Goal: Task Accomplishment & Management: Complete application form

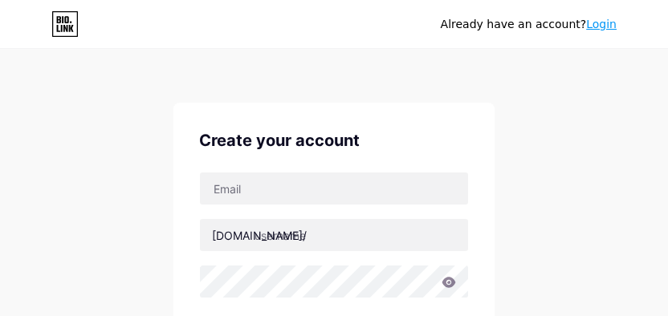
scroll to position [80, 0]
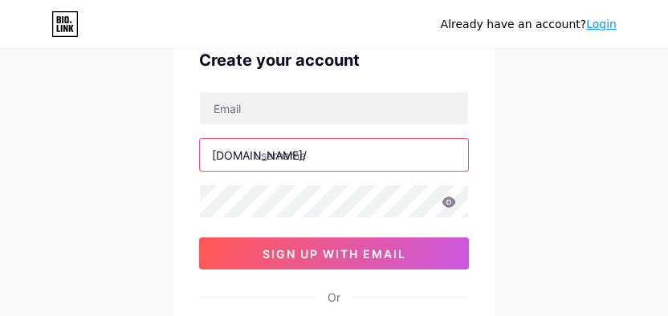
click at [310, 148] on input "text" at bounding box center [334, 155] width 268 height 32
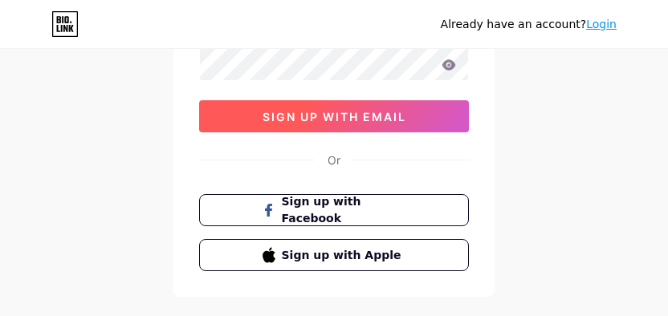
type input "lapakgaming"
click at [300, 114] on span "sign up with email" at bounding box center [334, 117] width 144 height 14
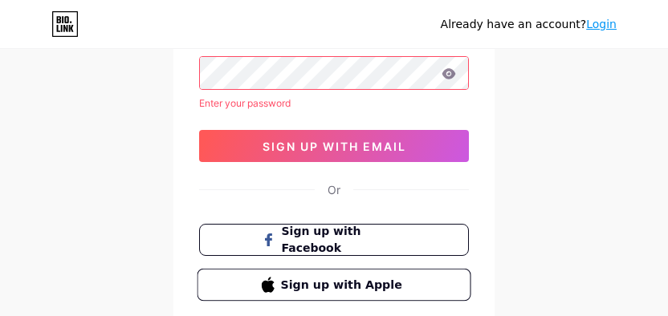
scroll to position [18, 0]
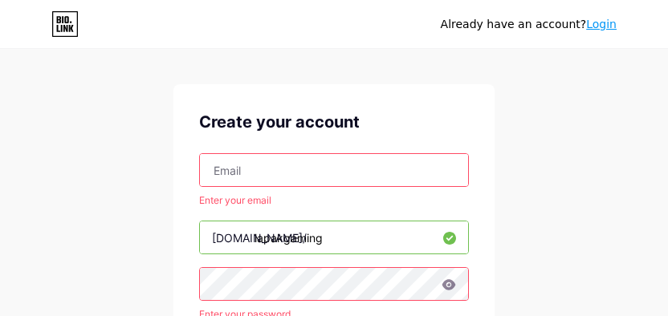
click at [245, 181] on input "text" at bounding box center [334, 170] width 268 height 32
type input "[EMAIL_ADDRESS][DOMAIN_NAME]"
click at [138, 229] on div "Already have an account? Login Create your account opsukmar@gmail.com Enter you…" at bounding box center [334, 309] width 668 height 655
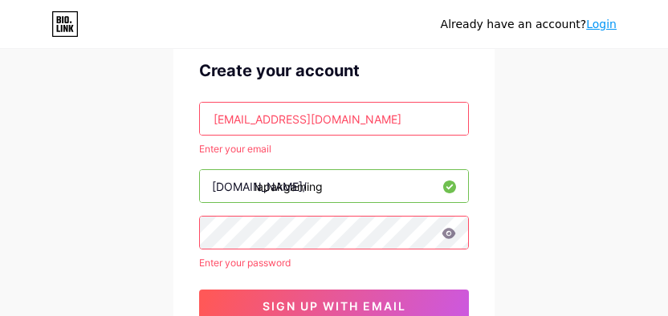
scroll to position [99, 0]
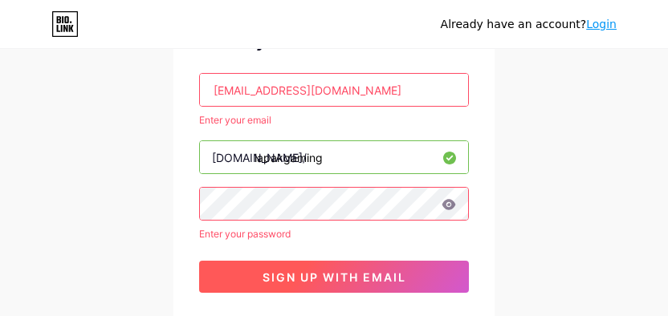
click at [335, 271] on span "sign up with email" at bounding box center [334, 277] width 144 height 14
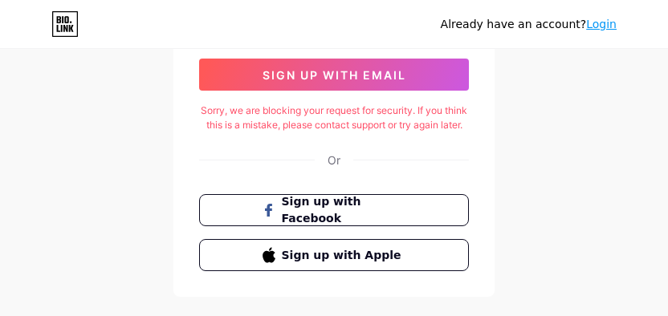
scroll to position [179, 0]
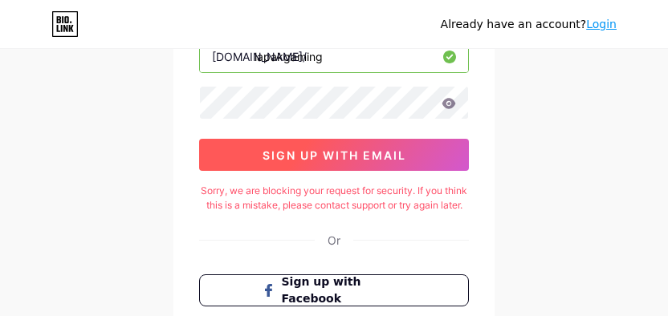
click at [442, 162] on button "sign up with email" at bounding box center [334, 155] width 270 height 32
click at [377, 158] on span "sign up with email" at bounding box center [334, 155] width 144 height 14
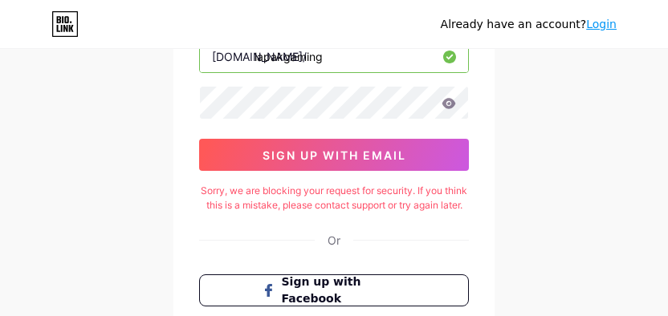
click at [176, 215] on div "Create your account opsukmar@gmail.com bio.link/ lapakgaming 0cAFcWeA4_g8boNT1m…" at bounding box center [333, 150] width 321 height 453
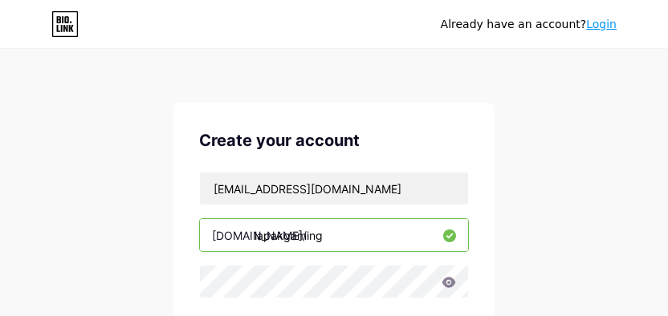
scroll to position [80, 0]
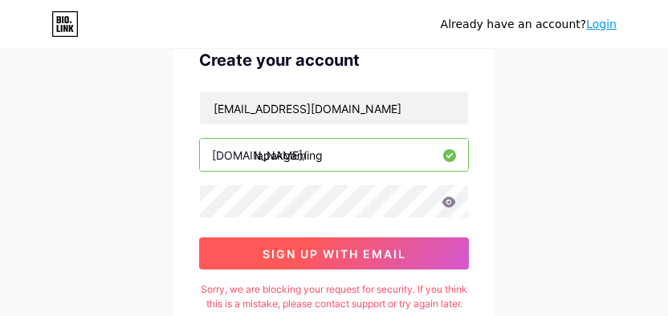
click at [358, 255] on span "sign up with email" at bounding box center [334, 254] width 144 height 14
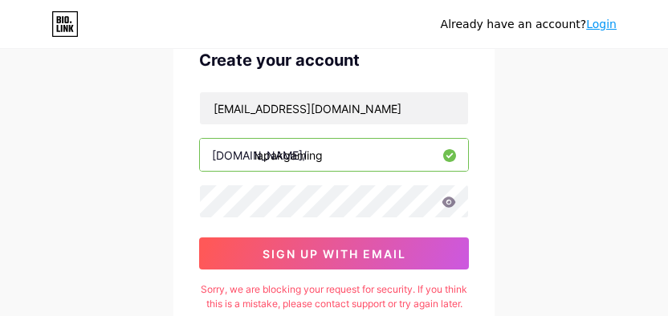
click at [447, 200] on icon at bounding box center [449, 202] width 14 height 10
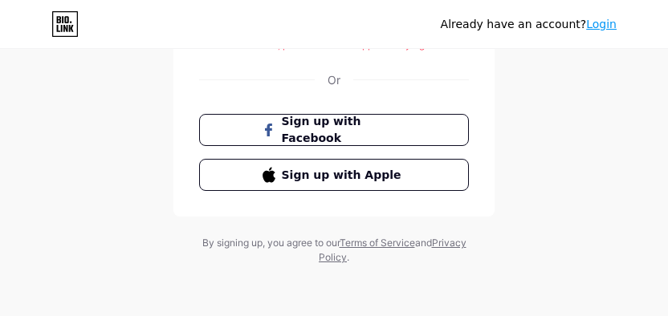
scroll to position [354, 0]
click at [596, 26] on link "Login" at bounding box center [601, 24] width 30 height 13
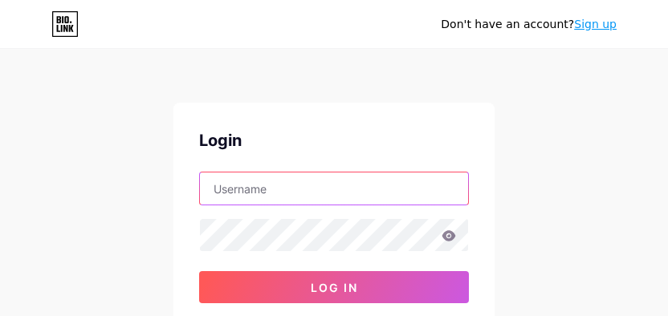
type input "[EMAIL_ADDRESS][DOMAIN_NAME]"
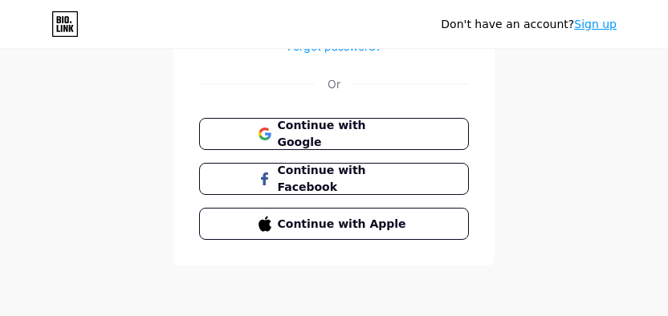
scroll to position [195, 0]
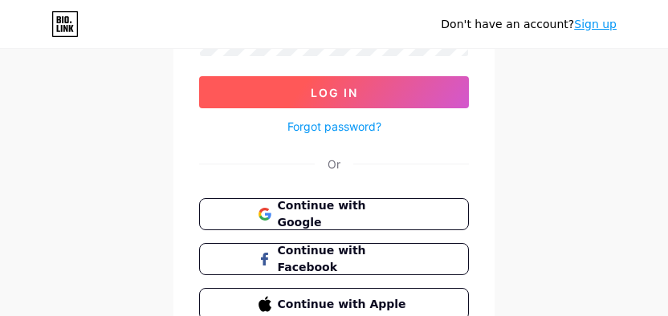
click at [377, 93] on button "Log In" at bounding box center [334, 92] width 270 height 32
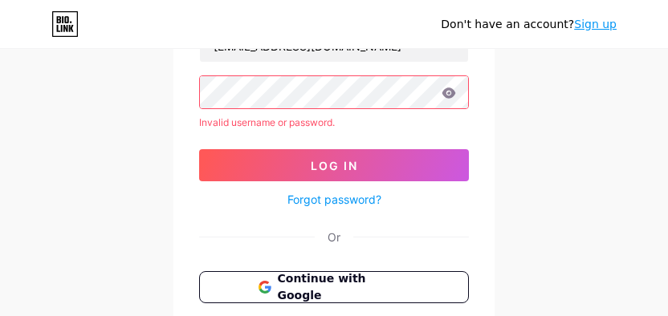
scroll to position [115, 0]
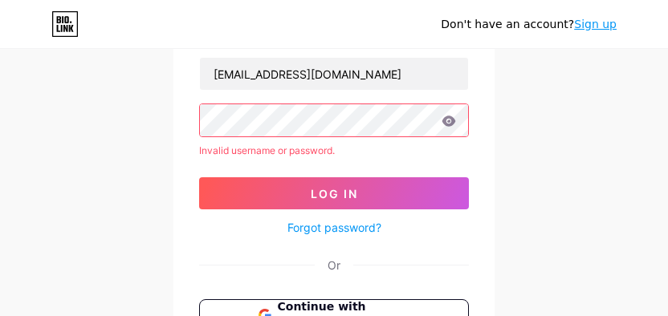
click at [454, 124] on icon at bounding box center [448, 121] width 14 height 11
drag, startPoint x: 444, startPoint y: 121, endPoint x: 452, endPoint y: 120, distance: 8.9
click at [444, 120] on icon at bounding box center [449, 121] width 14 height 10
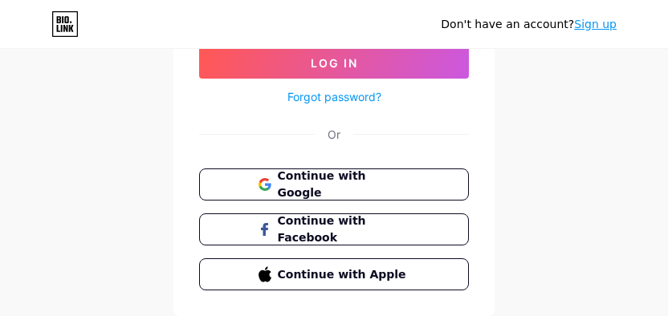
scroll to position [275, 0]
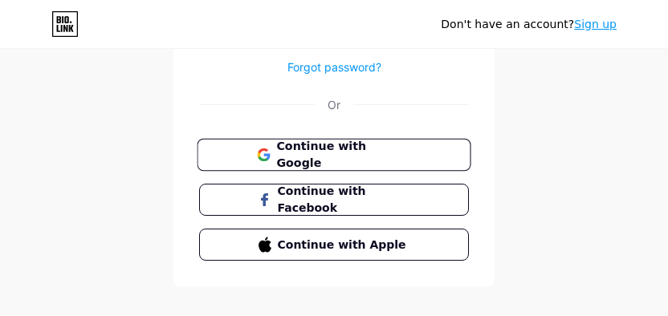
click at [367, 151] on span "Continue with Google" at bounding box center [343, 155] width 134 height 34
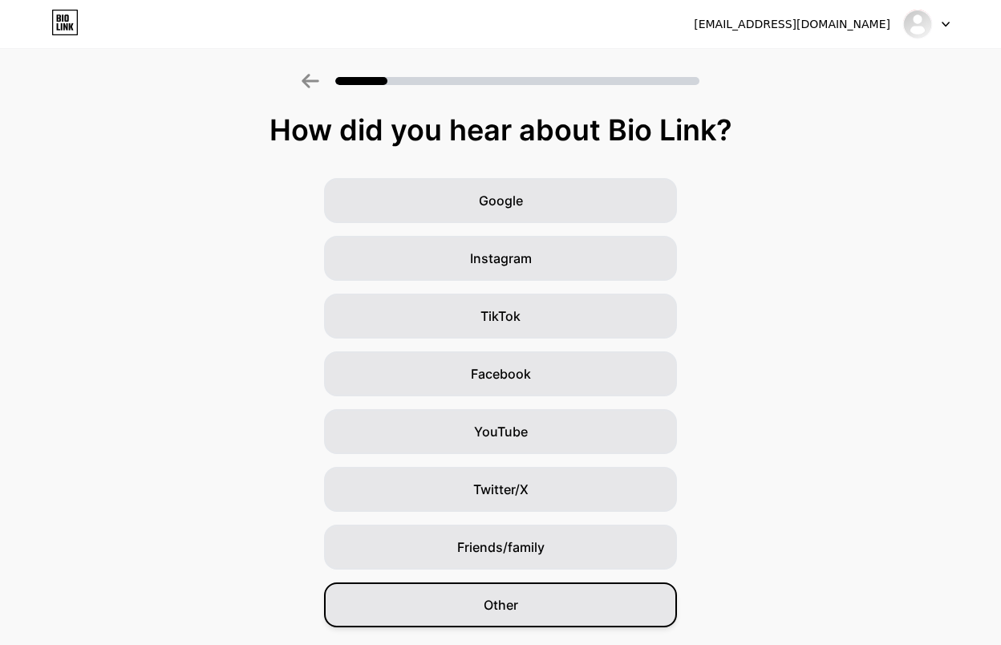
click at [559, 441] on div "Other" at bounding box center [500, 604] width 353 height 45
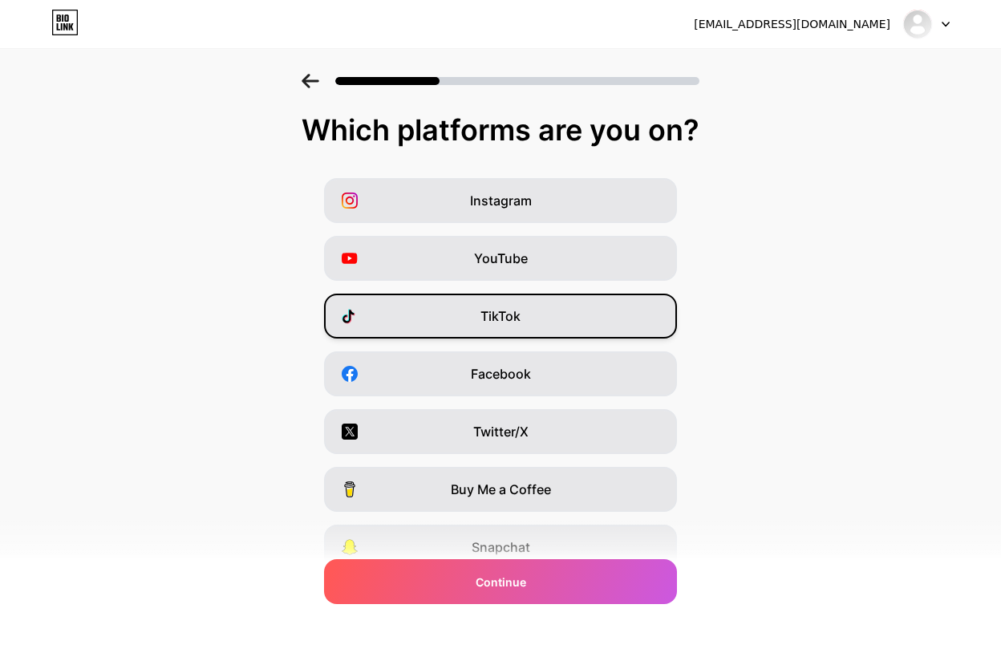
click at [542, 321] on div "TikTok" at bounding box center [500, 316] width 353 height 45
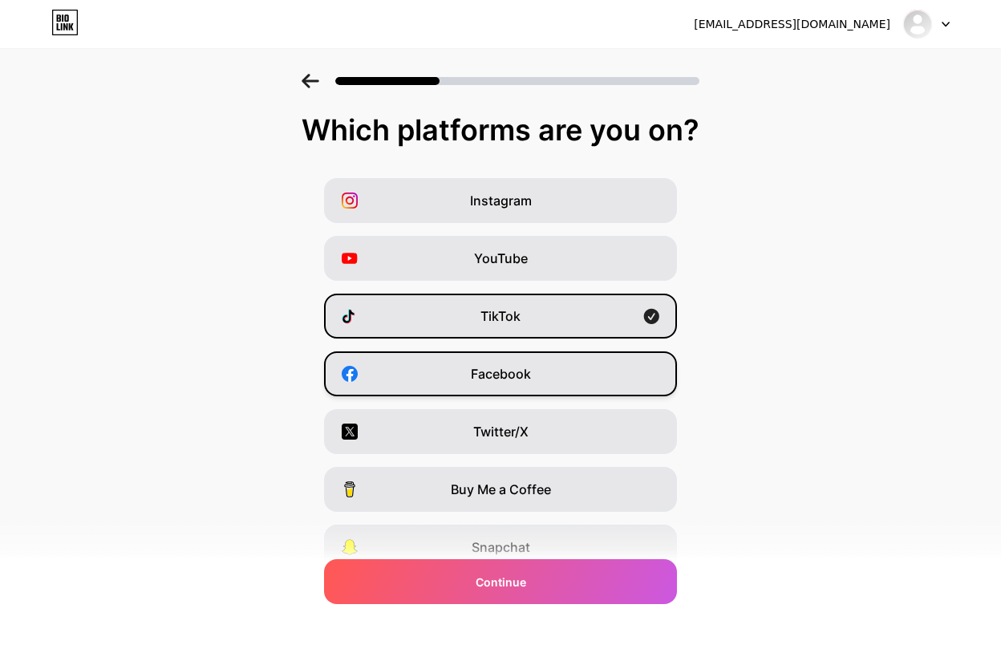
click at [531, 368] on span "Facebook" at bounding box center [501, 373] width 60 height 19
click at [551, 205] on div "Instagram" at bounding box center [500, 200] width 353 height 45
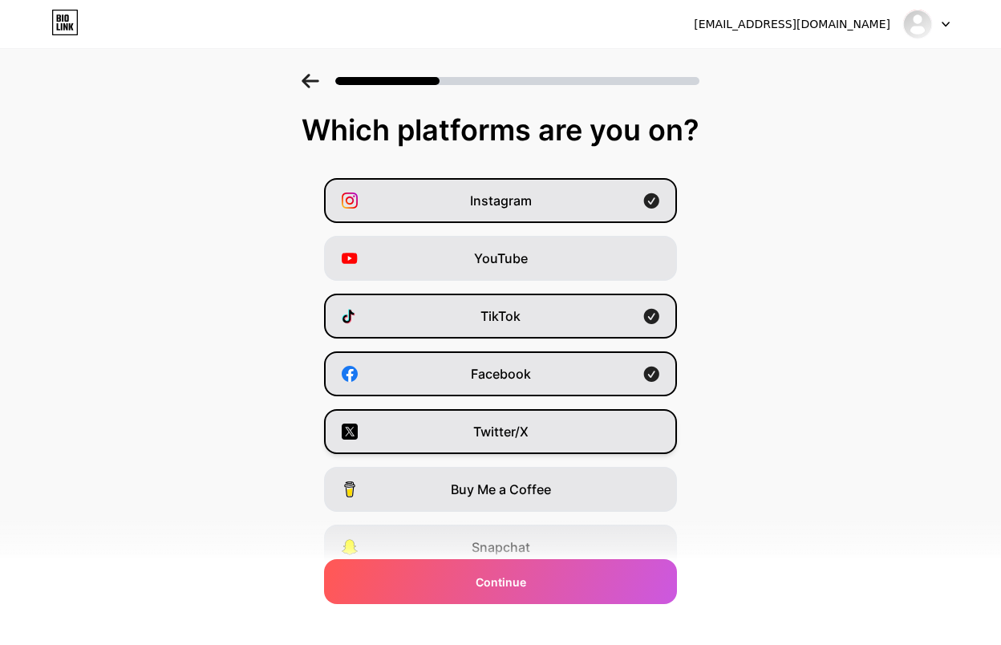
click at [527, 428] on span "Twitter/X" at bounding box center [500, 431] width 55 height 19
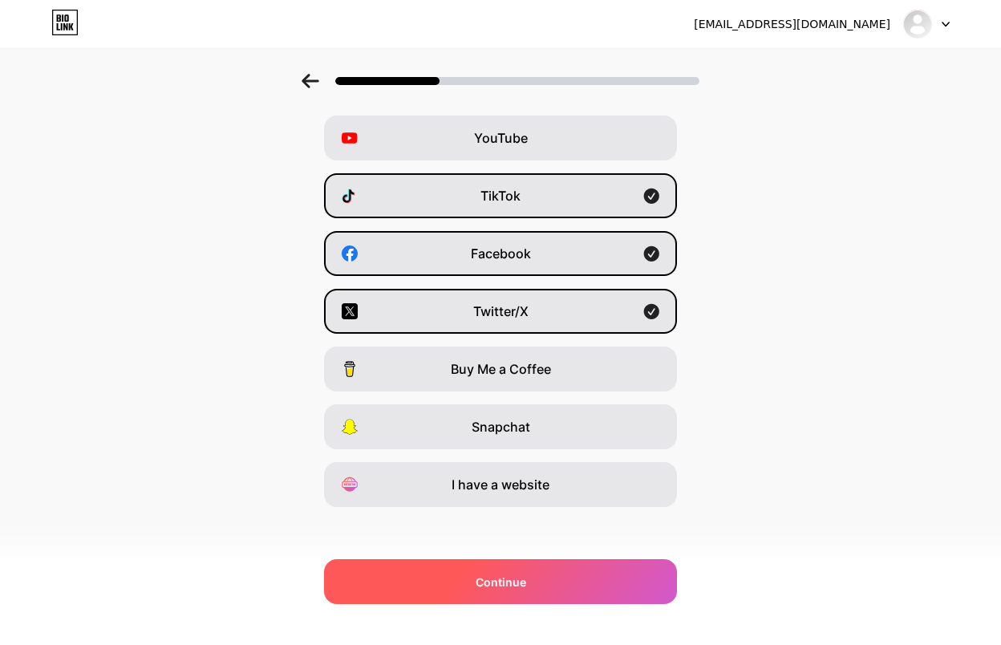
click at [570, 441] on div "Continue" at bounding box center [500, 581] width 353 height 45
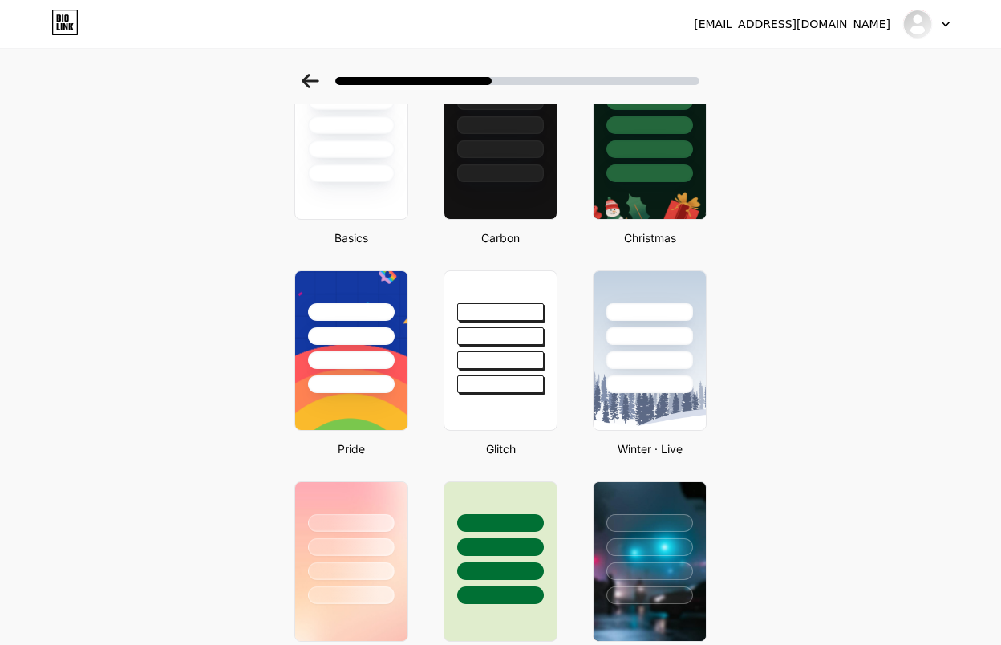
scroll to position [0, 0]
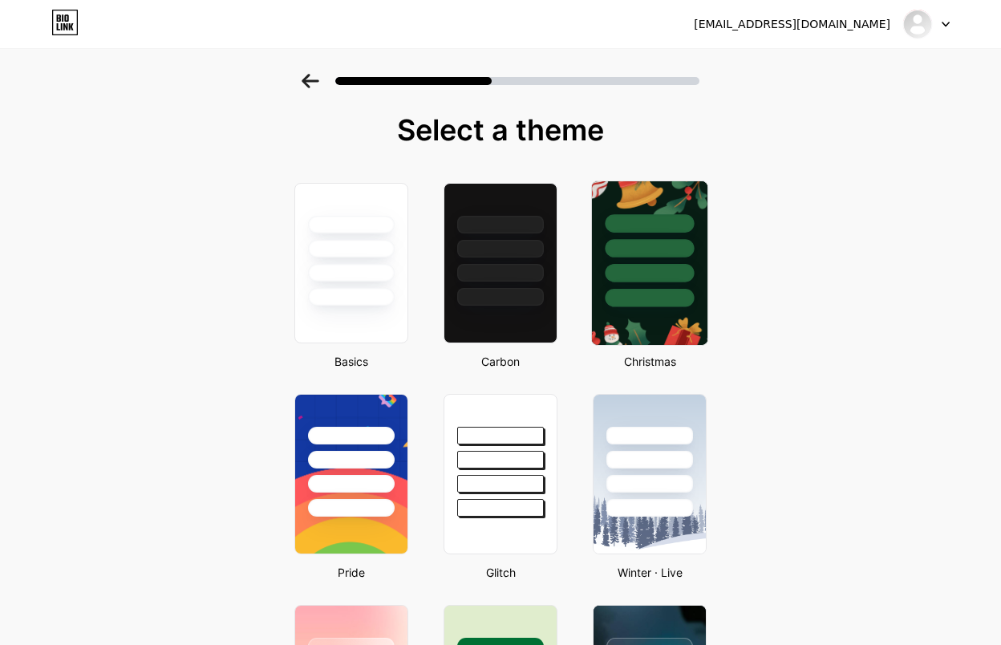
click at [659, 265] on div at bounding box center [649, 273] width 89 height 18
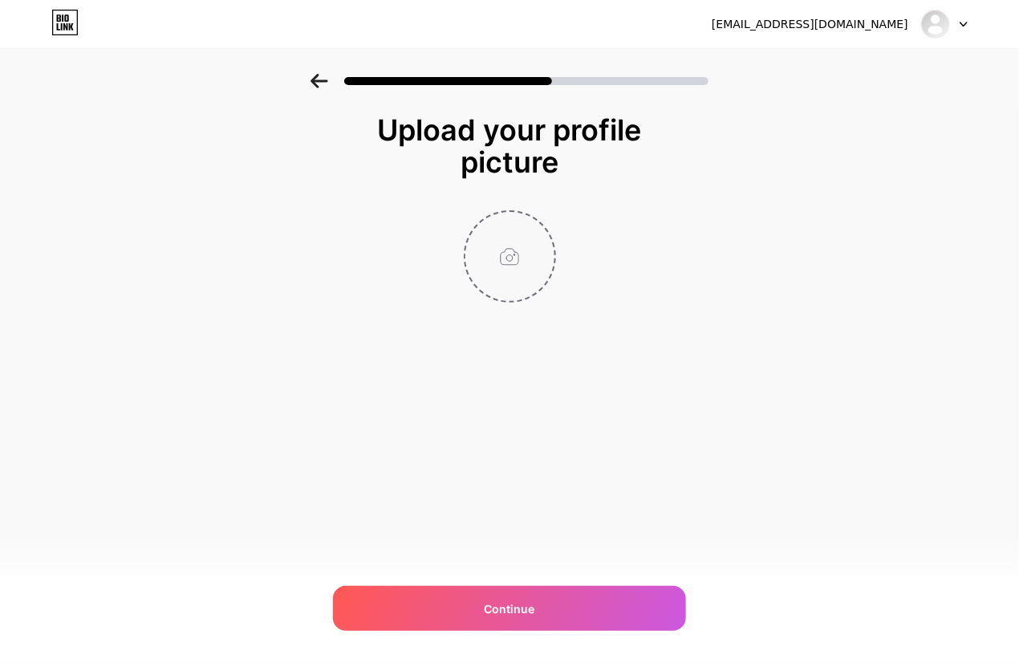
click at [521, 260] on input "file" at bounding box center [509, 256] width 89 height 89
type input "C:\fakepath\download (3).jpeg"
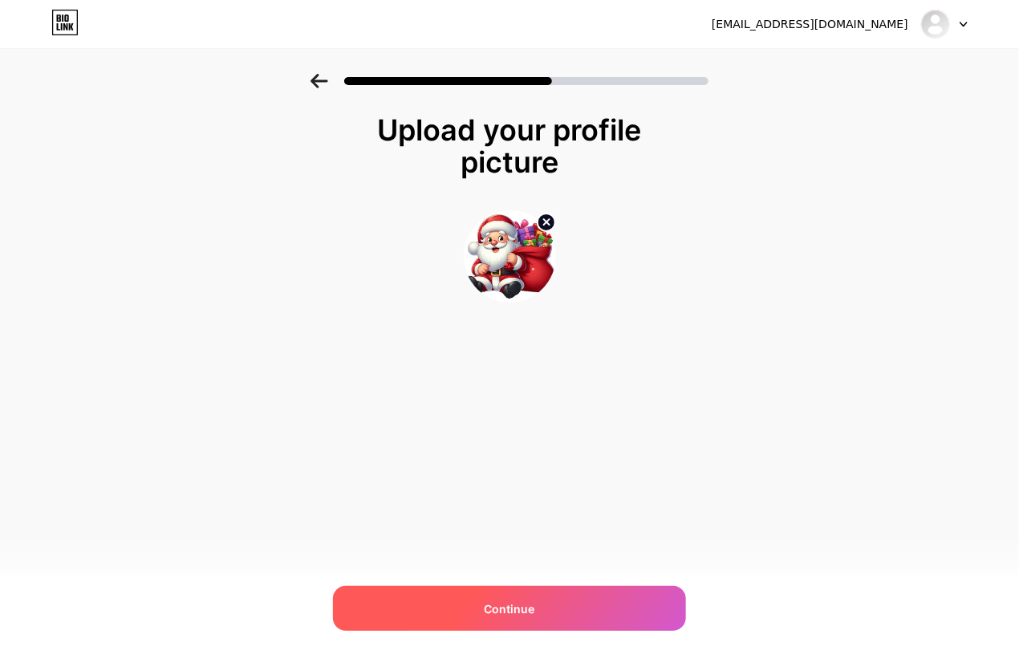
click at [458, 441] on div "Continue" at bounding box center [509, 608] width 353 height 45
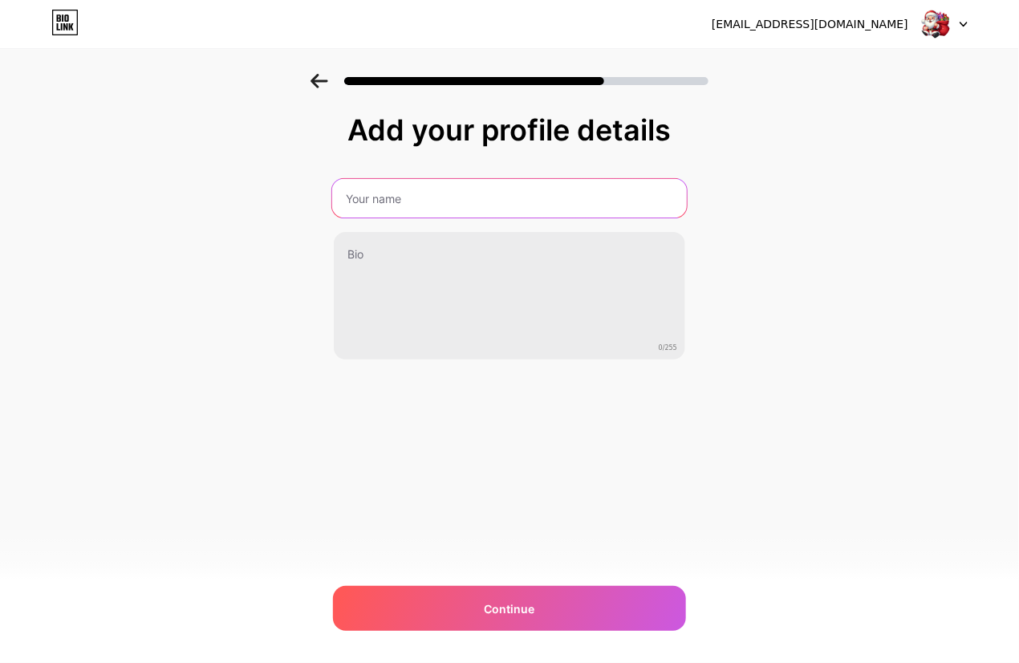
click at [426, 197] on input "text" at bounding box center [509, 198] width 355 height 39
type input "lapakgaming"
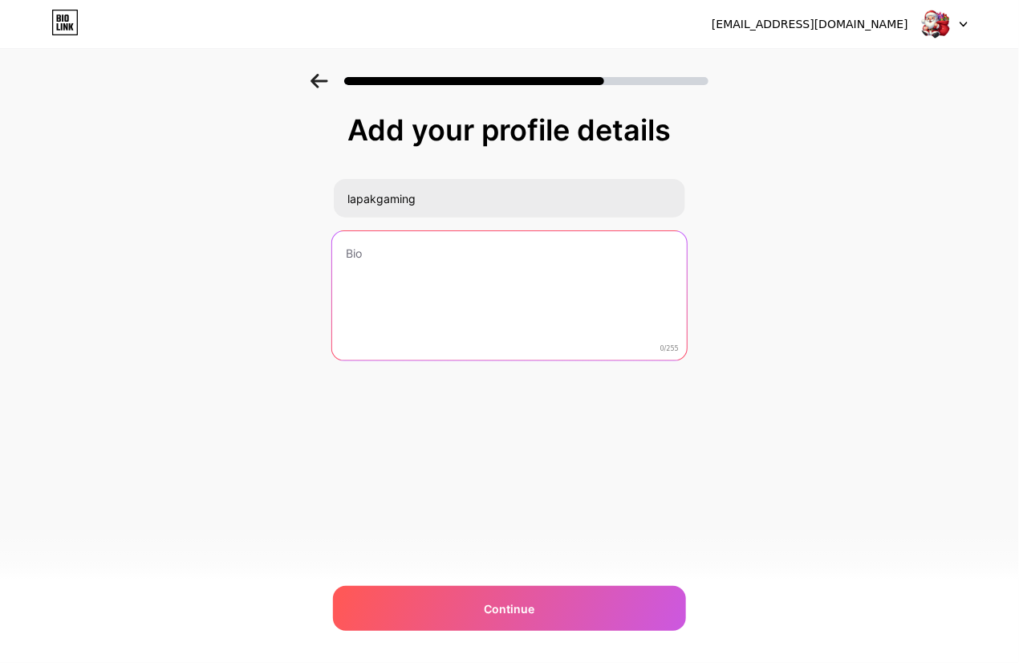
click at [398, 294] on textarea at bounding box center [509, 296] width 355 height 131
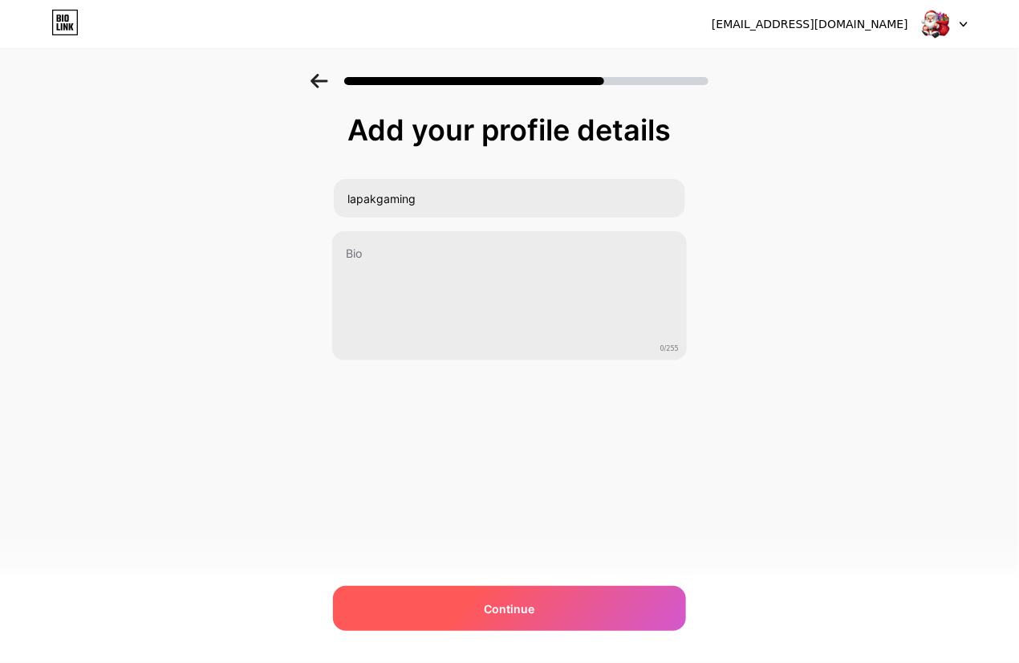
click at [515, 441] on span "Continue" at bounding box center [510, 608] width 51 height 17
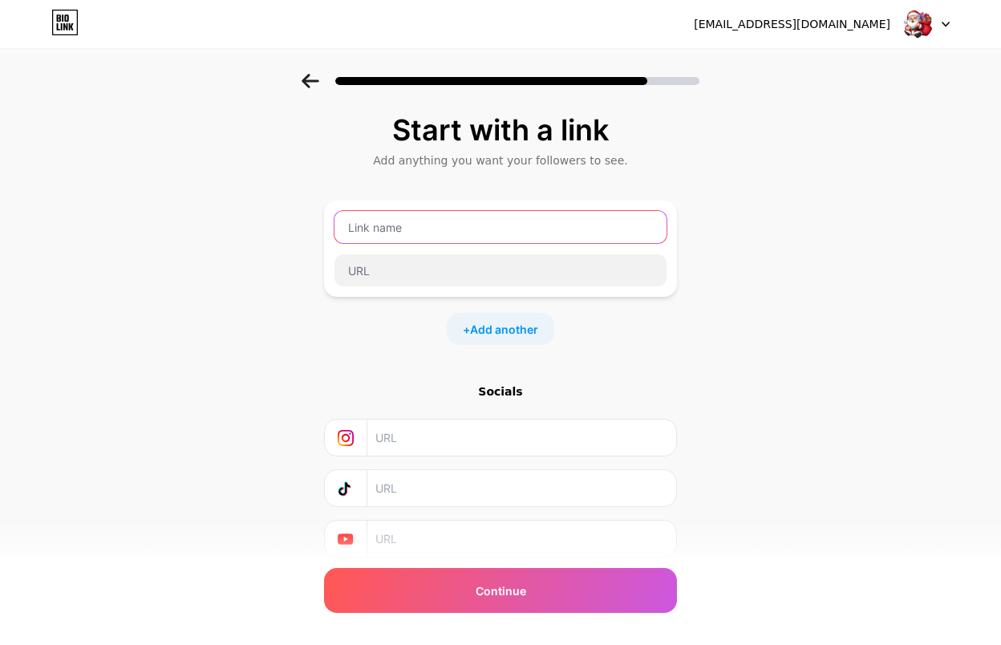
click at [446, 225] on input "text" at bounding box center [501, 227] width 332 height 32
type input "lapakgaming"
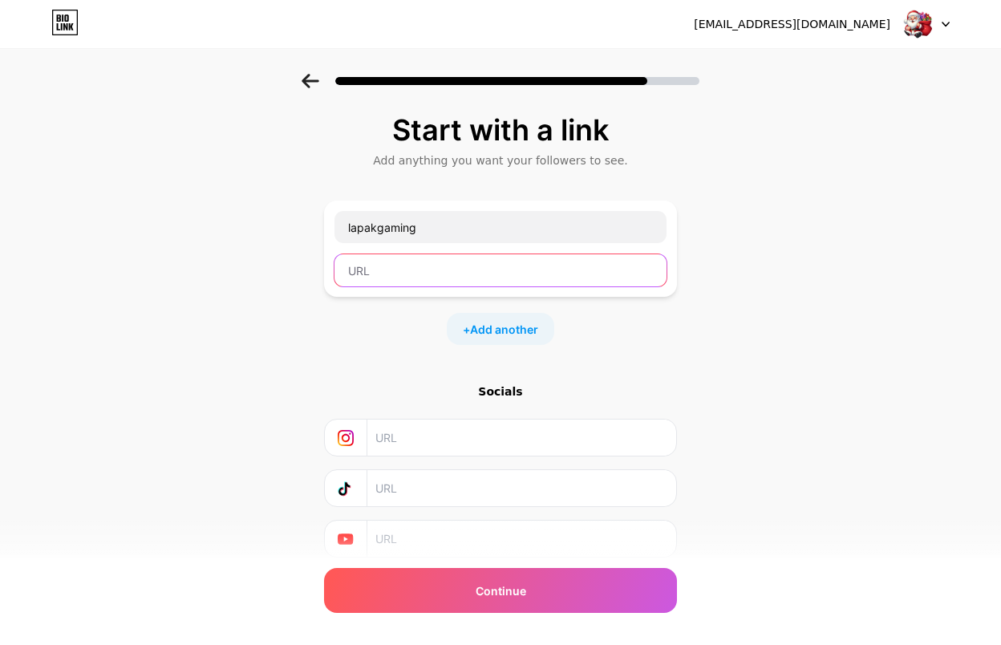
click at [508, 275] on input "text" at bounding box center [501, 270] width 332 height 32
click at [393, 266] on input "text" at bounding box center [501, 270] width 332 height 32
paste input "[URL][DOMAIN_NAME]"
type input "[URL][DOMAIN_NAME]"
click at [496, 441] on input "text" at bounding box center [520, 438] width 291 height 36
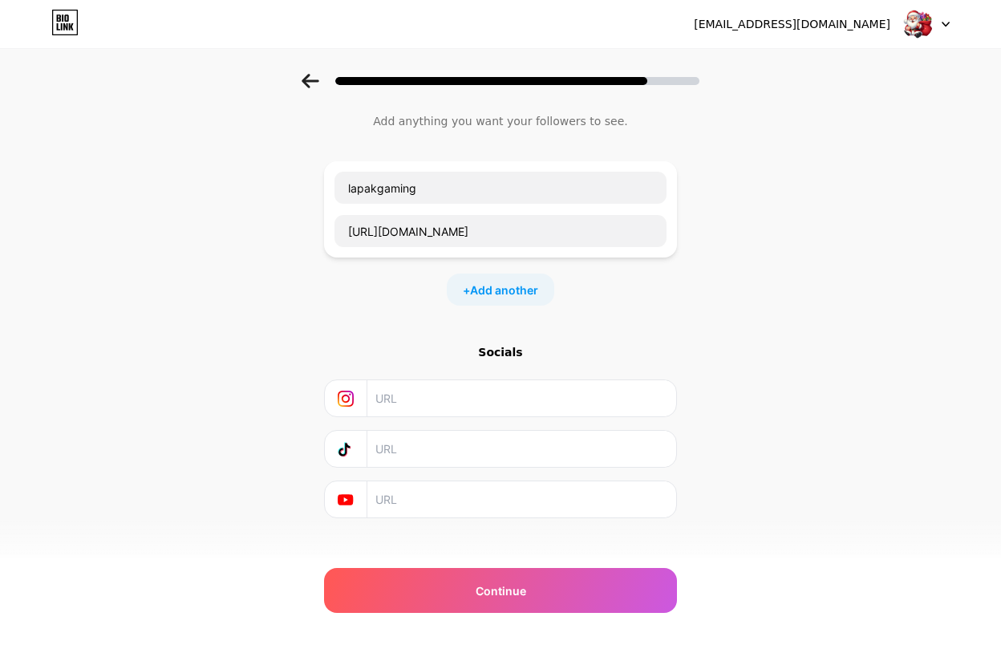
scroll to position [61, 0]
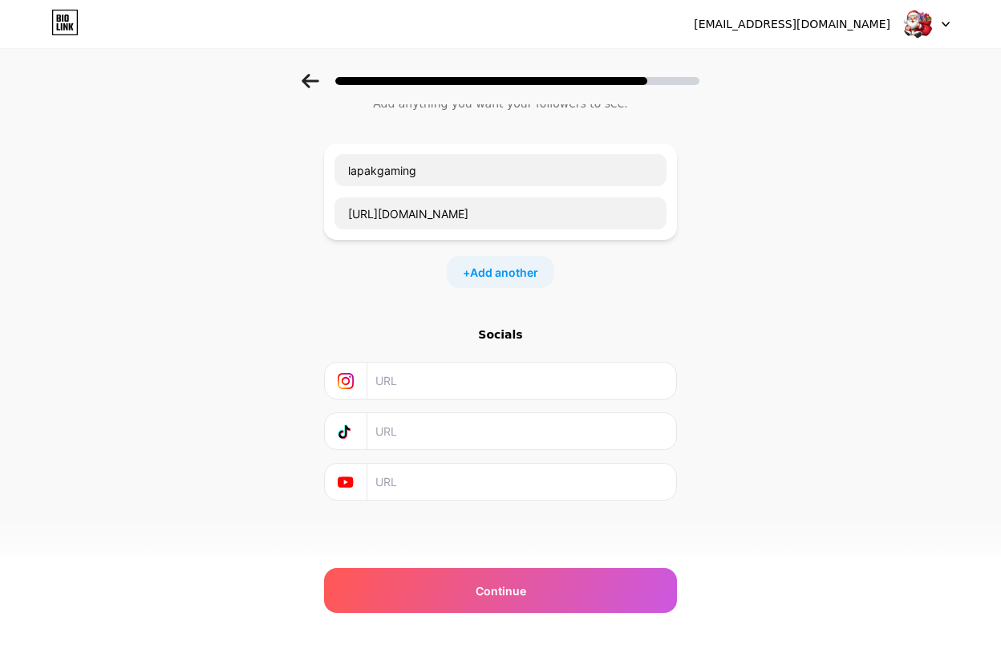
paste input "[URL][DOMAIN_NAME]"
type input "[URL][DOMAIN_NAME]"
click at [485, 424] on input "text" at bounding box center [520, 431] width 291 height 36
paste input "[URL][DOMAIN_NAME]"
type input "[URL][DOMAIN_NAME]"
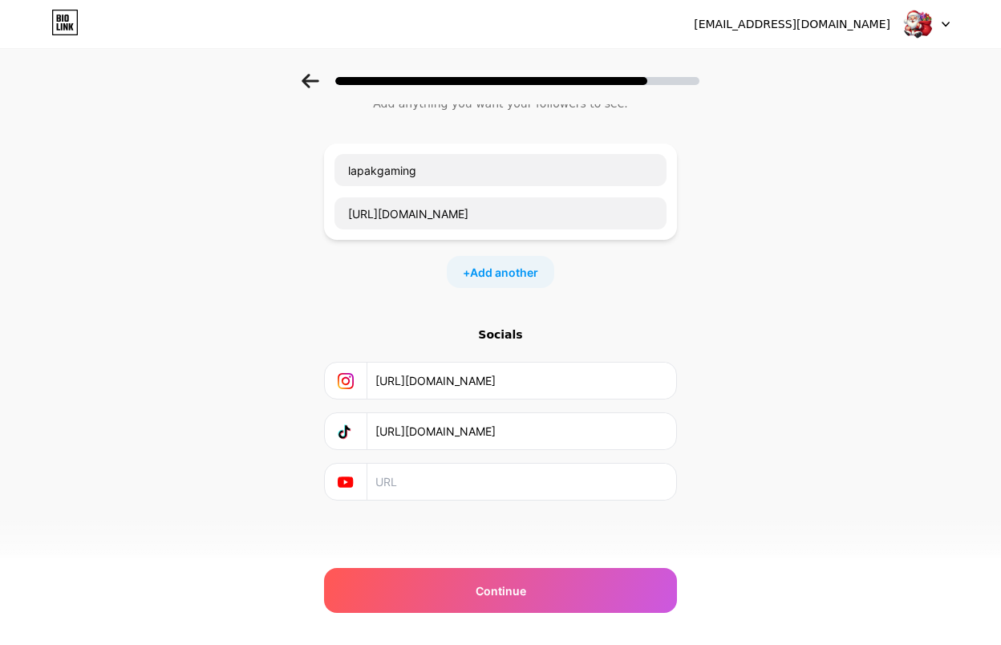
click at [443, 441] on input "text" at bounding box center [520, 482] width 291 height 36
paste input "[URL][DOMAIN_NAME]"
type input "[URL][DOMAIN_NAME]"
click at [510, 275] on span "Add another" at bounding box center [504, 272] width 68 height 17
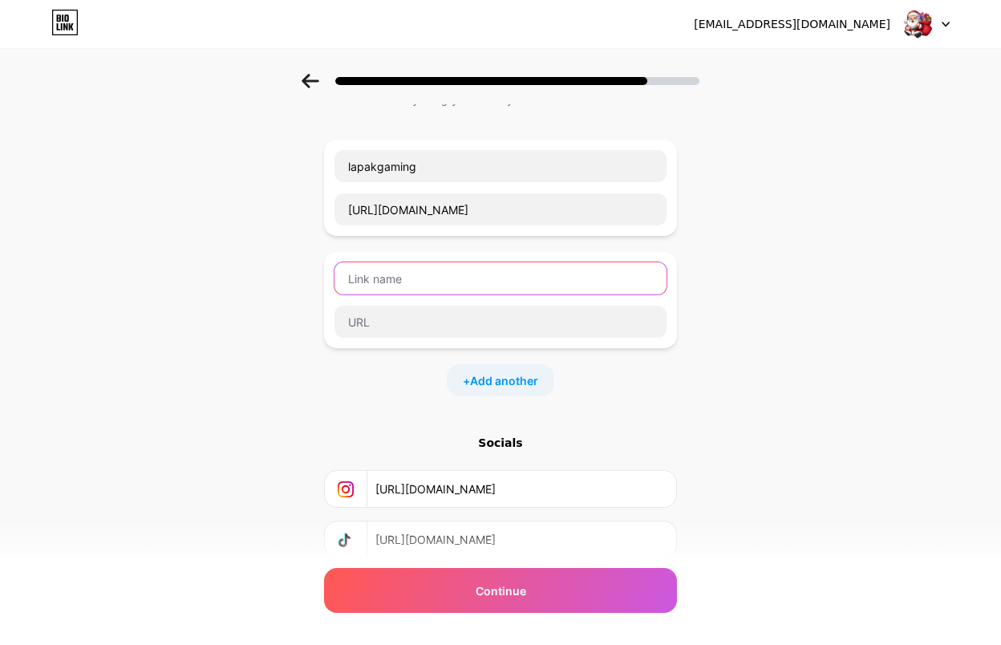
click at [448, 282] on input "text" at bounding box center [501, 278] width 332 height 32
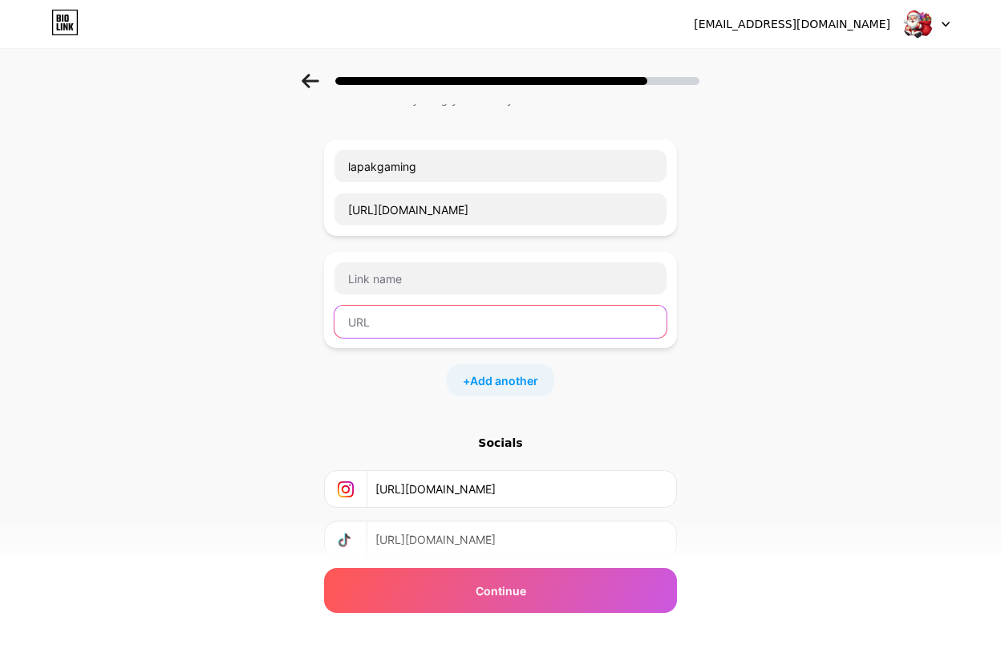
click at [517, 332] on input "text" at bounding box center [501, 322] width 332 height 32
paste input "[URL][DOMAIN_NAME]"
type input "[URL][DOMAIN_NAME]"
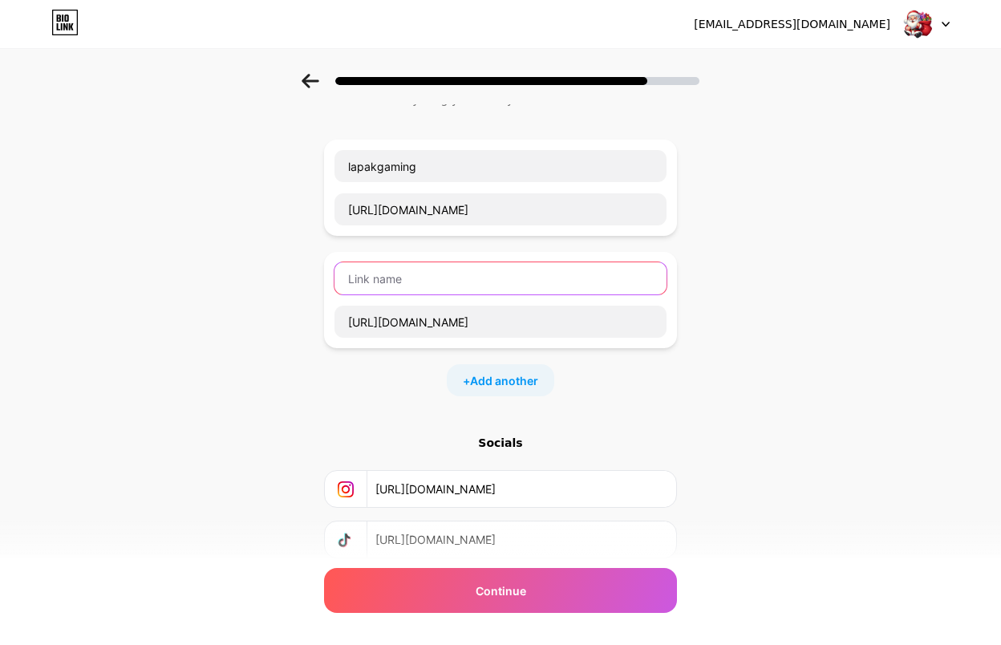
click at [516, 279] on input "text" at bounding box center [501, 278] width 332 height 32
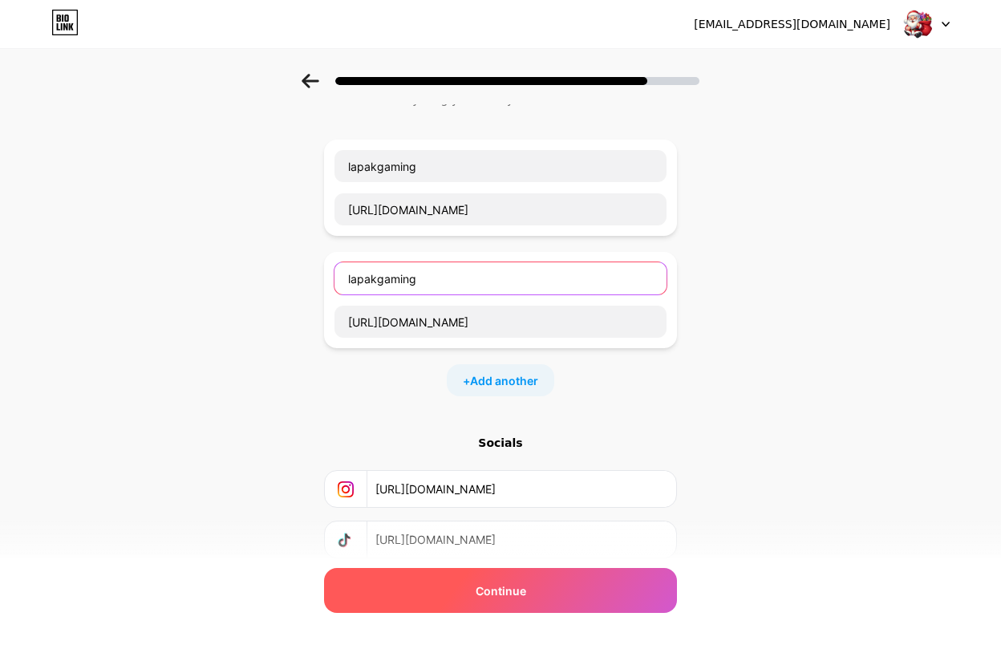
type input "lapakgaming"
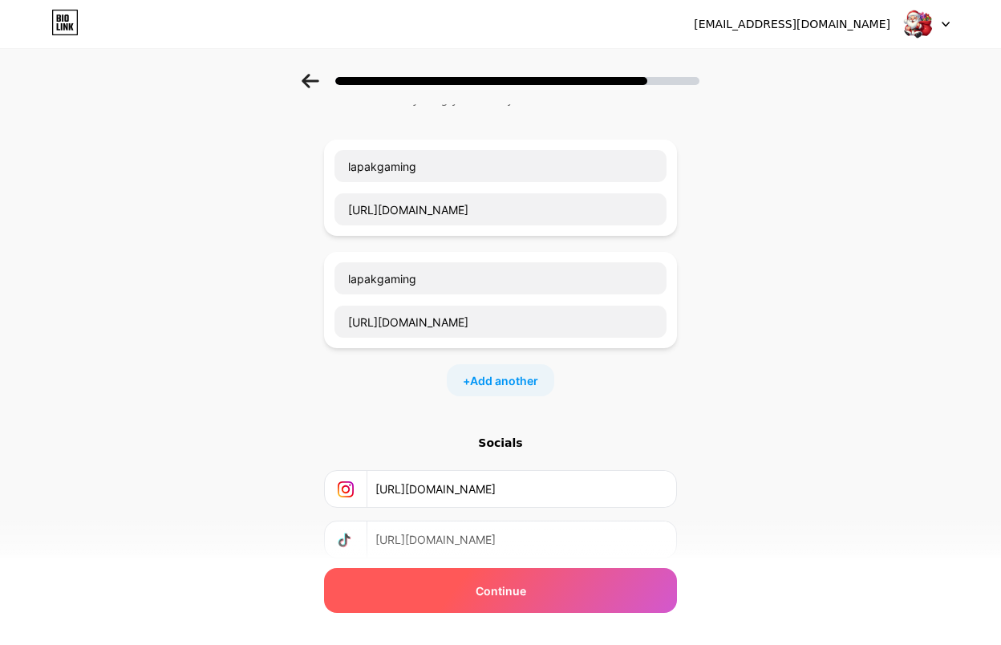
click at [588, 441] on div "Continue" at bounding box center [500, 590] width 353 height 45
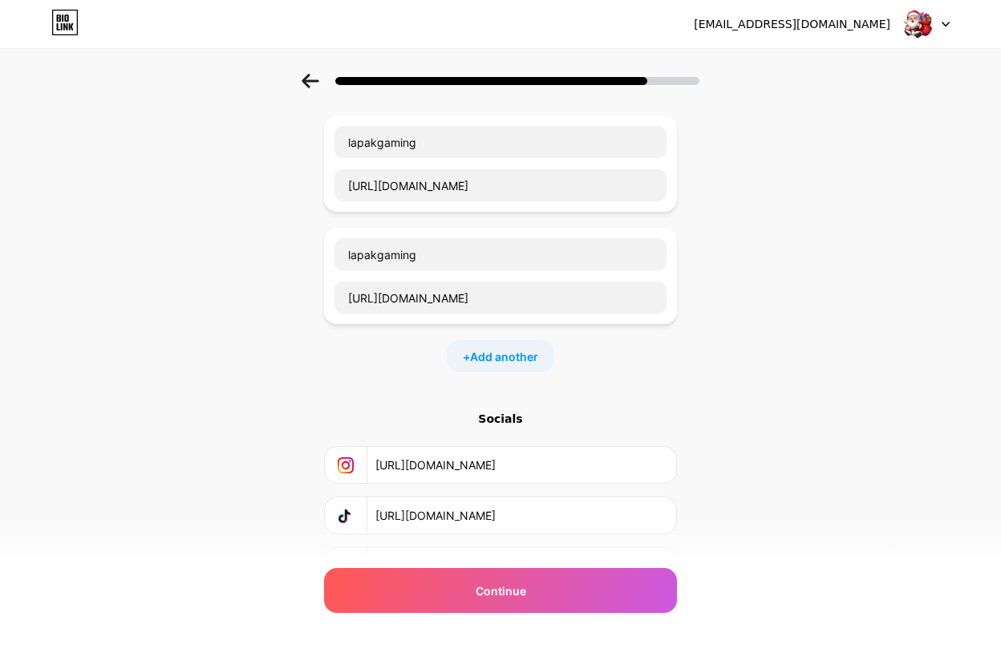
scroll to position [174, 0]
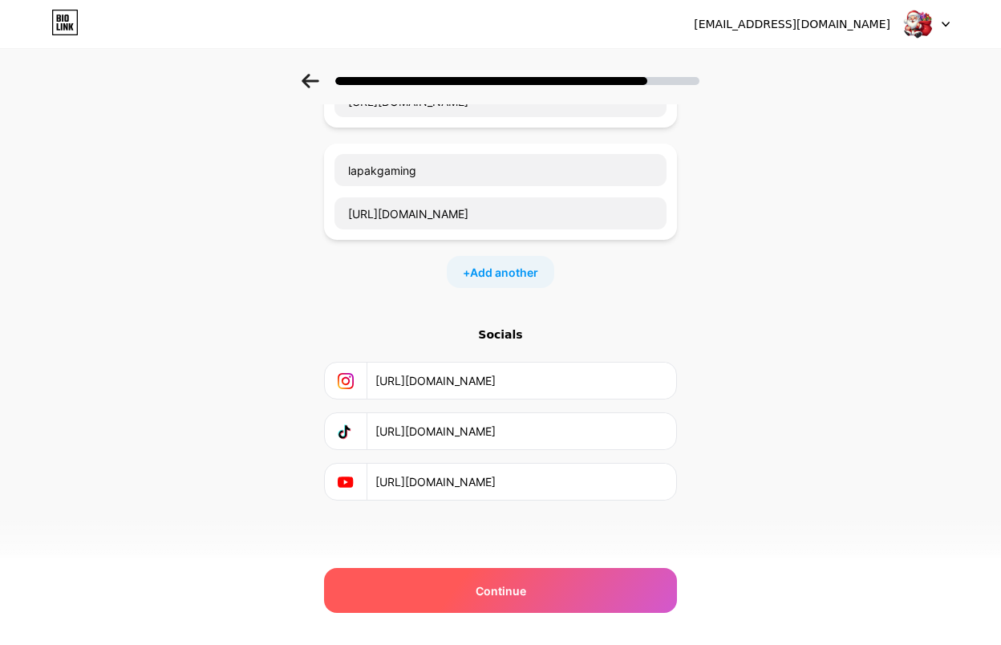
click at [554, 441] on div "Continue" at bounding box center [500, 590] width 353 height 45
click at [493, 441] on span "Continue" at bounding box center [501, 590] width 51 height 17
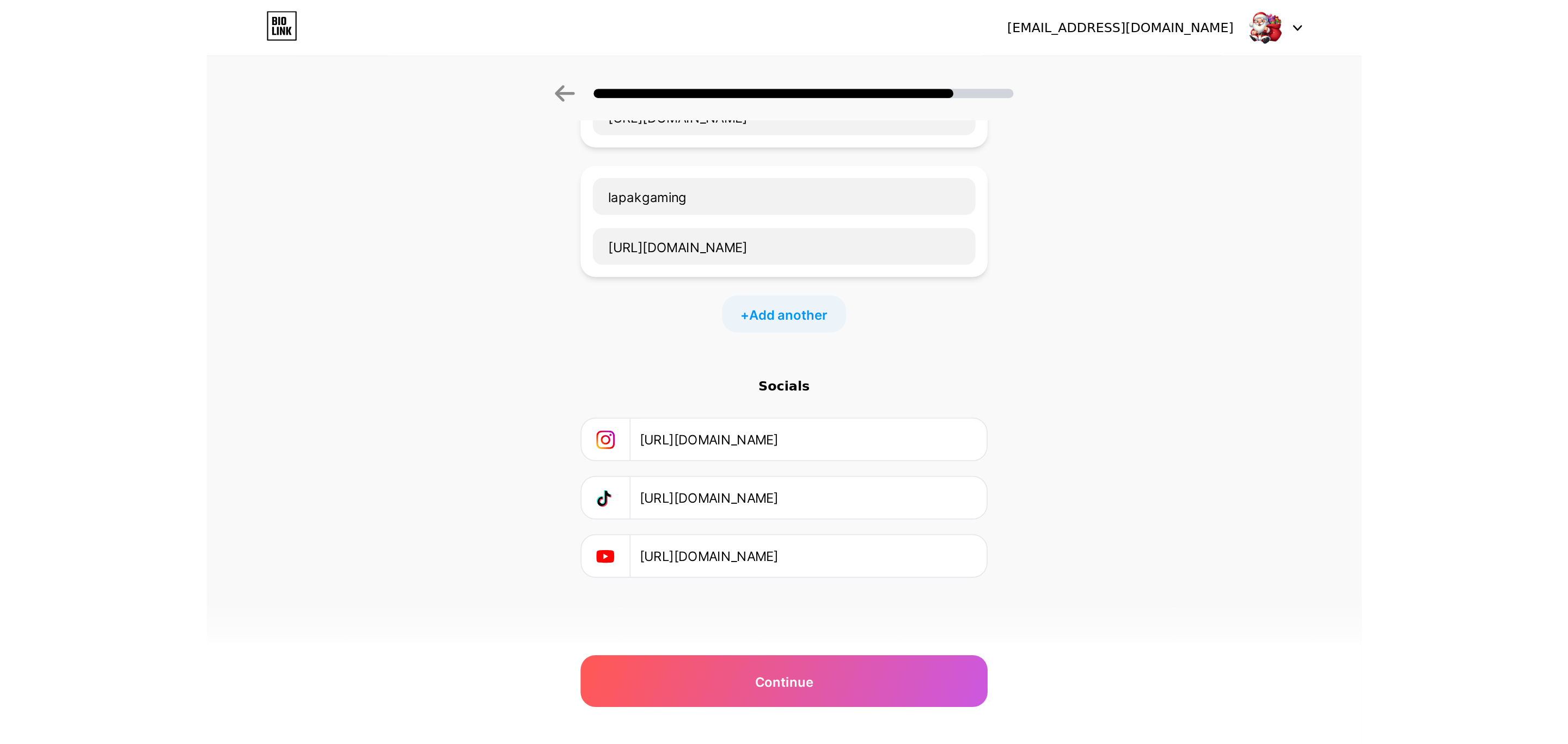
scroll to position [0, 0]
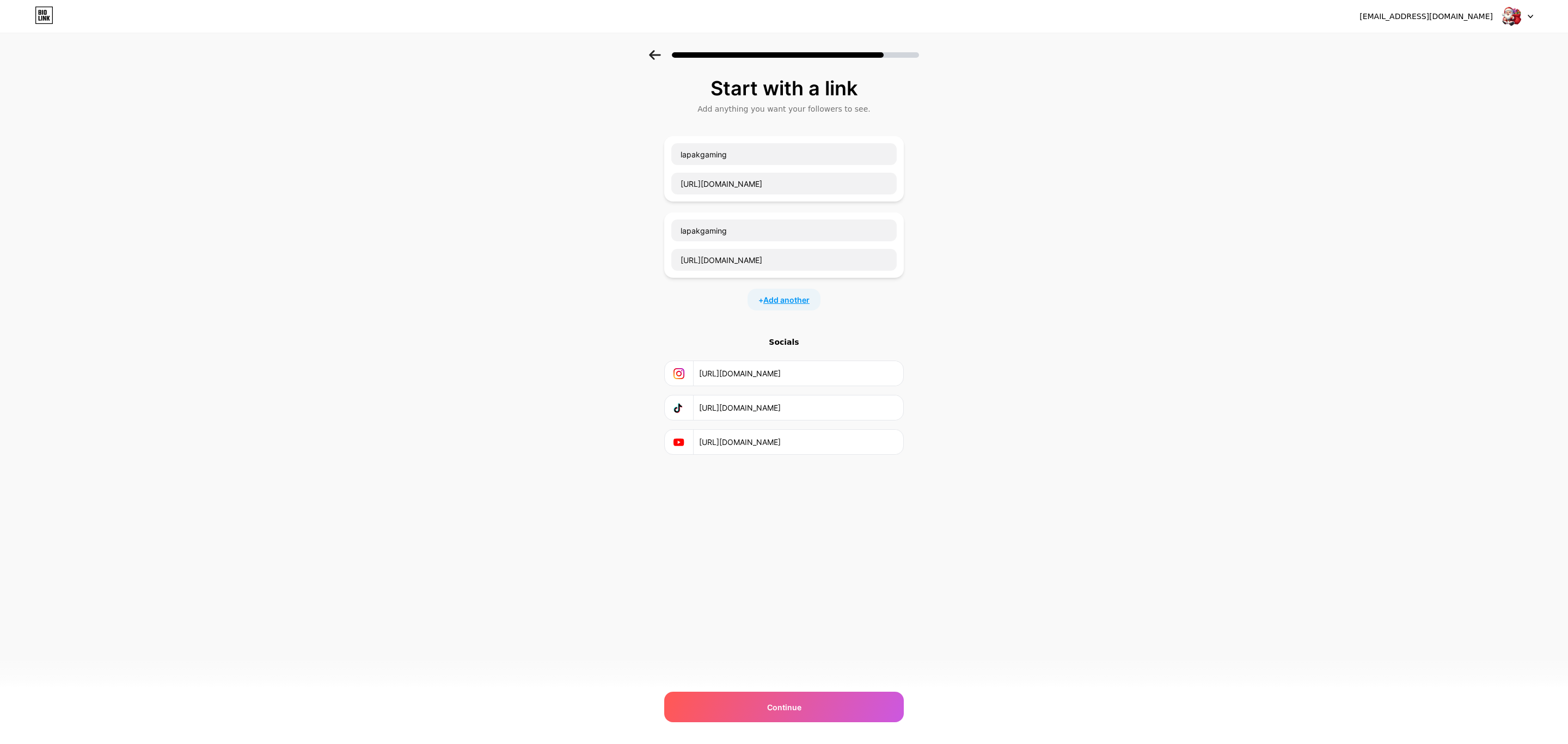
click at [461, 299] on span "Add another" at bounding box center [786, 299] width 46 height 12
click at [461, 299] on input "[URL][DOMAIN_NAME]" at bounding box center [797, 449] width 197 height 24
drag, startPoint x: 786, startPoint y: 495, endPoint x: 649, endPoint y: 495, distance: 137.0
click at [461, 299] on div "Start with a link Add anything you want your followers to see. lapakgaming http…" at bounding box center [784, 318] width 1568 height 536
drag, startPoint x: 773, startPoint y: 511, endPoint x: 687, endPoint y: 513, distance: 86.0
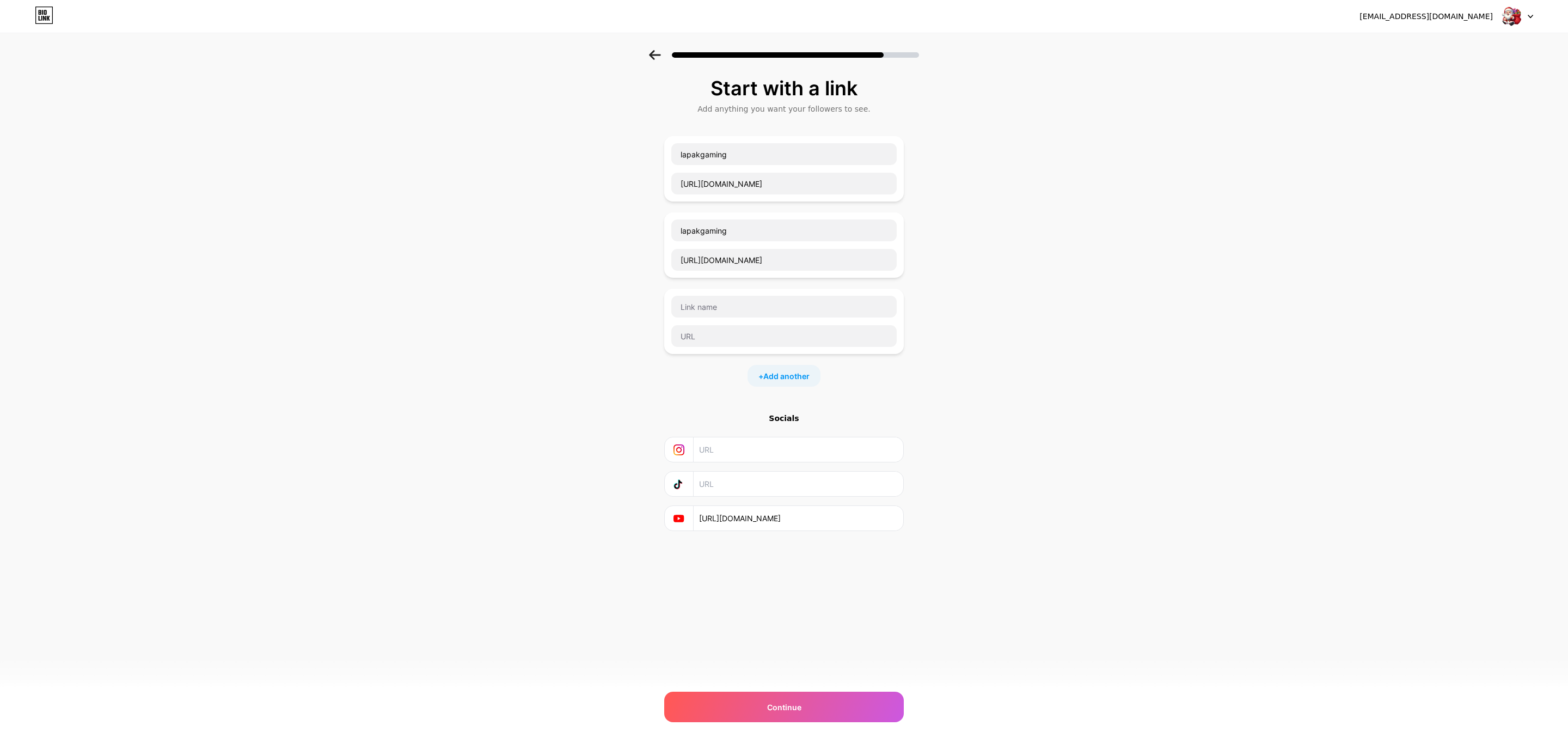
click at [461, 299] on div "[URL][DOMAIN_NAME]" at bounding box center [784, 518] width 225 height 24
click at [461, 299] on input "text" at bounding box center [784, 336] width 225 height 22
paste input "[URL][DOMAIN_NAME]"
type input "[URL][DOMAIN_NAME]"
click at [461, 299] on input "text" at bounding box center [784, 307] width 225 height 22
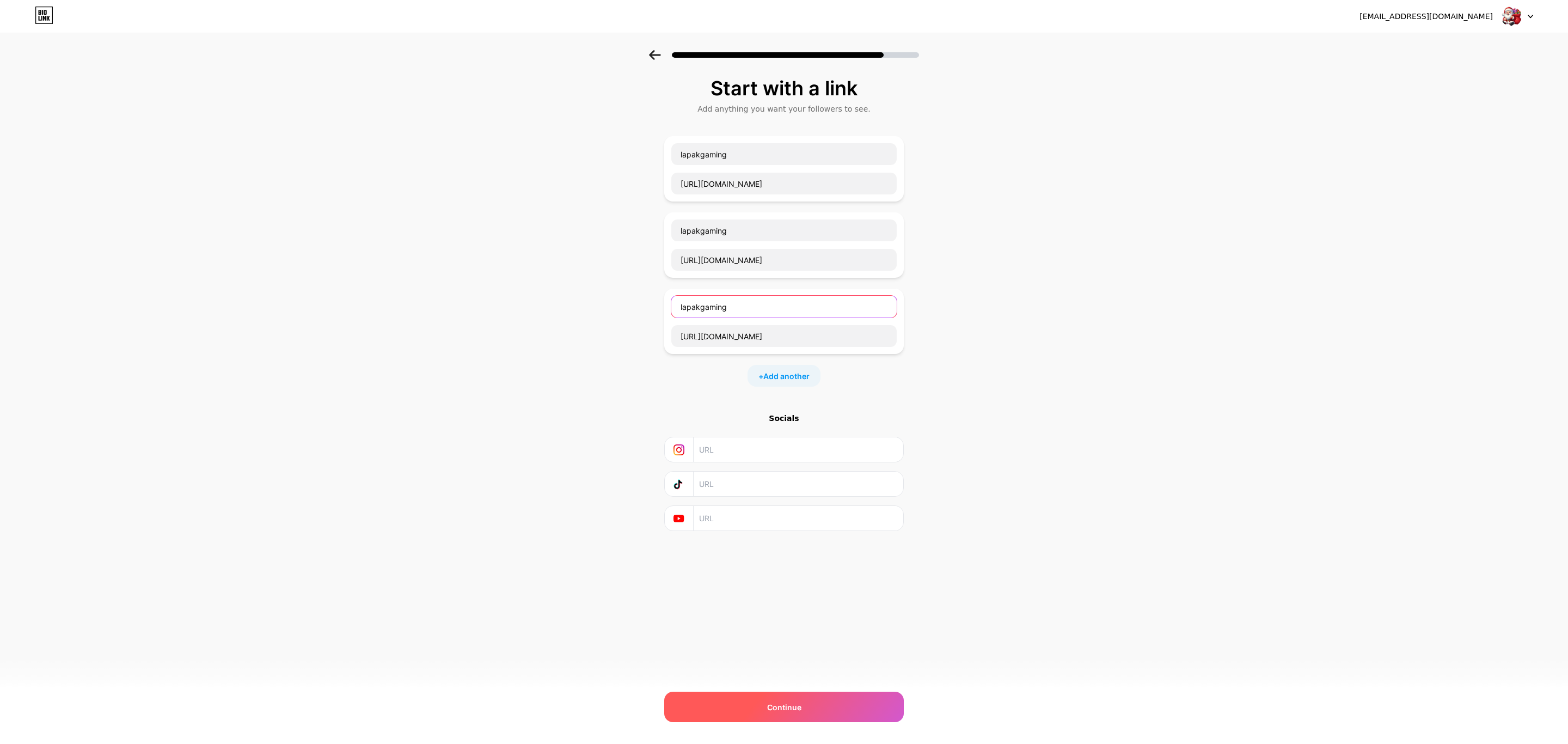
type input "lapakgaming"
click at [461, 299] on div "Continue" at bounding box center [784, 707] width 240 height 31
drag, startPoint x: 779, startPoint y: 696, endPoint x: 891, endPoint y: 634, distance: 128.0
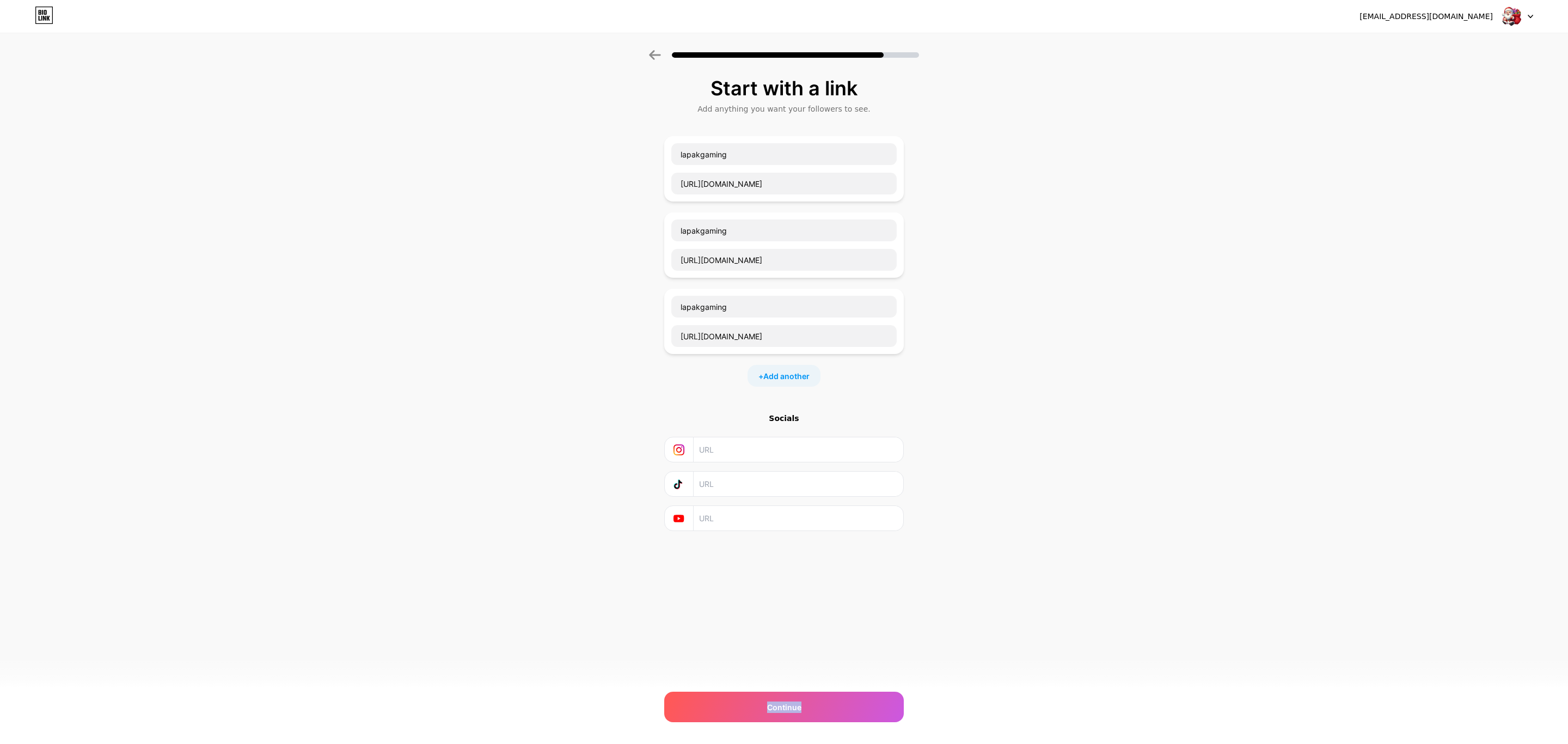
click at [461, 299] on div "Continue" at bounding box center [784, 707] width 240 height 31
click at [461, 299] on div "Start with a link Add anything you want your followers to see. lapakgaming [URL…" at bounding box center [784, 318] width 1568 height 536
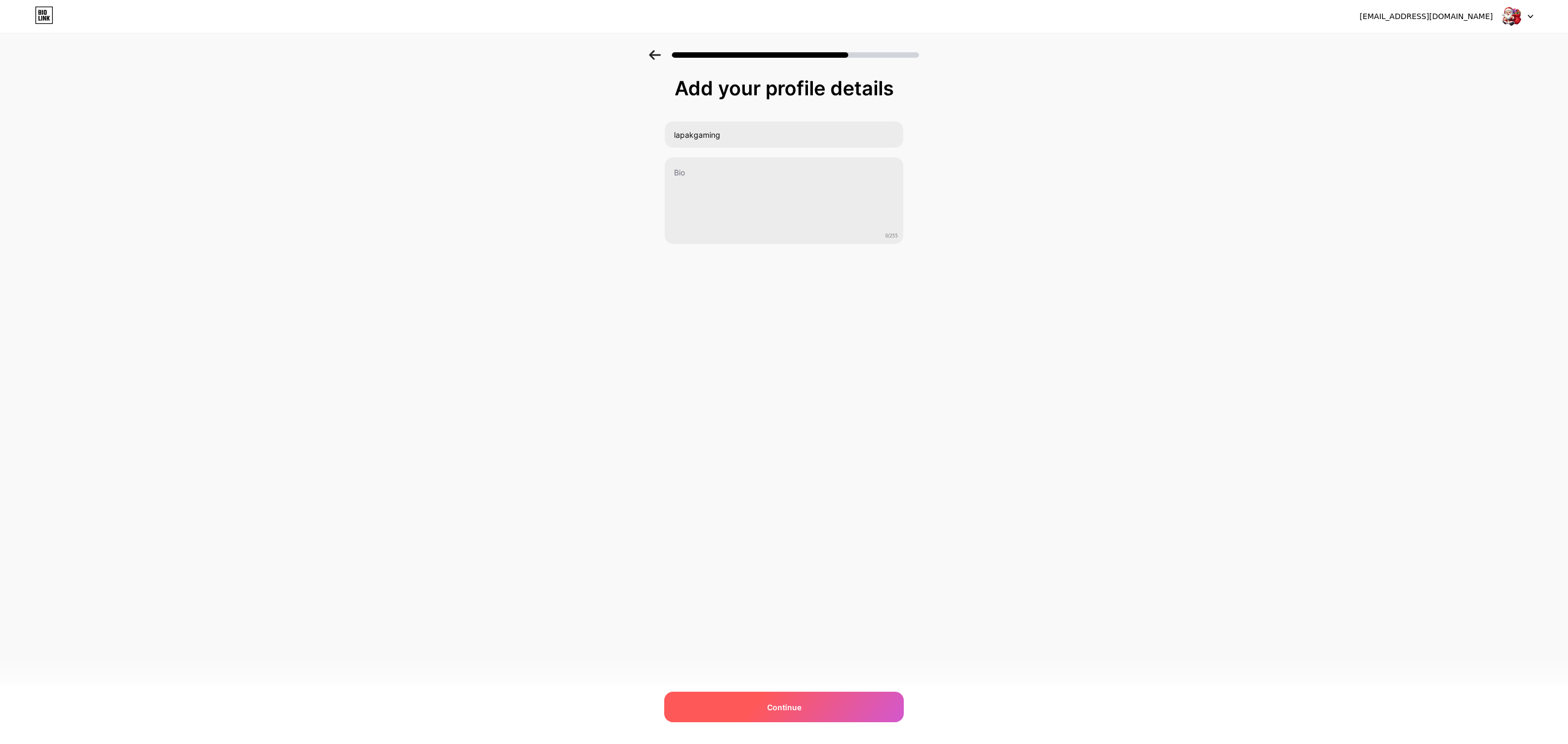
click at [776, 701] on span "Continue" at bounding box center [784, 707] width 35 height 12
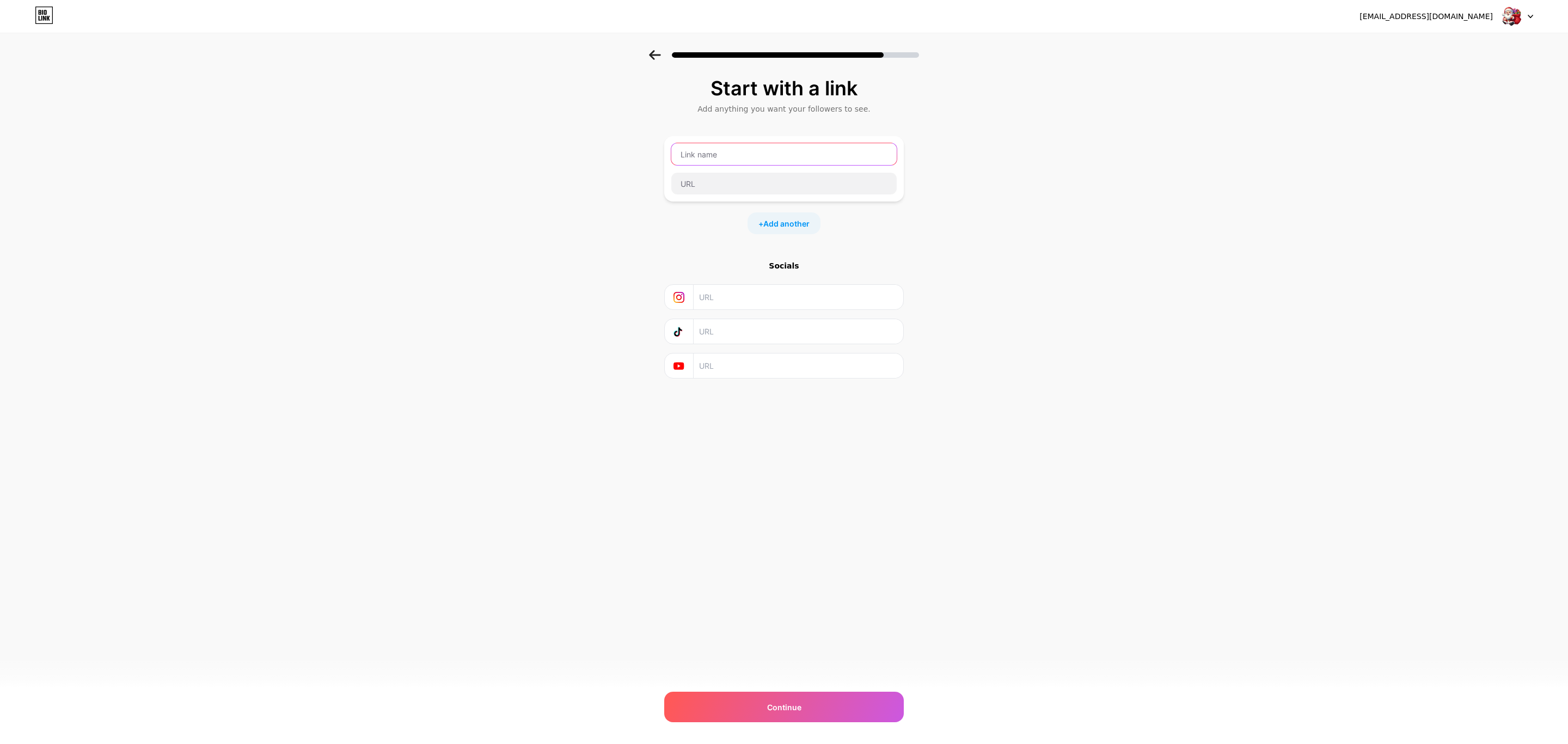
click at [725, 157] on input "text" at bounding box center [784, 154] width 225 height 22
type input "lapakgaming"
click at [742, 183] on input "text" at bounding box center [784, 183] width 225 height 22
paste input "[URL][DOMAIN_NAME]"
type input "[URL][DOMAIN_NAME]"
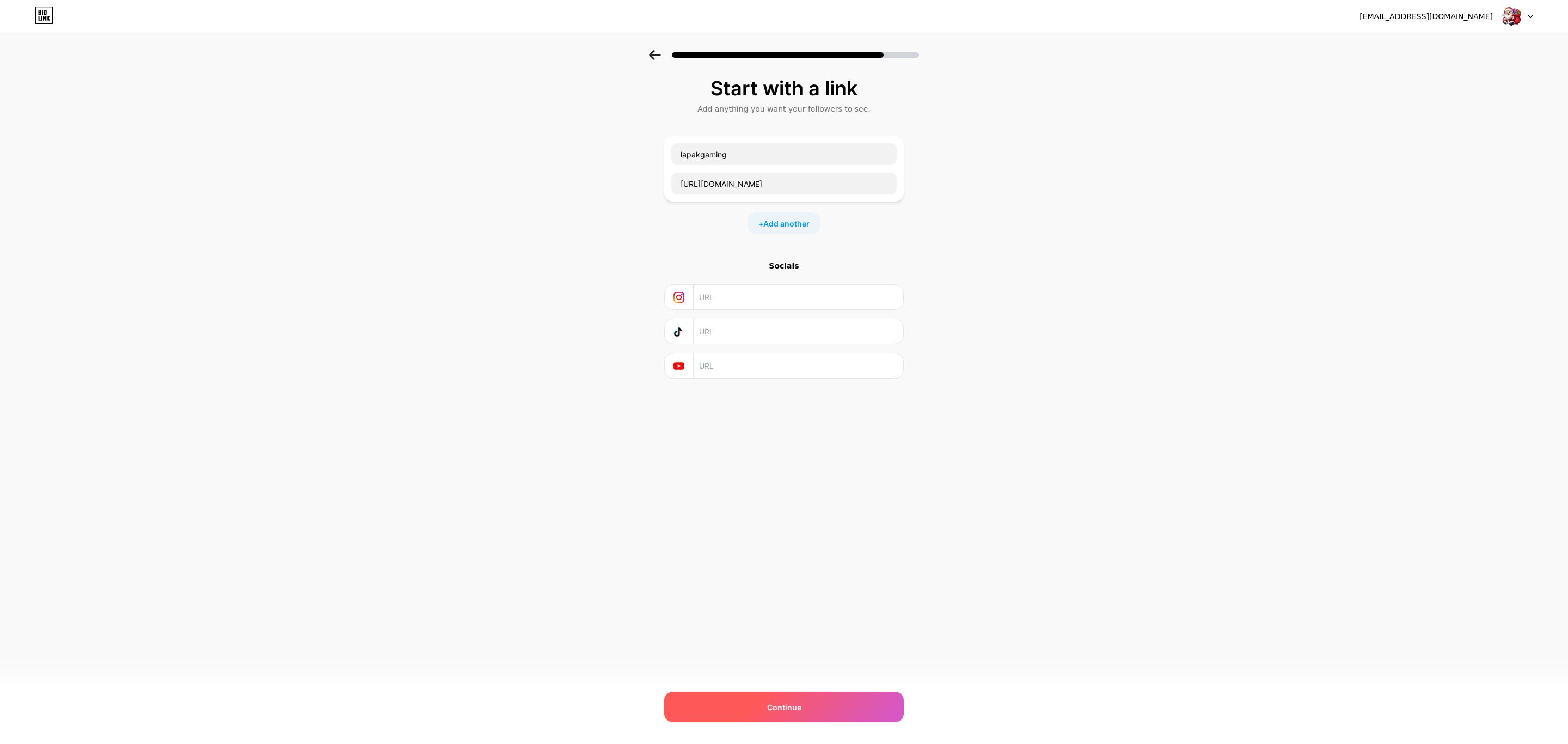
click at [830, 709] on div "Continue" at bounding box center [784, 707] width 240 height 31
click at [800, 705] on span "Continue" at bounding box center [784, 707] width 35 height 12
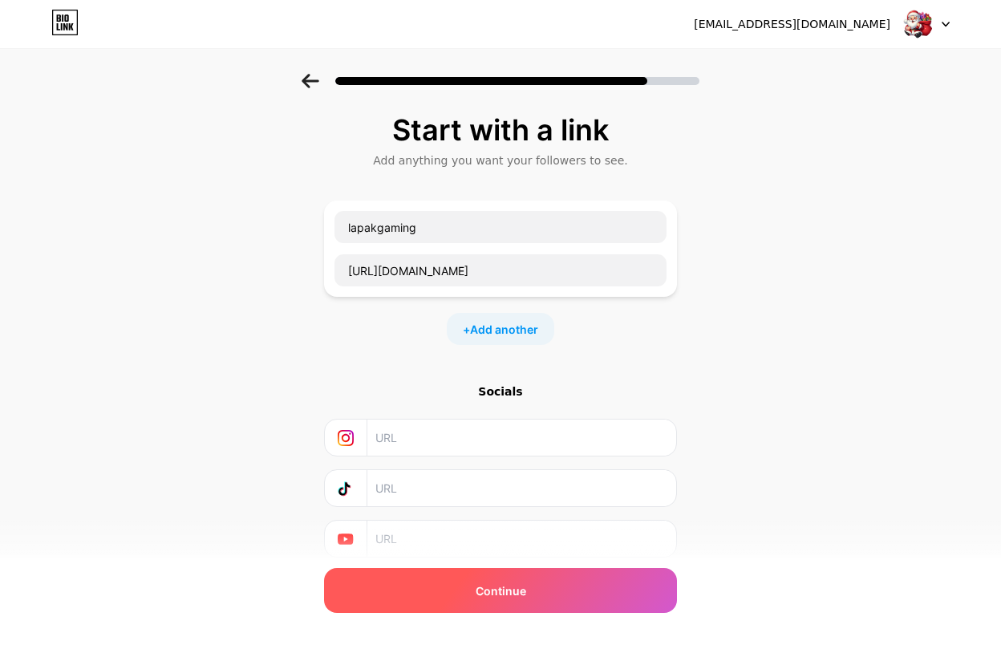
click at [465, 590] on div "Continue" at bounding box center [500, 590] width 353 height 45
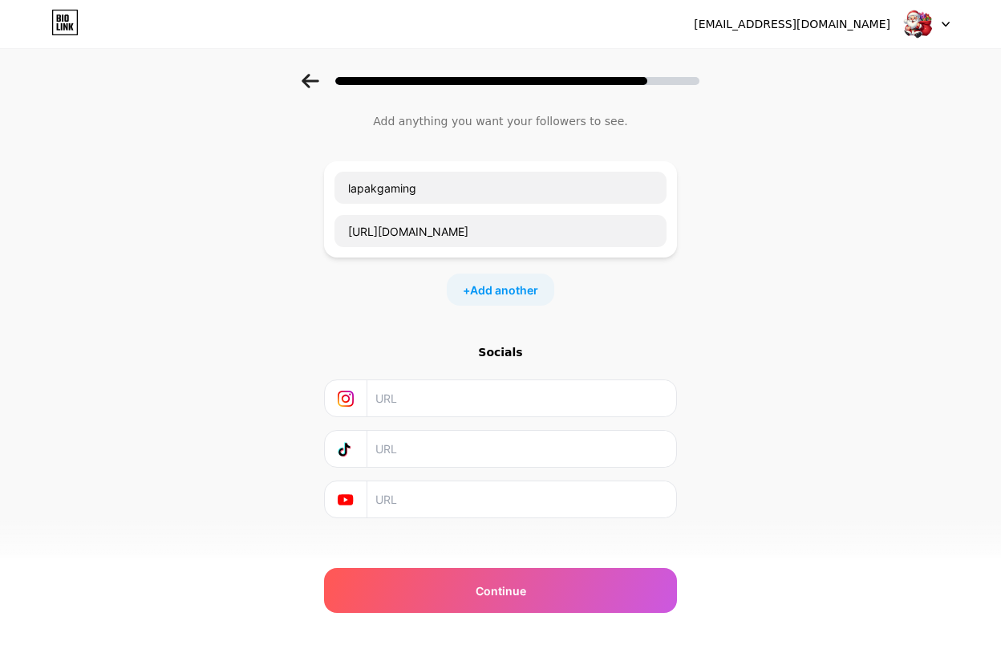
scroll to position [61, 0]
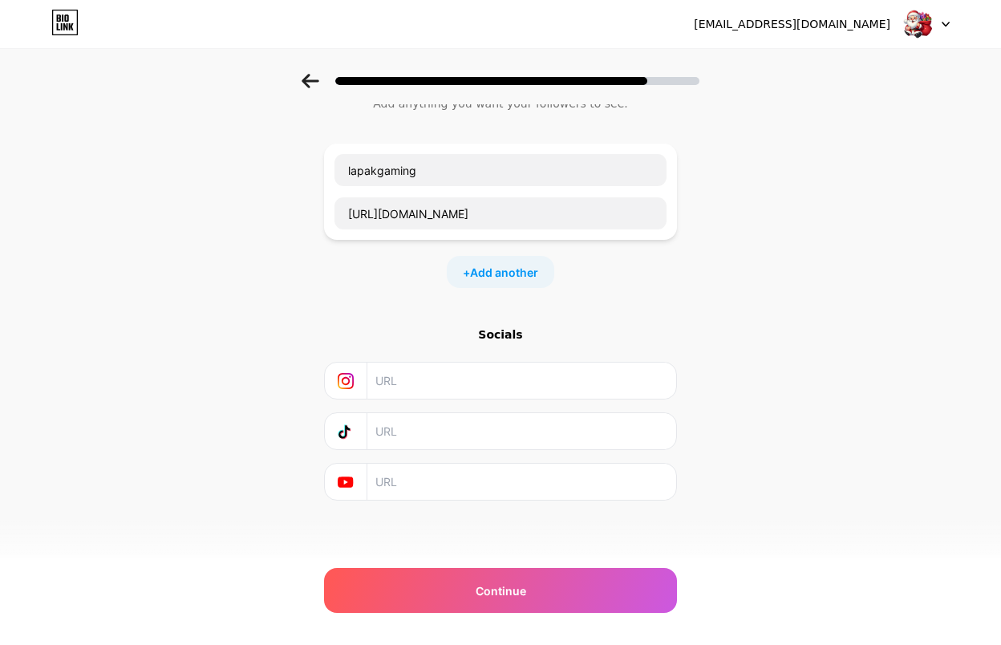
click at [545, 619] on div "opsukmar@gmail.com Logout Link Copied Start with a link Add anything you want y…" at bounding box center [500, 294] width 1001 height 702
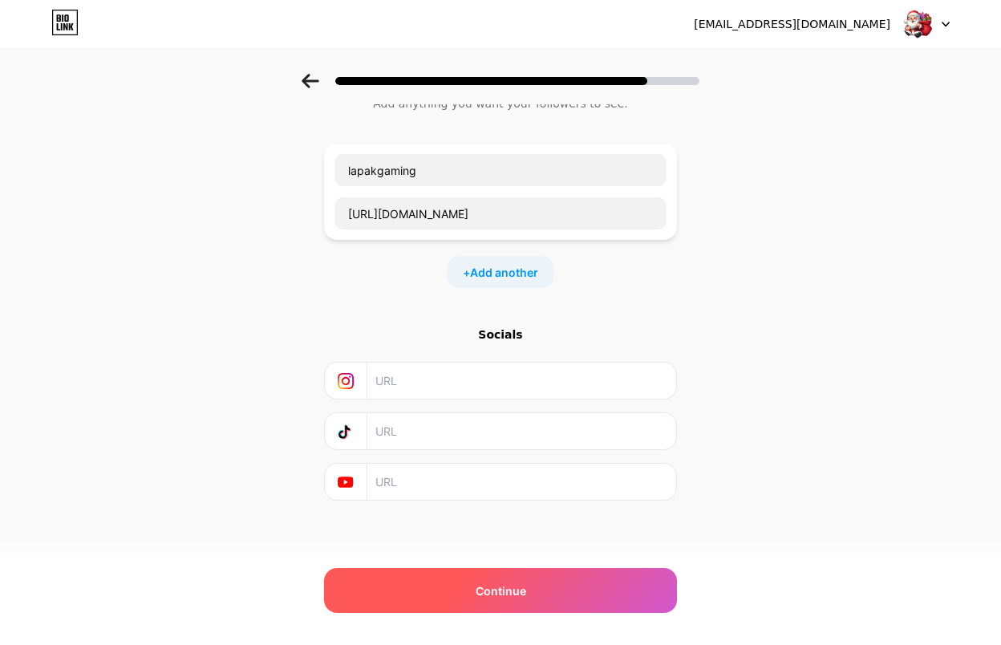
click at [534, 603] on div "Continue" at bounding box center [500, 590] width 353 height 45
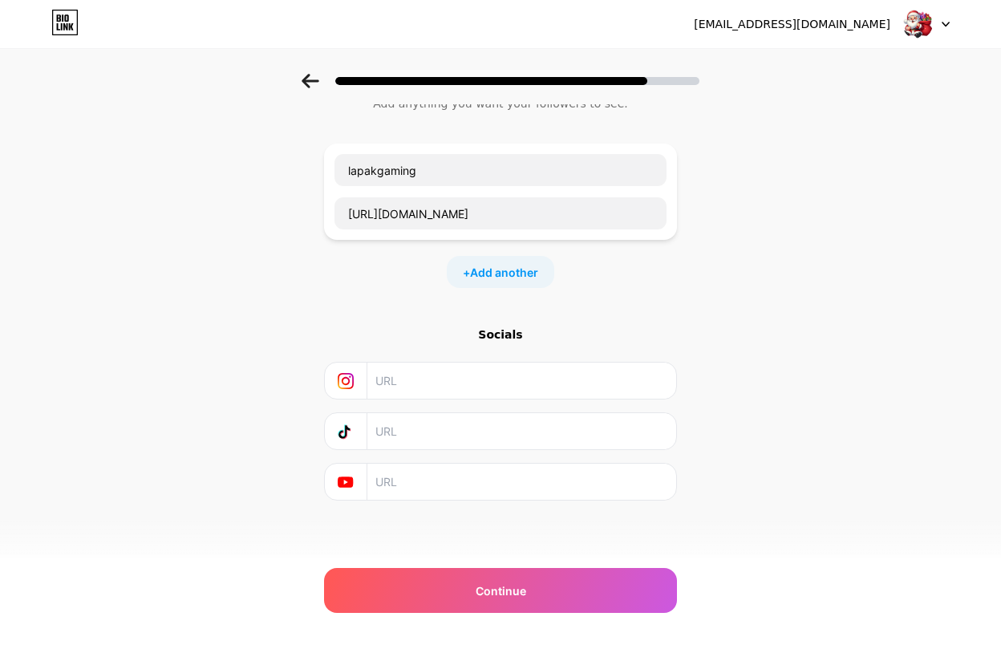
click at [842, 497] on div "Start with a link Add anything you want your followers to see. lapakgaming http…" at bounding box center [500, 299] width 1001 height 564
click at [63, 24] on icon at bounding box center [64, 23] width 27 height 26
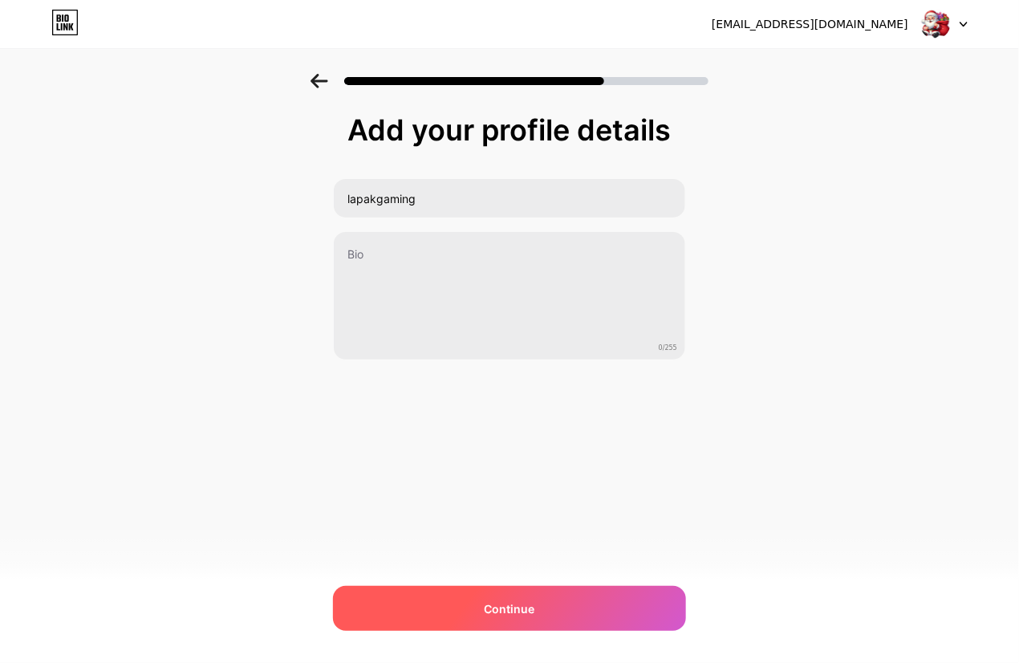
click at [508, 597] on div "Continue" at bounding box center [509, 608] width 353 height 45
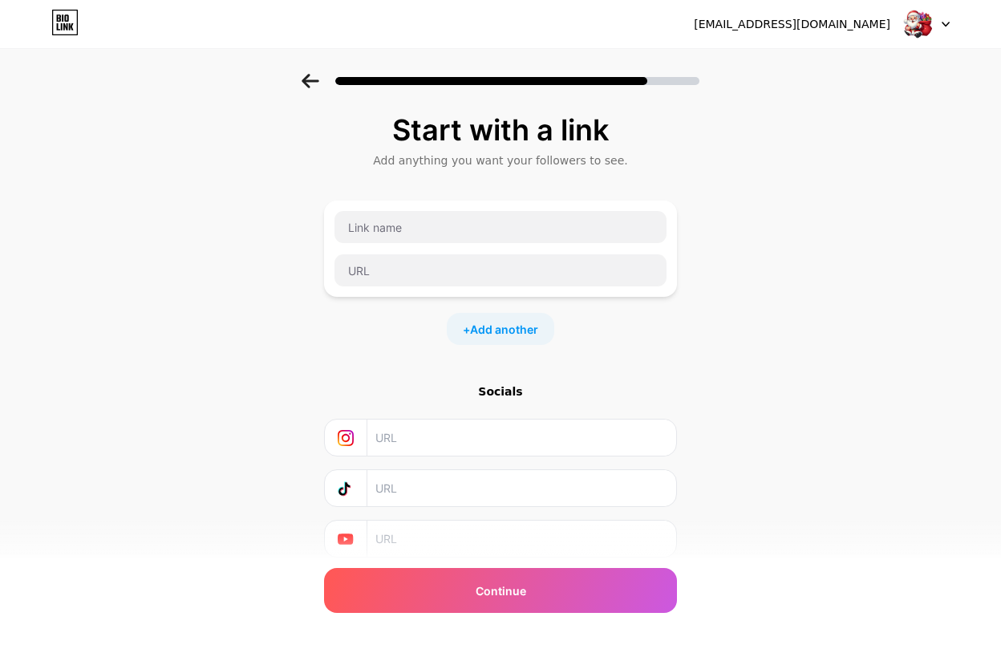
click at [390, 292] on div at bounding box center [500, 249] width 353 height 96
click at [414, 280] on input "text" at bounding box center [501, 270] width 332 height 32
paste input "https://t.ly/GRUPx"
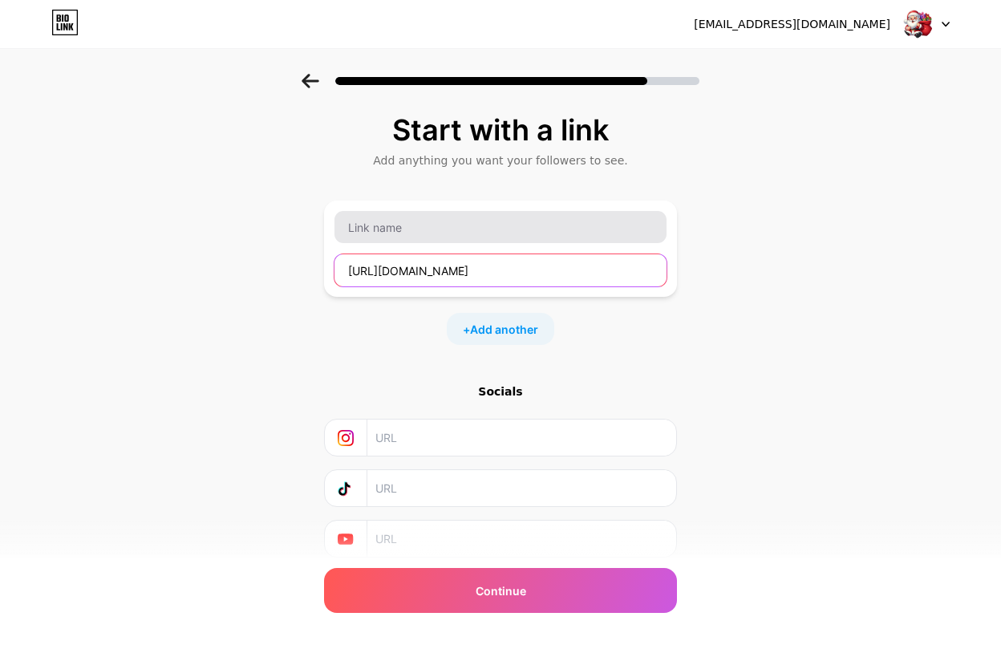
type input "https://t.ly/GRUPx"
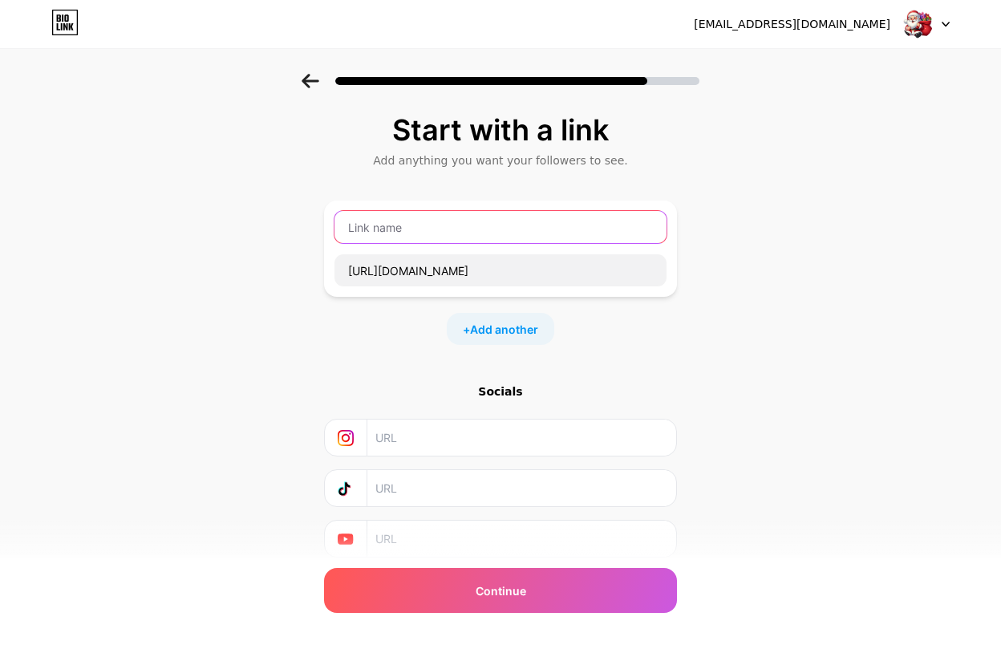
click at [412, 241] on input "text" at bounding box center [501, 227] width 332 height 32
type input "lapakgaming"
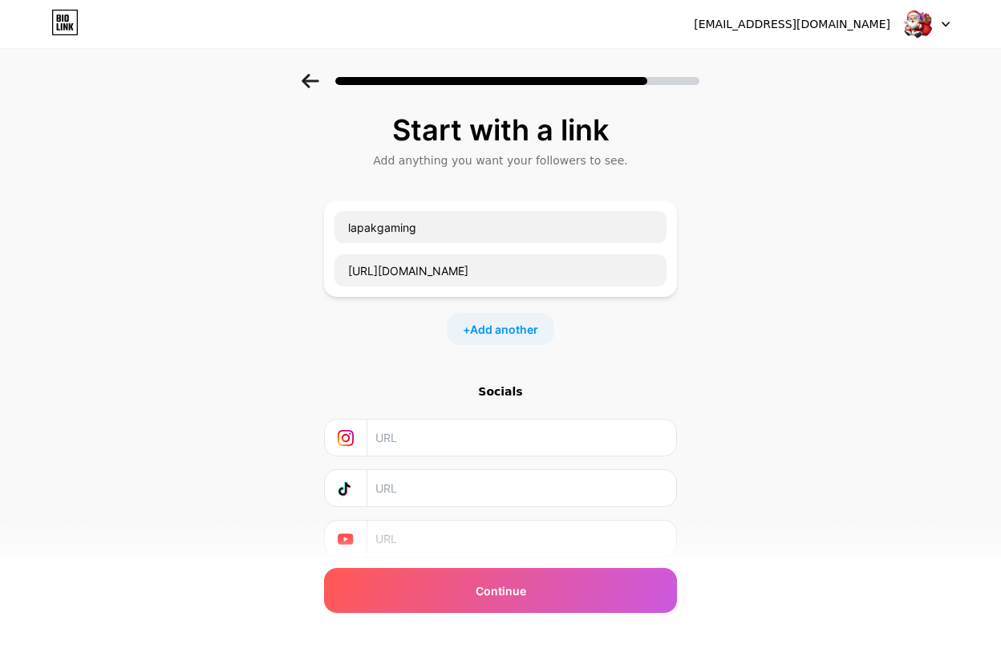
click at [439, 450] on input "text" at bounding box center [520, 438] width 291 height 36
paste input "https://t.ly/GRUPx"
type input "https://t.ly/GRUPx"
click at [427, 496] on input "text" at bounding box center [520, 488] width 291 height 36
paste input "https://t.ly/GRUPx"
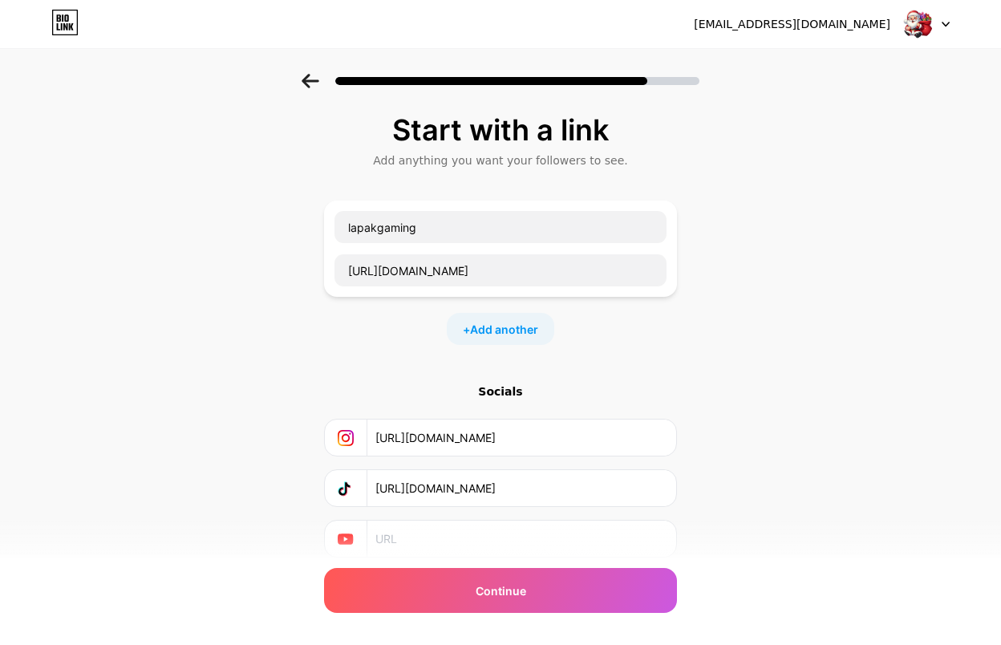
type input "https://t.ly/GRUPx"
click at [416, 550] on input "text" at bounding box center [520, 539] width 291 height 36
paste input "https://t.ly/GRUPx"
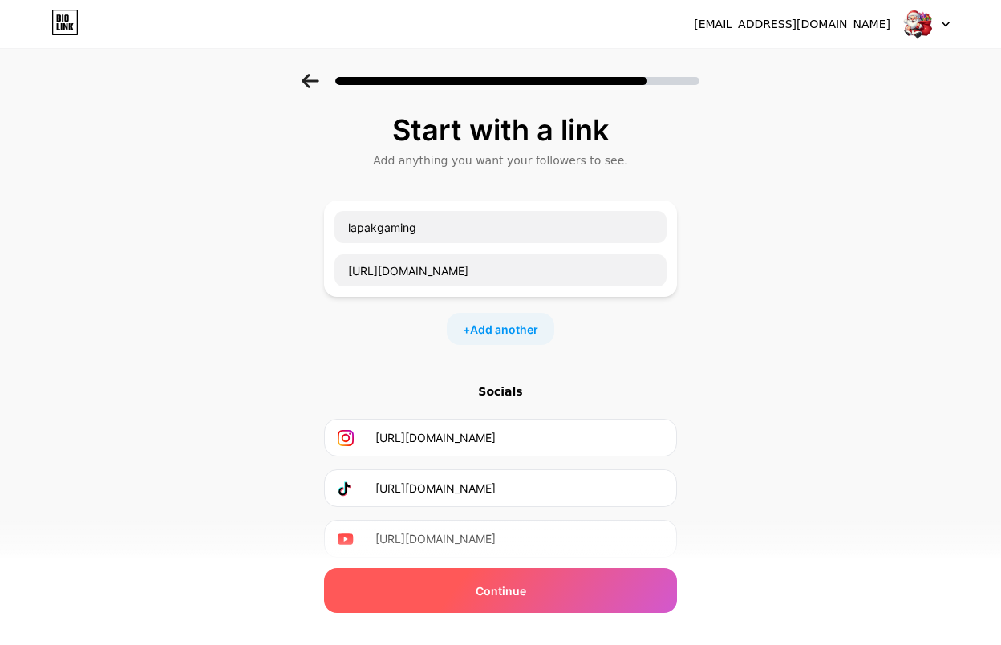
type input "https://t.ly/GRUPx"
click at [444, 581] on div "Continue" at bounding box center [500, 590] width 353 height 45
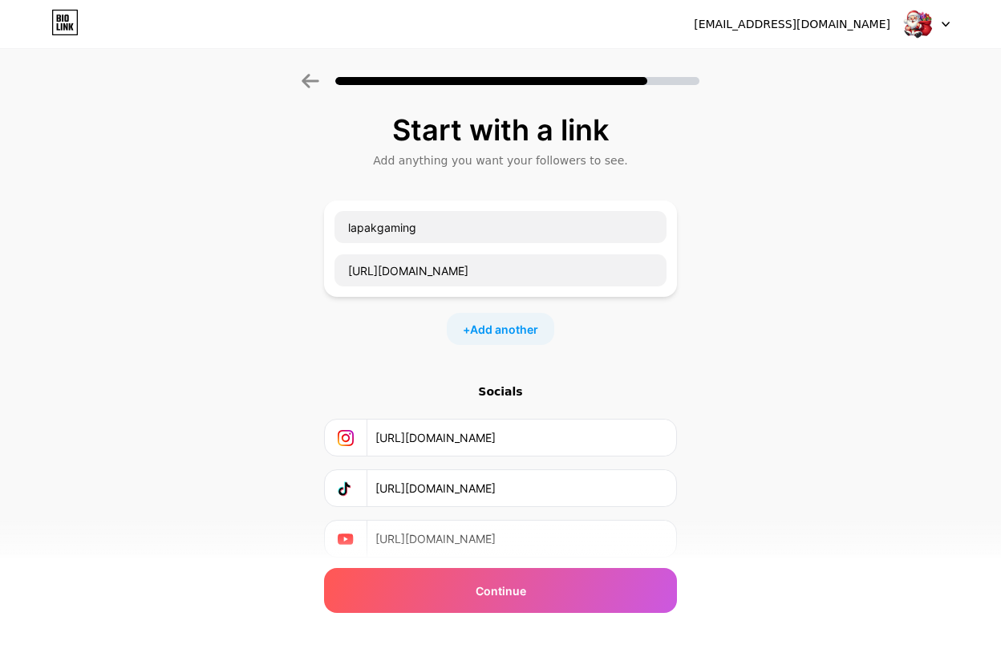
scroll to position [61, 0]
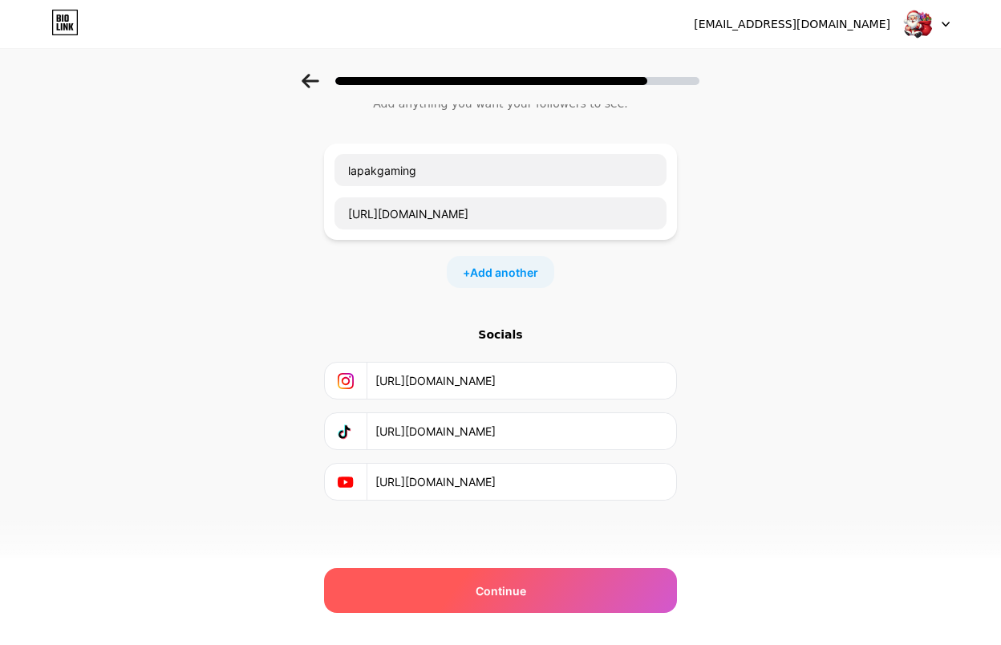
click at [540, 587] on div "Continue" at bounding box center [500, 590] width 353 height 45
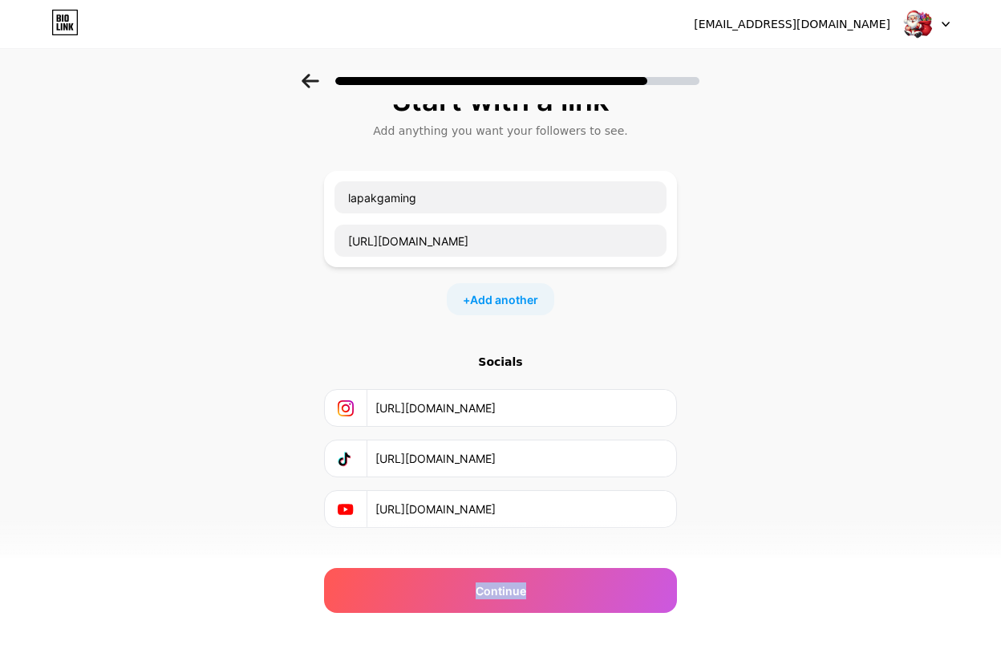
scroll to position [0, 0]
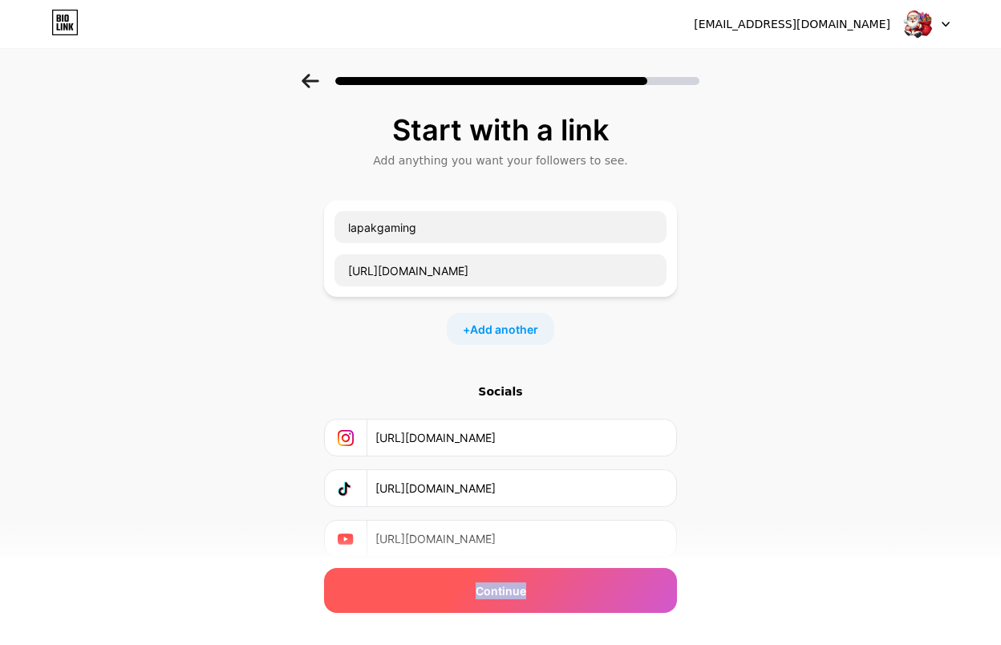
click at [527, 600] on div "Continue" at bounding box center [500, 590] width 353 height 45
click at [520, 590] on span "Continue" at bounding box center [501, 590] width 51 height 17
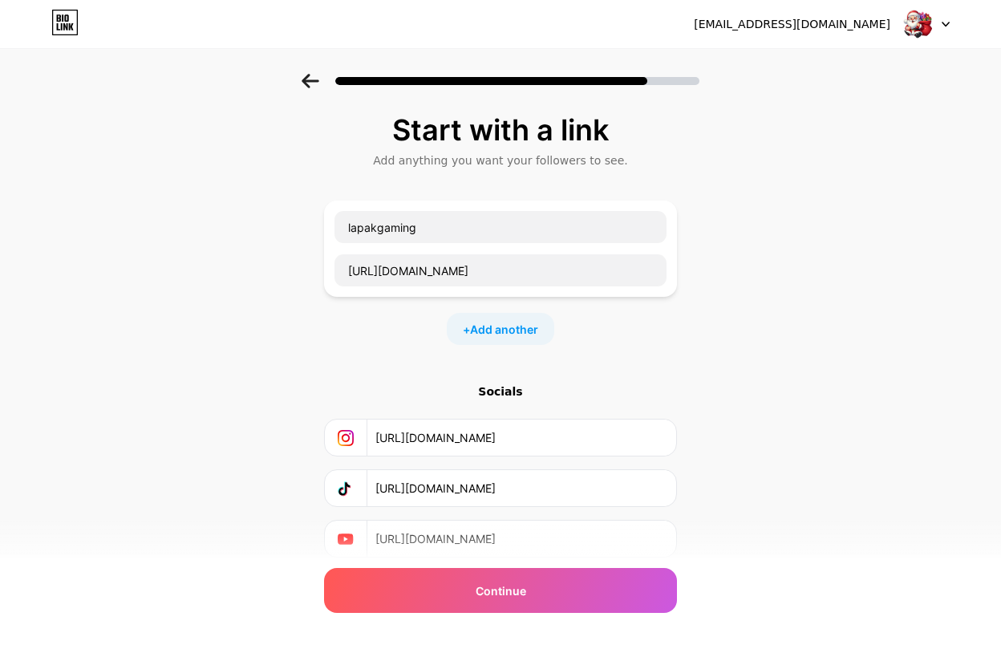
click at [521, 390] on div "Socials" at bounding box center [500, 392] width 353 height 16
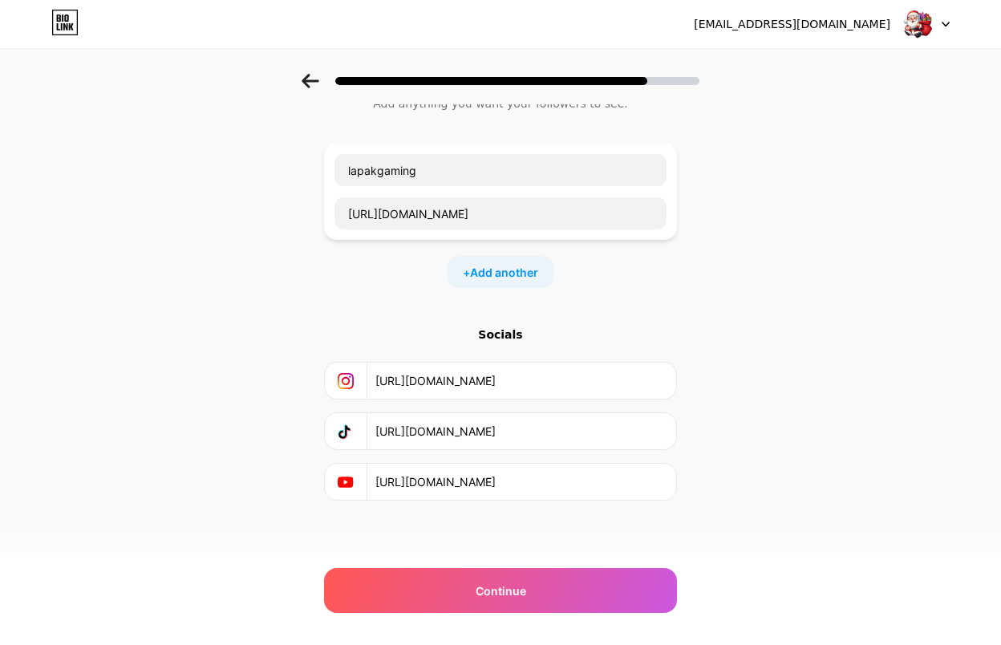
click at [562, 379] on input "https://t.ly/GRUPx" at bounding box center [520, 381] width 291 height 36
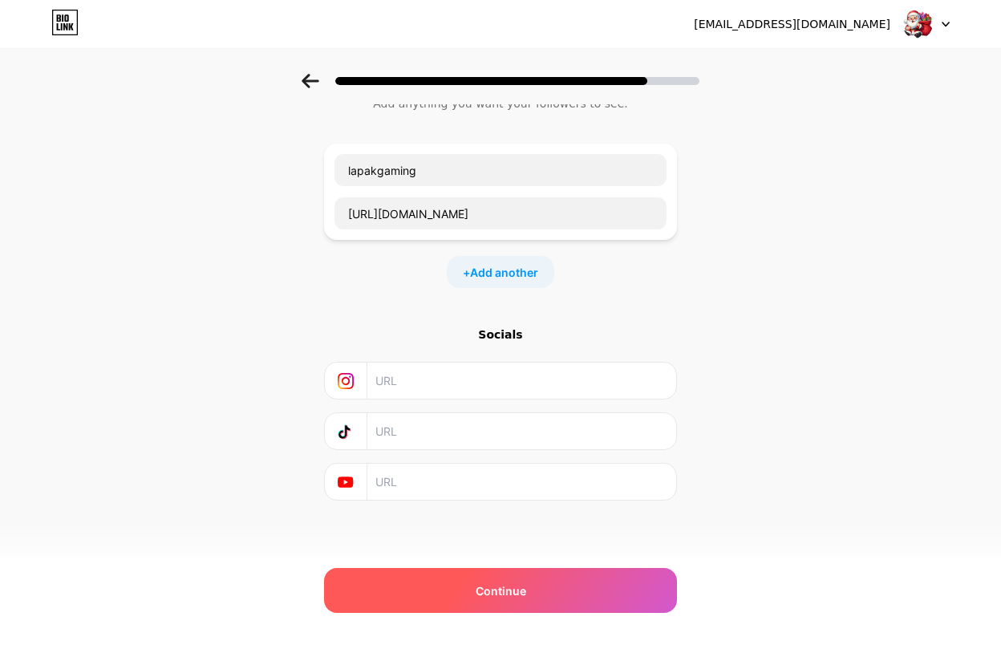
click at [520, 574] on div "Continue" at bounding box center [500, 590] width 353 height 45
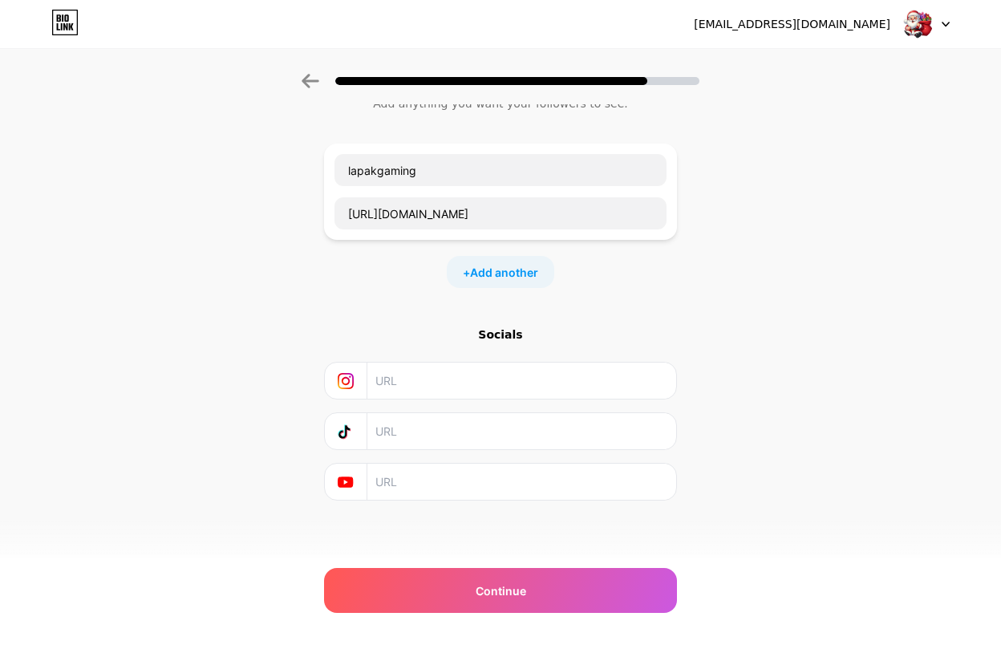
scroll to position [0, 0]
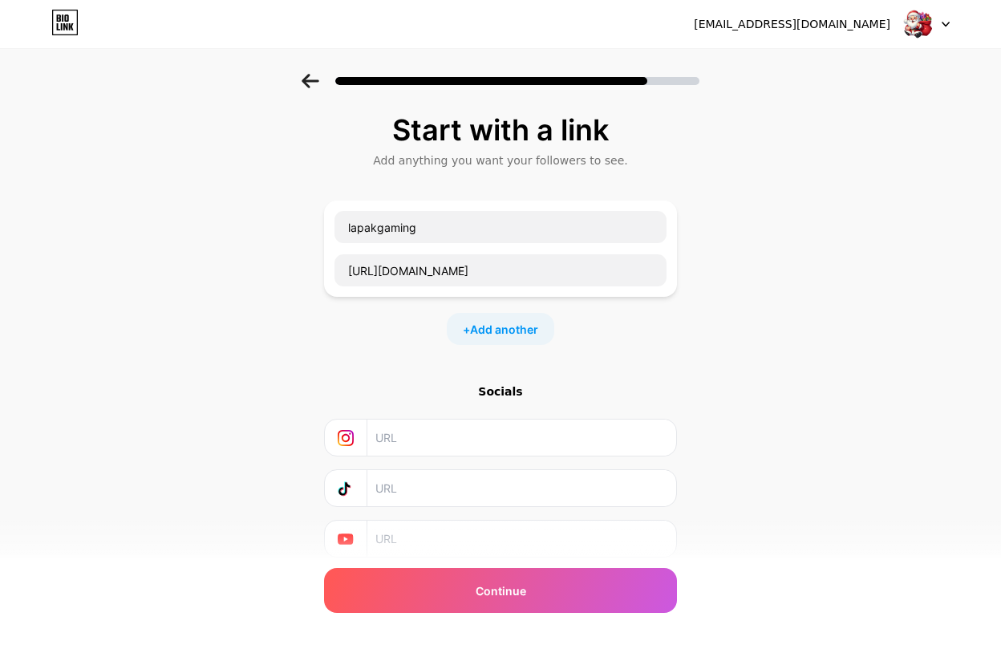
drag, startPoint x: 652, startPoint y: 46, endPoint x: 621, endPoint y: 114, distance: 75.0
click at [655, 51] on div "opsukmar@gmail.com Logout Link Copied Start with a link Add anything you want y…" at bounding box center [500, 319] width 1001 height 638
click at [845, 162] on div "Start with a link Add anything you want your followers to see. lapakgaming http…" at bounding box center [500, 356] width 1001 height 564
click at [936, 31] on div at bounding box center [926, 24] width 47 height 29
click at [888, 241] on div "Start with a link Add anything you want your followers to see. lapakgaming http…" at bounding box center [500, 356] width 1001 height 564
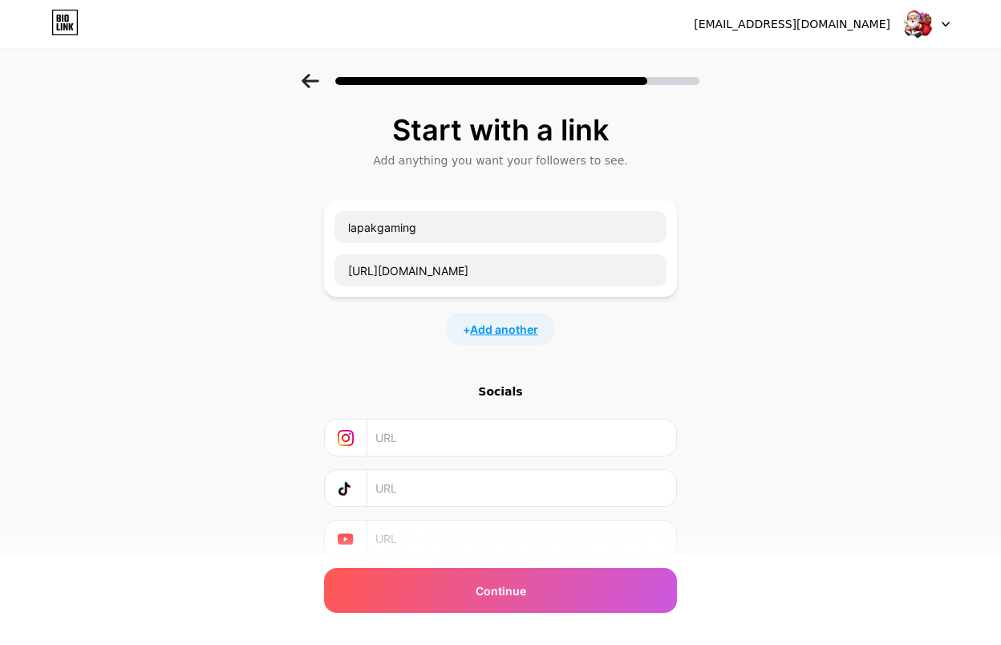
click at [523, 323] on span "Add another" at bounding box center [504, 329] width 68 height 17
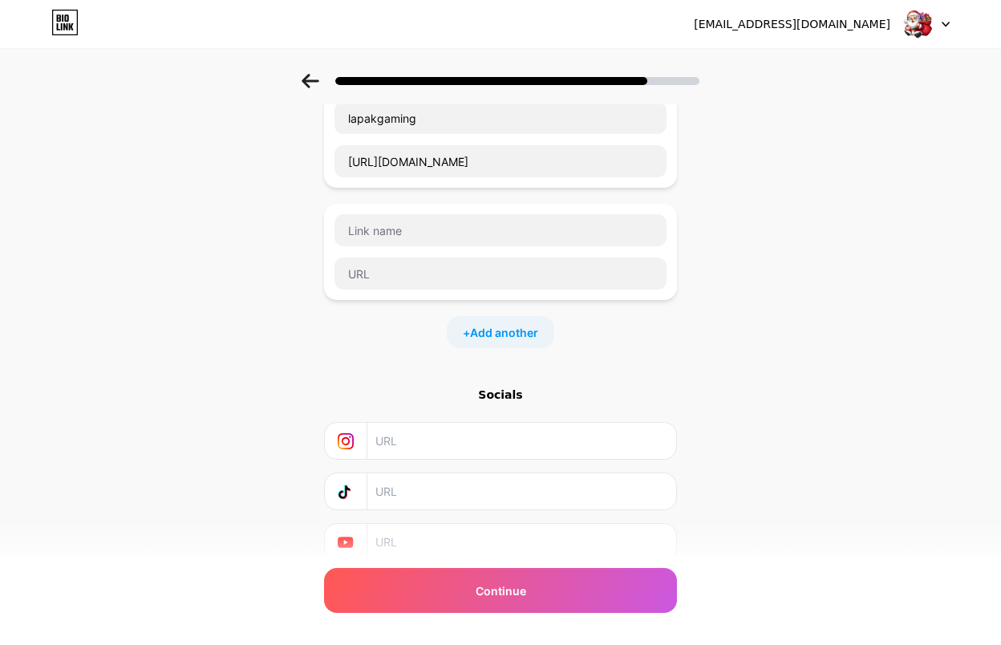
scroll to position [174, 0]
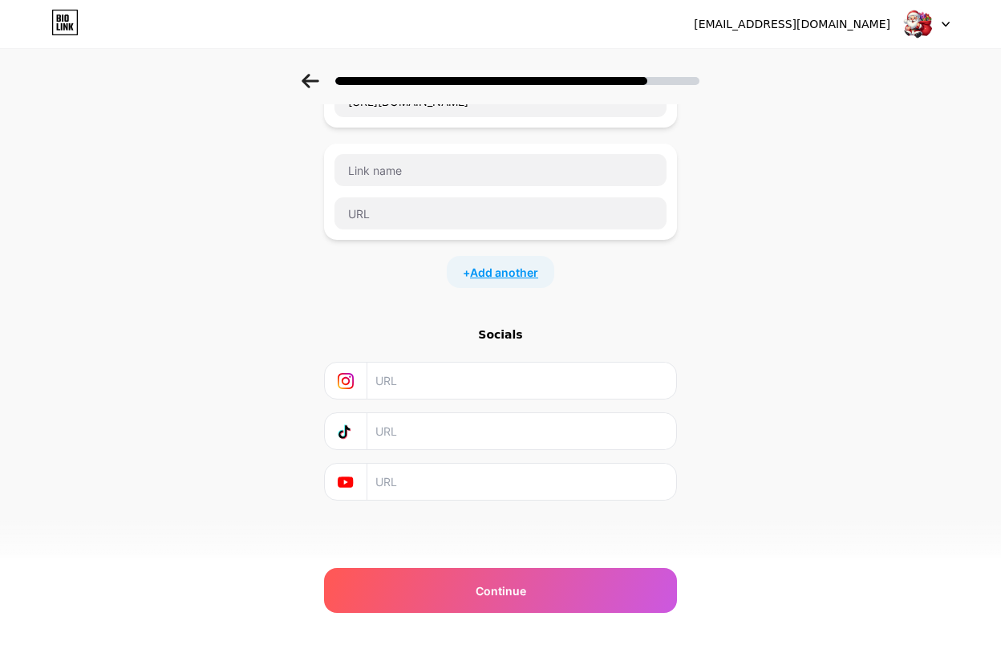
click at [520, 272] on span "Add another" at bounding box center [504, 272] width 68 height 17
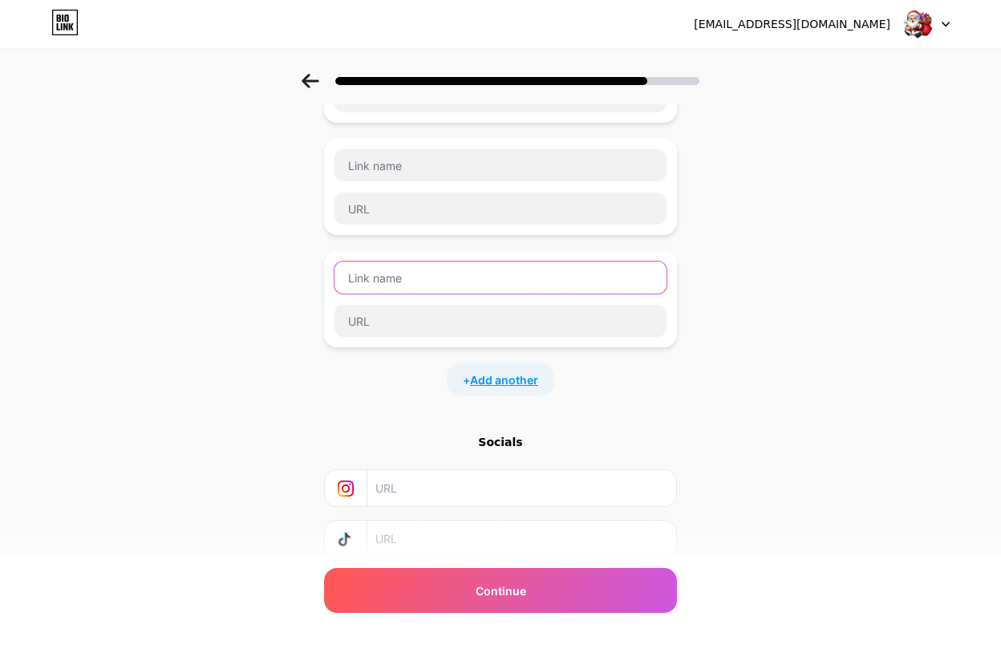
click at [520, 272] on input "text" at bounding box center [501, 278] width 332 height 32
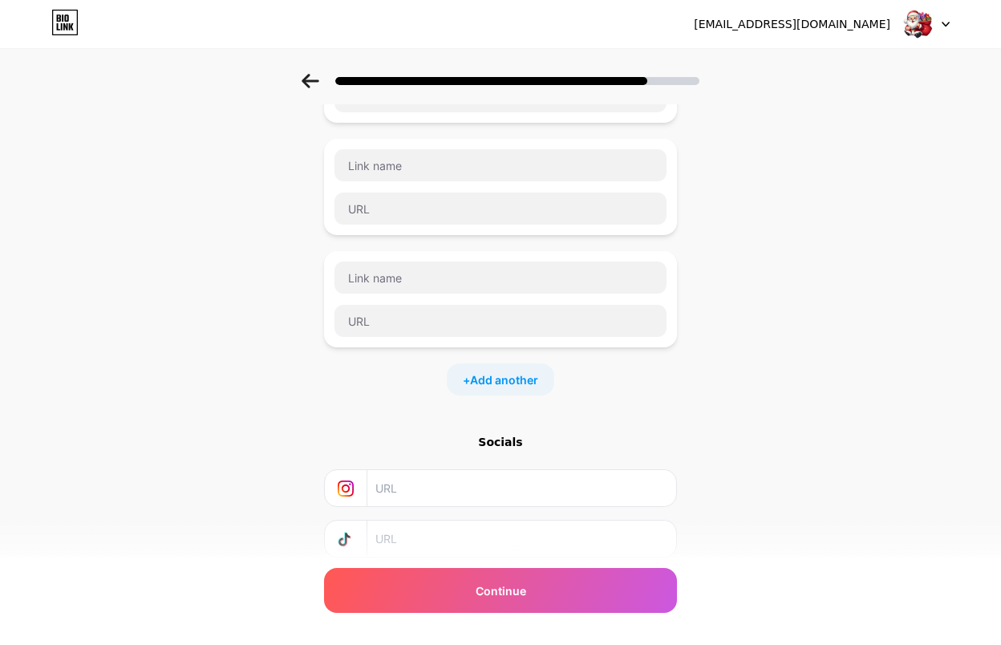
click at [516, 392] on div "+ Add another" at bounding box center [501, 379] width 108 height 32
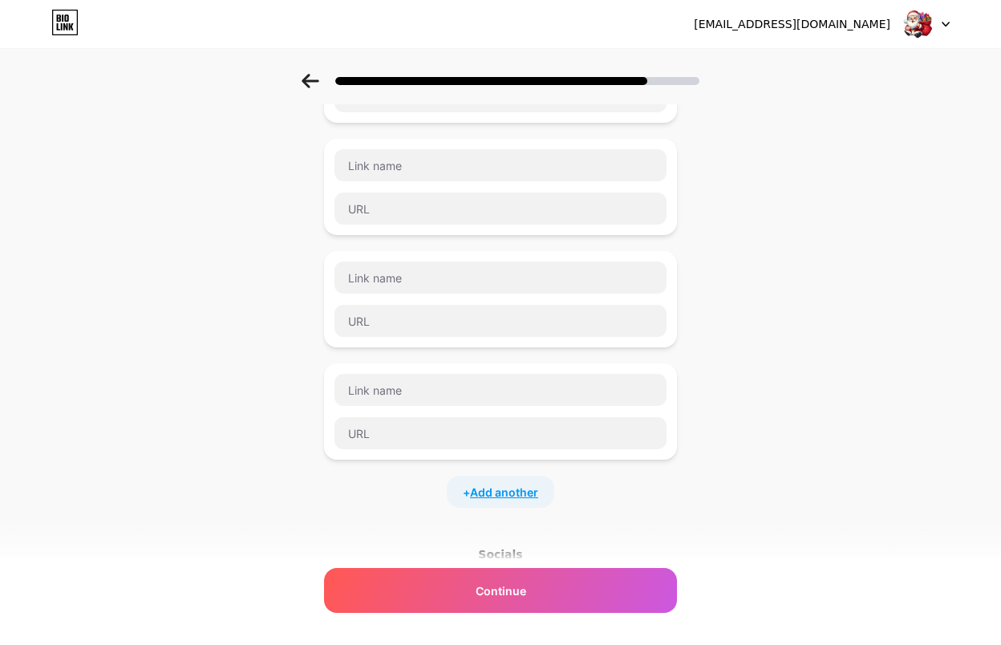
click at [494, 497] on span "Add another" at bounding box center [504, 492] width 68 height 17
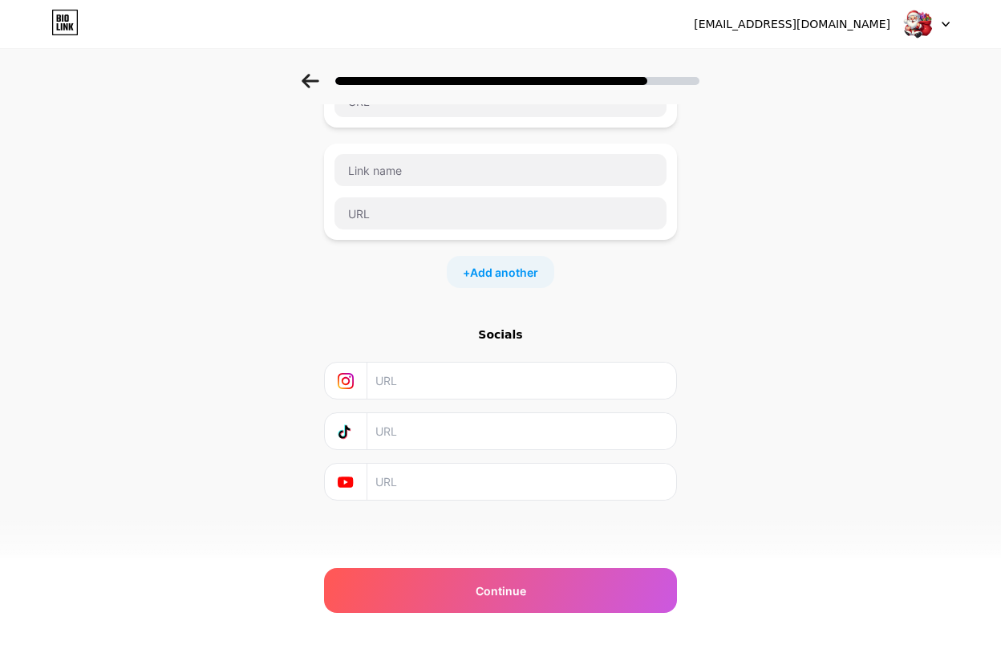
scroll to position [516, 0]
click at [792, 342] on div "Start with a link Add anything you want your followers to see. lapakgaming http…" at bounding box center [500, 74] width 1001 height 1013
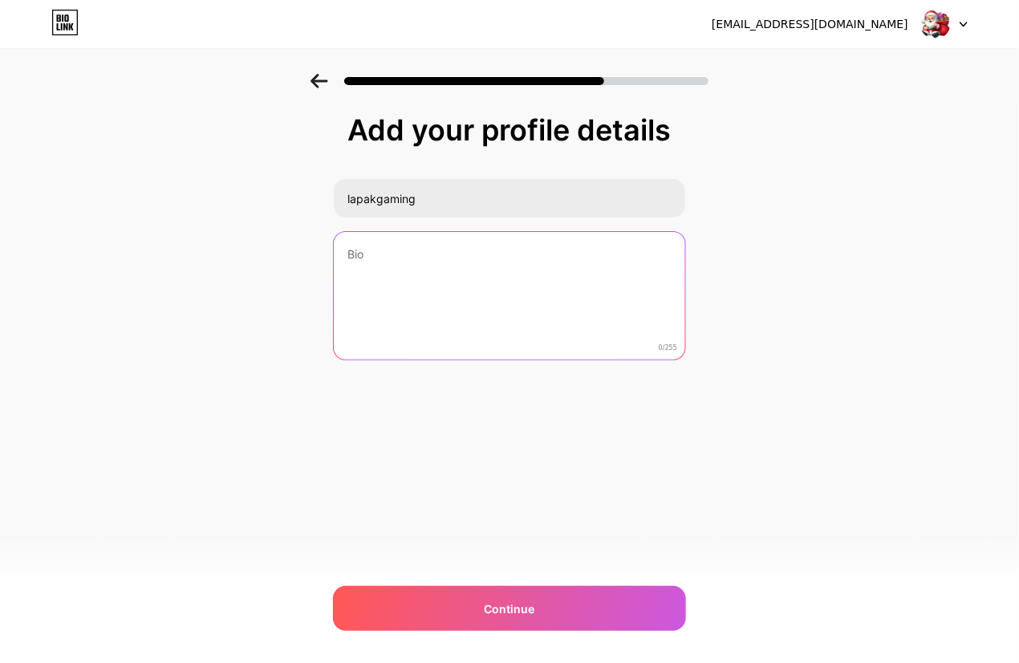
click at [534, 306] on textarea at bounding box center [509, 296] width 351 height 129
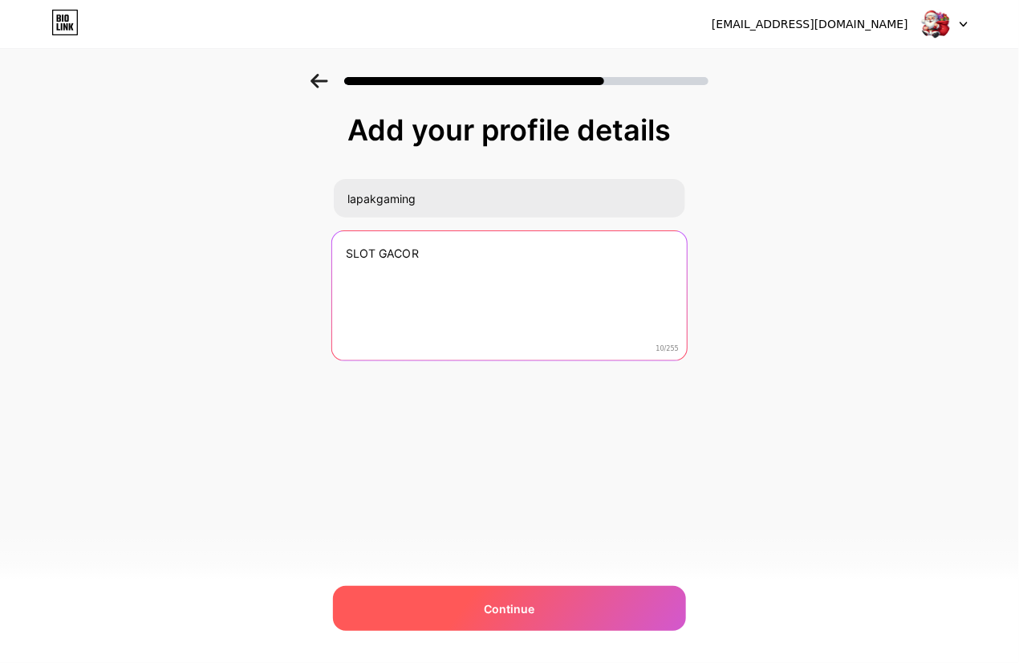
type textarea "SLOT GACOR"
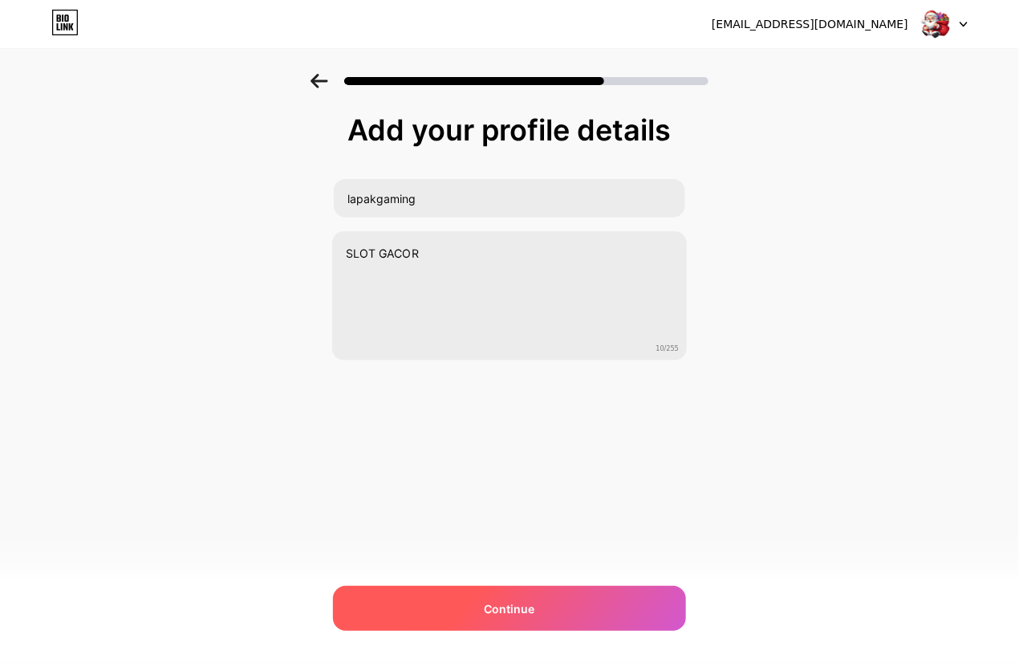
click at [448, 592] on div "Continue" at bounding box center [509, 608] width 353 height 45
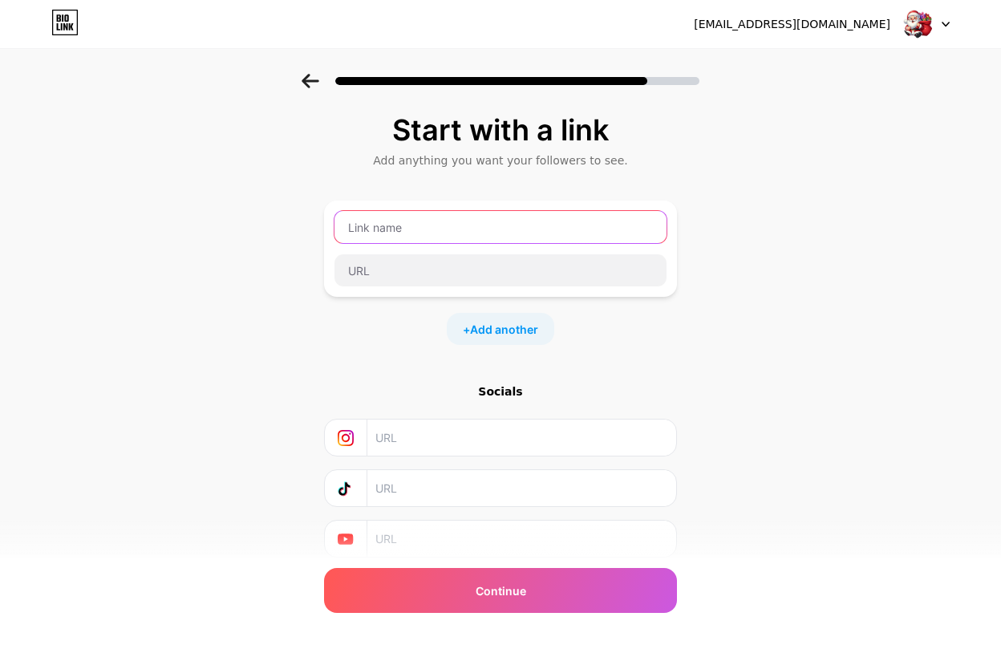
click at [481, 237] on input "text" at bounding box center [501, 227] width 332 height 32
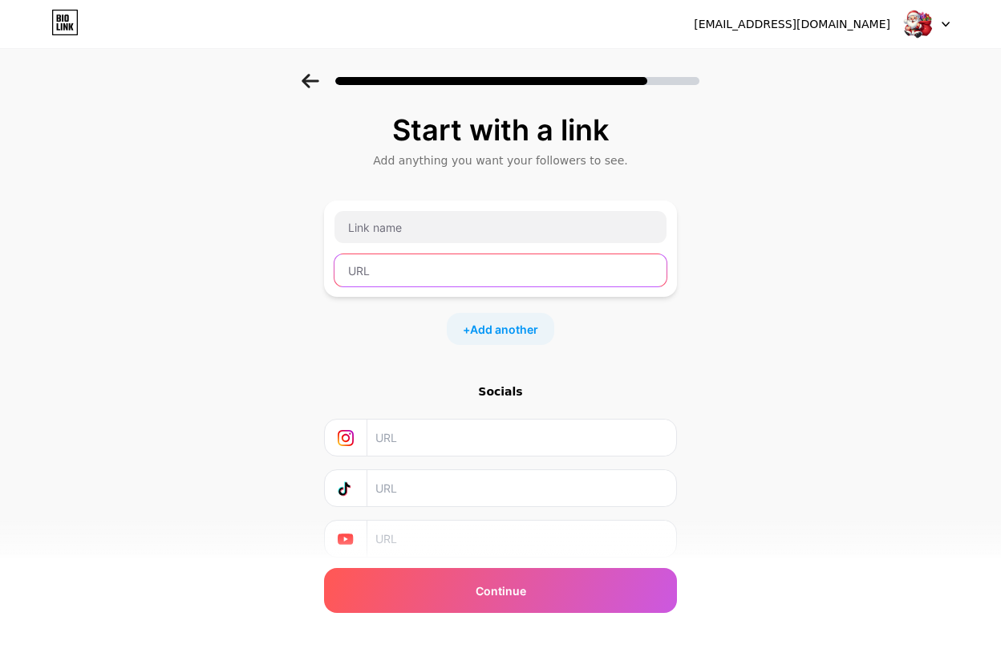
click at [465, 263] on input "text" at bounding box center [501, 270] width 332 height 32
paste input "[URL][DOMAIN_NAME]"
type input "[URL][DOMAIN_NAME]"
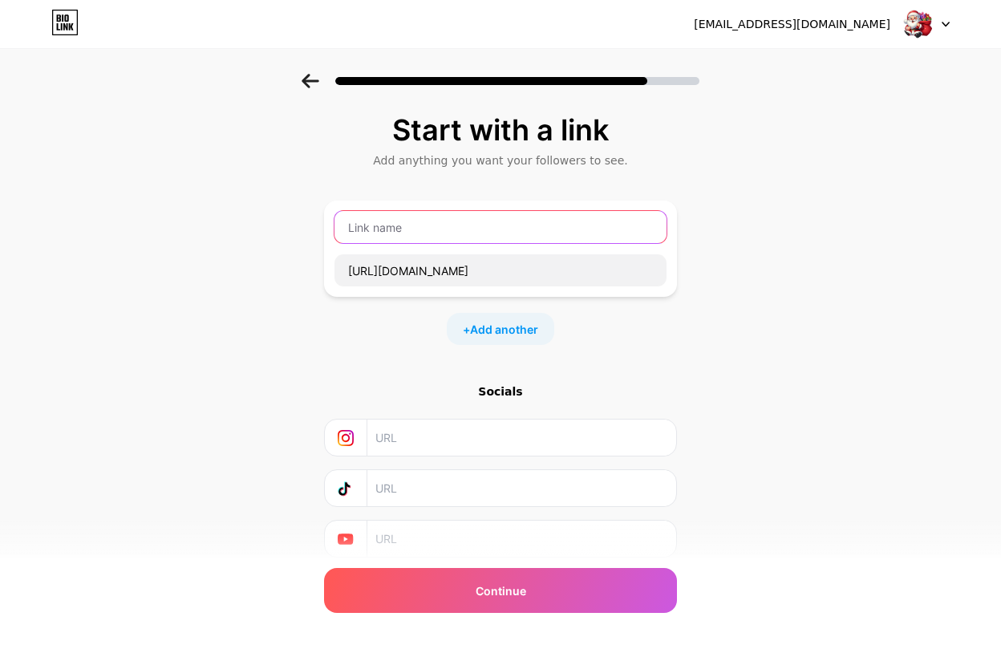
click at [485, 232] on input "text" at bounding box center [501, 227] width 332 height 32
type input "lapakgaming"
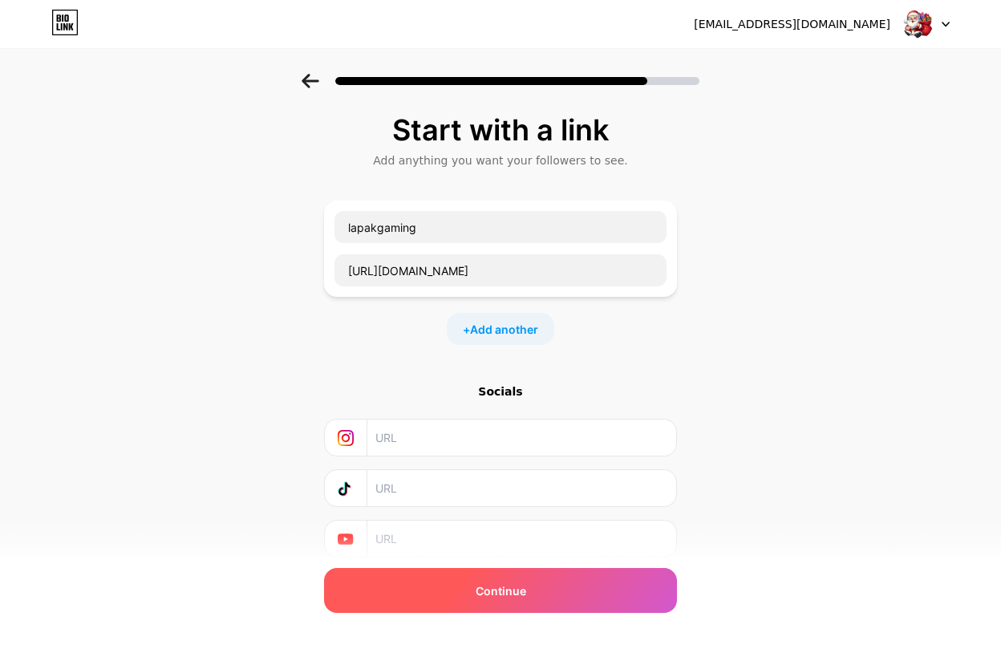
click at [419, 593] on div "Continue" at bounding box center [500, 590] width 353 height 45
click at [573, 590] on div "Continue" at bounding box center [500, 590] width 353 height 45
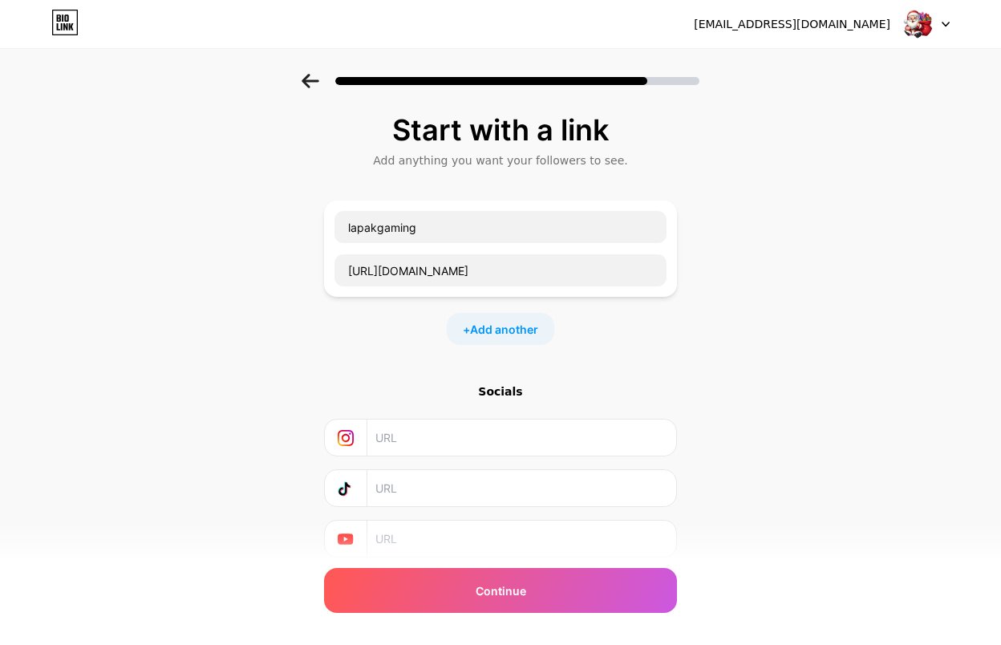
click at [501, 453] on input "text" at bounding box center [520, 438] width 291 height 36
paste input "[URL][DOMAIN_NAME]"
type input "[URL][DOMAIN_NAME]"
click at [445, 497] on input "text" at bounding box center [520, 488] width 291 height 36
paste input "[URL][DOMAIN_NAME]"
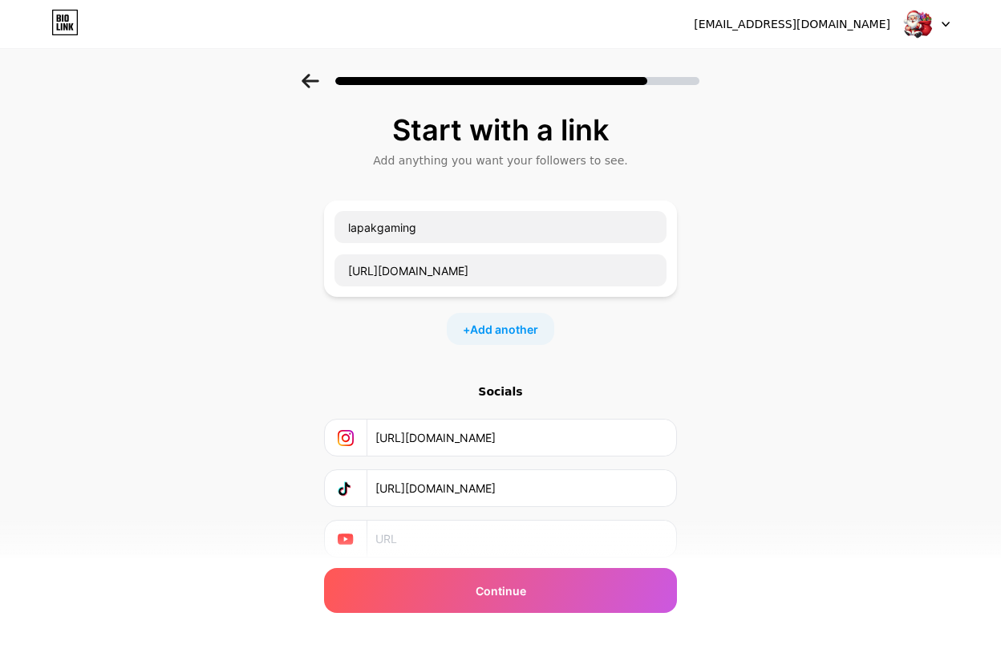
type input "[URL][DOMAIN_NAME]"
click at [417, 546] on input "text" at bounding box center [520, 539] width 291 height 36
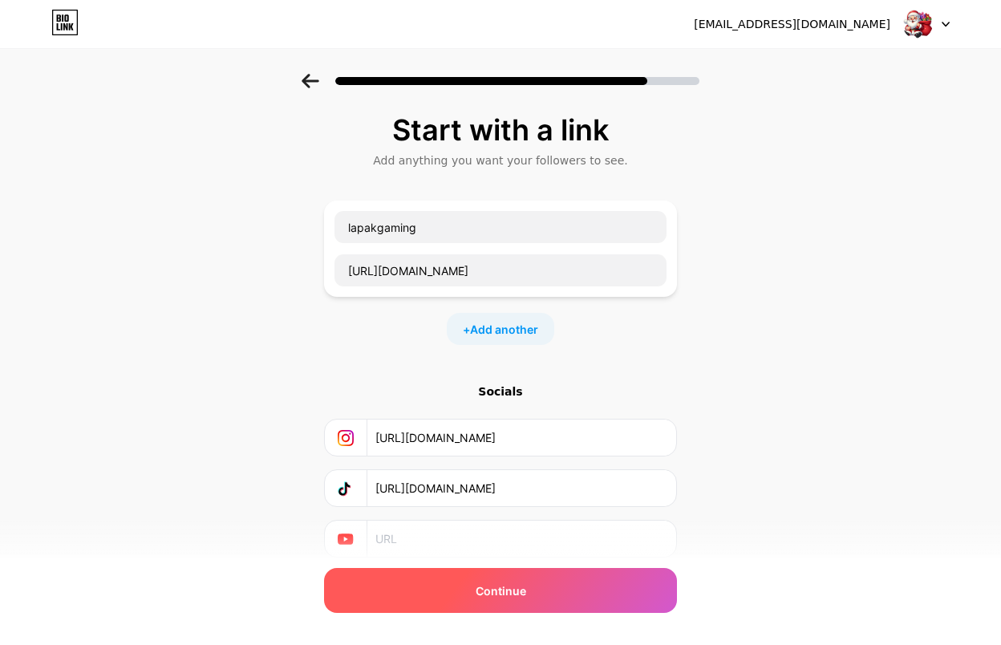
paste input "[URL][DOMAIN_NAME]"
type input "[URL][DOMAIN_NAME]"
click at [461, 599] on div "Continue" at bounding box center [500, 590] width 353 height 45
click at [612, 590] on div "Continue" at bounding box center [500, 590] width 353 height 45
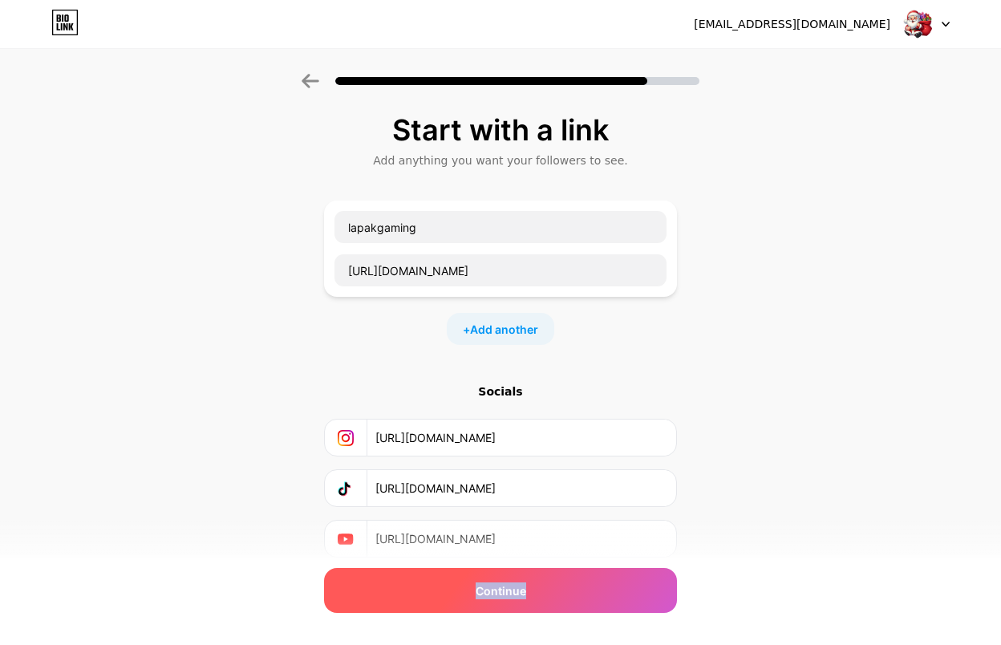
click at [612, 590] on div "Continue" at bounding box center [500, 590] width 353 height 45
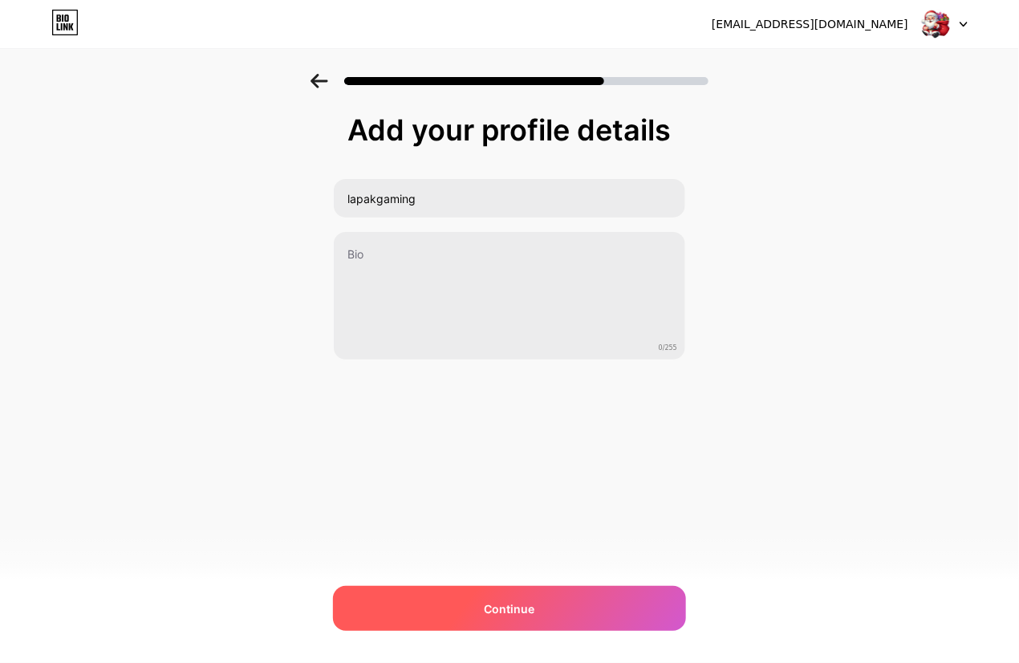
click at [511, 617] on div "Continue" at bounding box center [509, 608] width 353 height 45
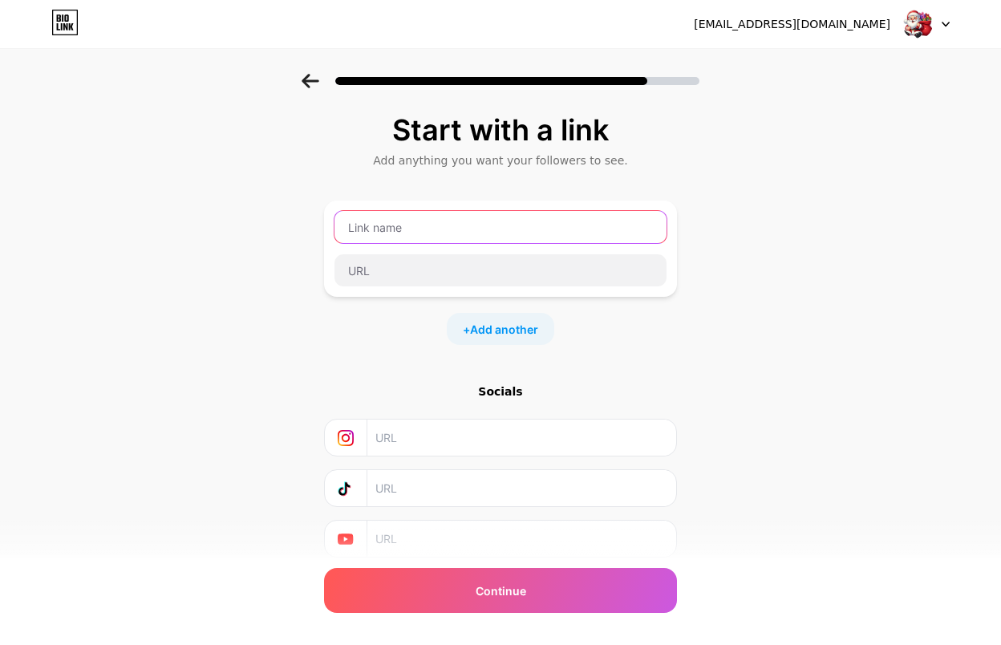
click at [493, 237] on input "text" at bounding box center [501, 227] width 332 height 32
paste input "[URL][DOMAIN_NAME]"
type input "[URL][DOMAIN_NAME]"
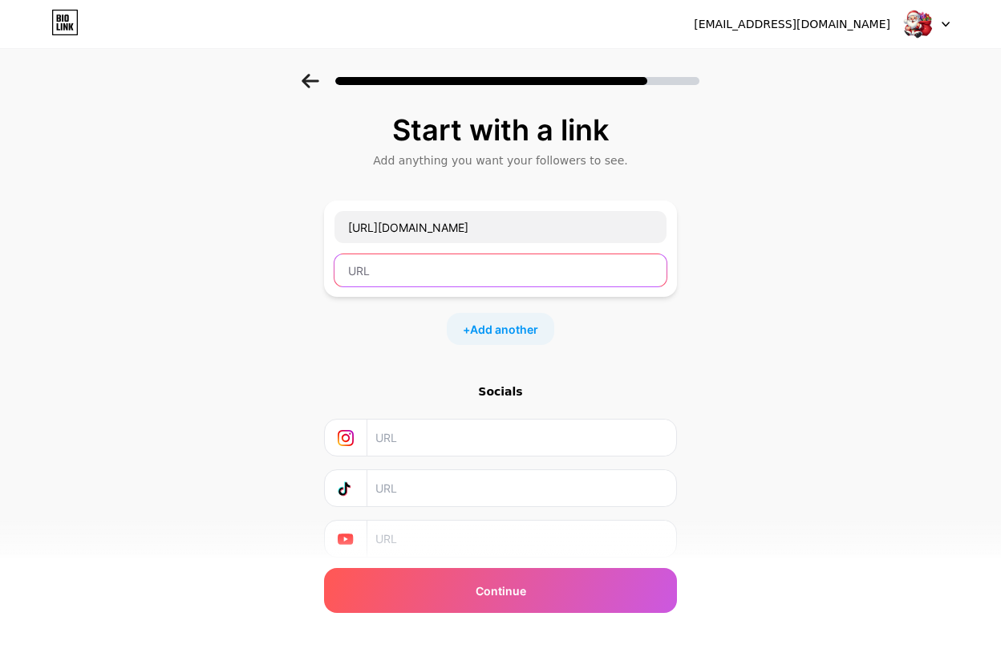
click at [439, 270] on input "text" at bounding box center [501, 270] width 332 height 32
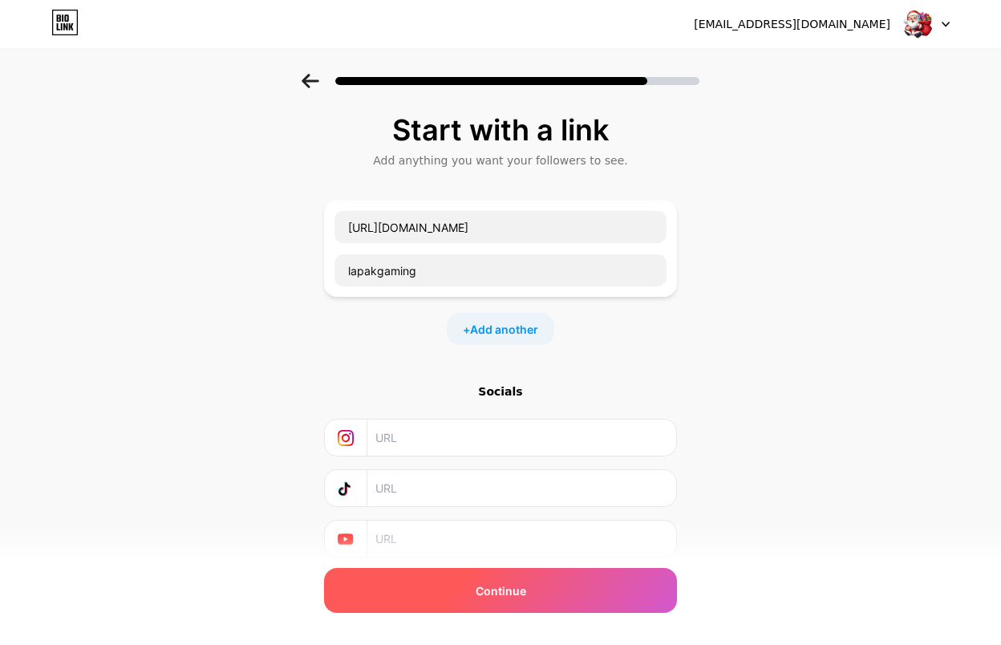
click at [448, 593] on div "Continue" at bounding box center [500, 590] width 353 height 45
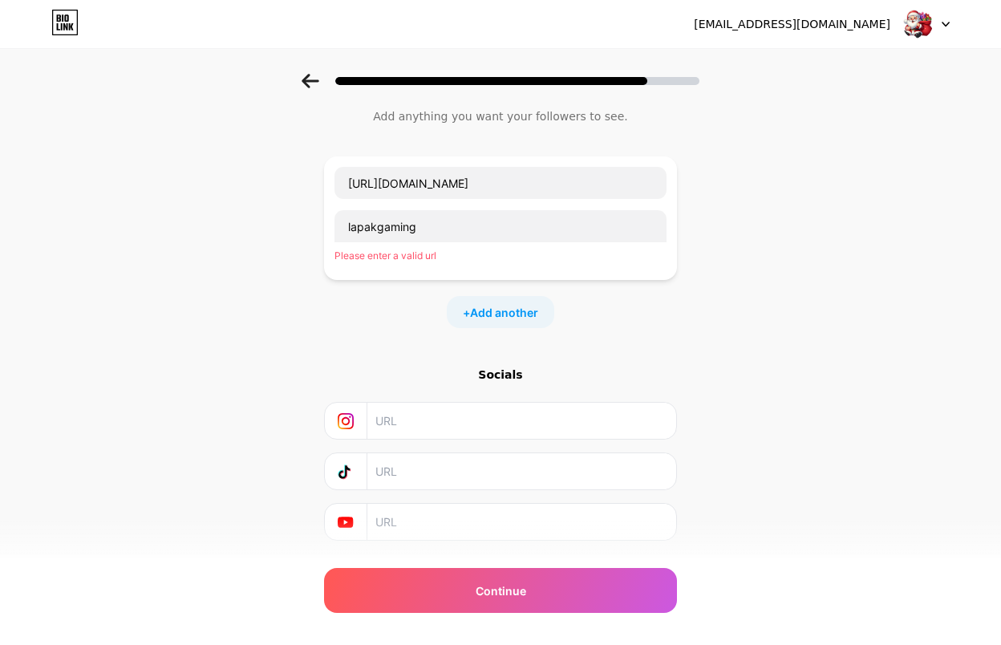
scroll to position [87, 0]
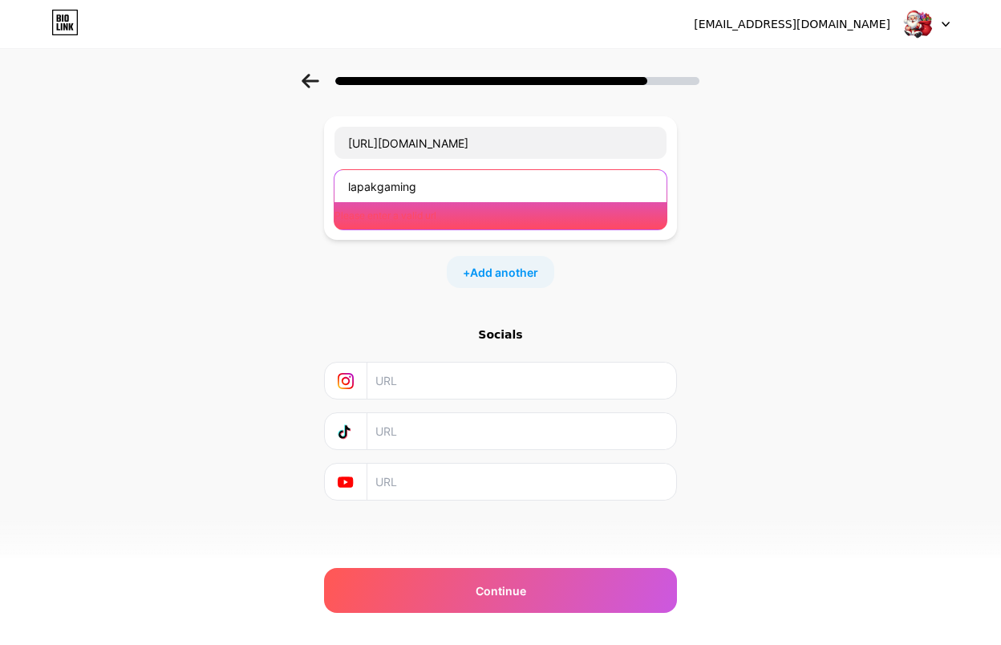
click at [501, 189] on input "lapakgaming" at bounding box center [501, 186] width 332 height 32
paste input "[URL][DOMAIN_NAME]"
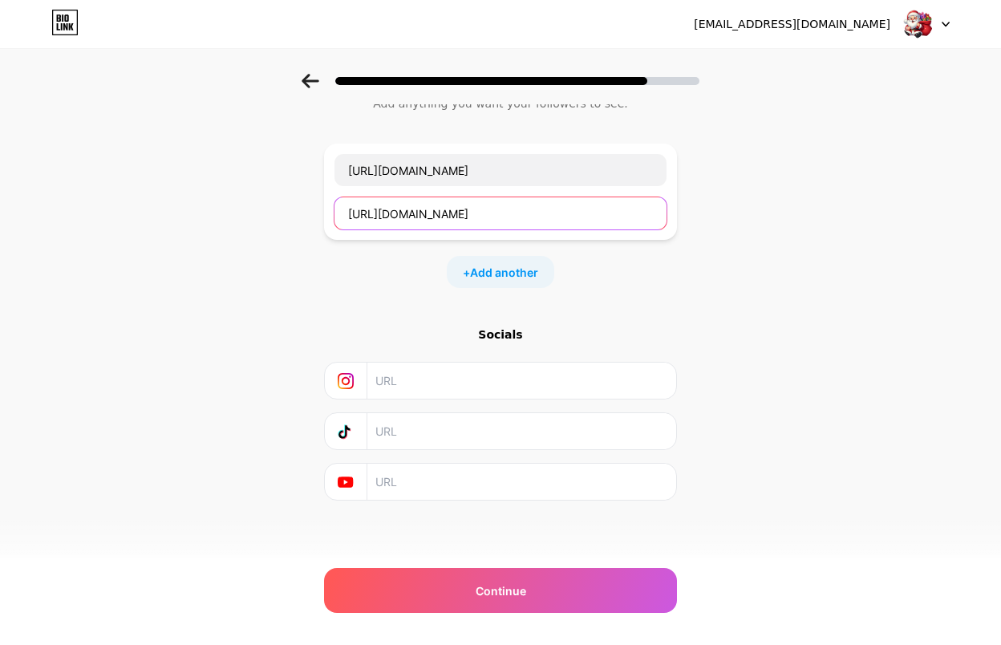
scroll to position [61, 0]
type input "[URL][DOMAIN_NAME]"
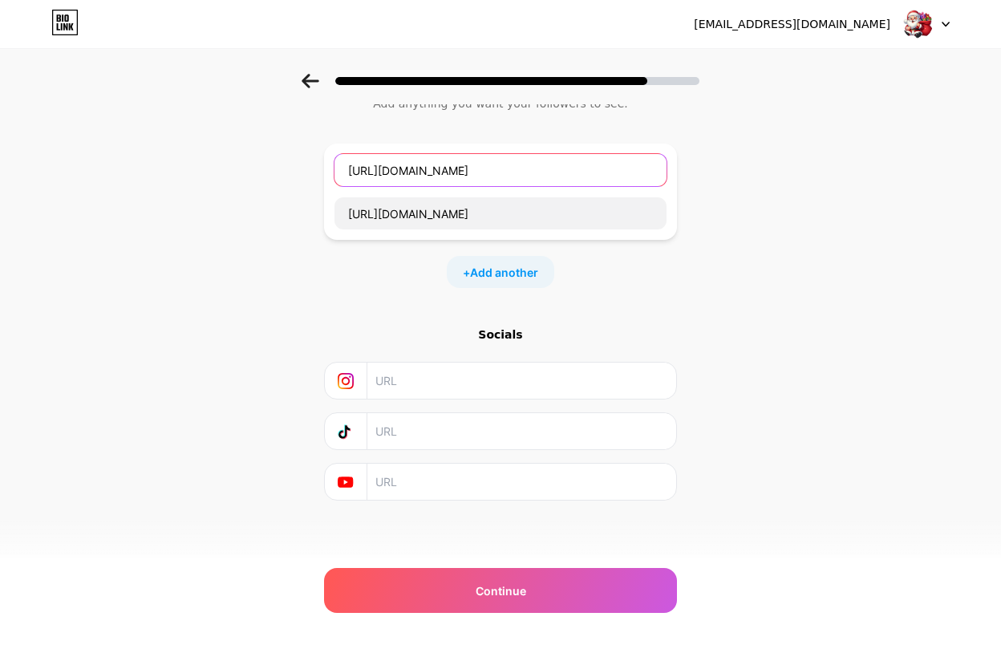
click at [506, 166] on input "[URL][DOMAIN_NAME]" at bounding box center [501, 170] width 332 height 32
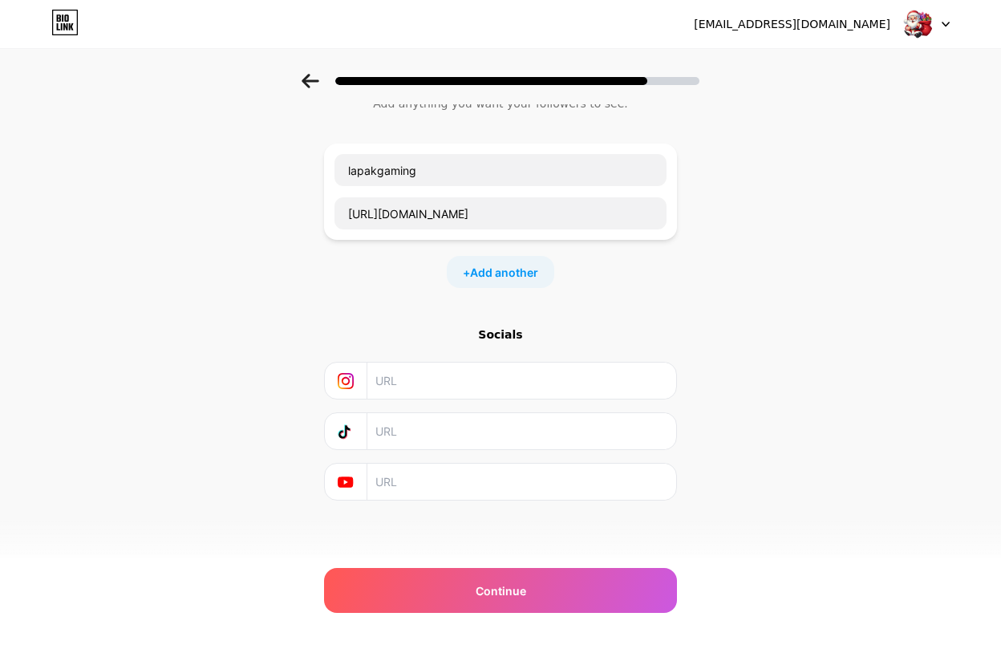
click at [899, 278] on div "Start with a link Add anything you want your followers to see. lapakgaming [URL…" at bounding box center [500, 299] width 1001 height 564
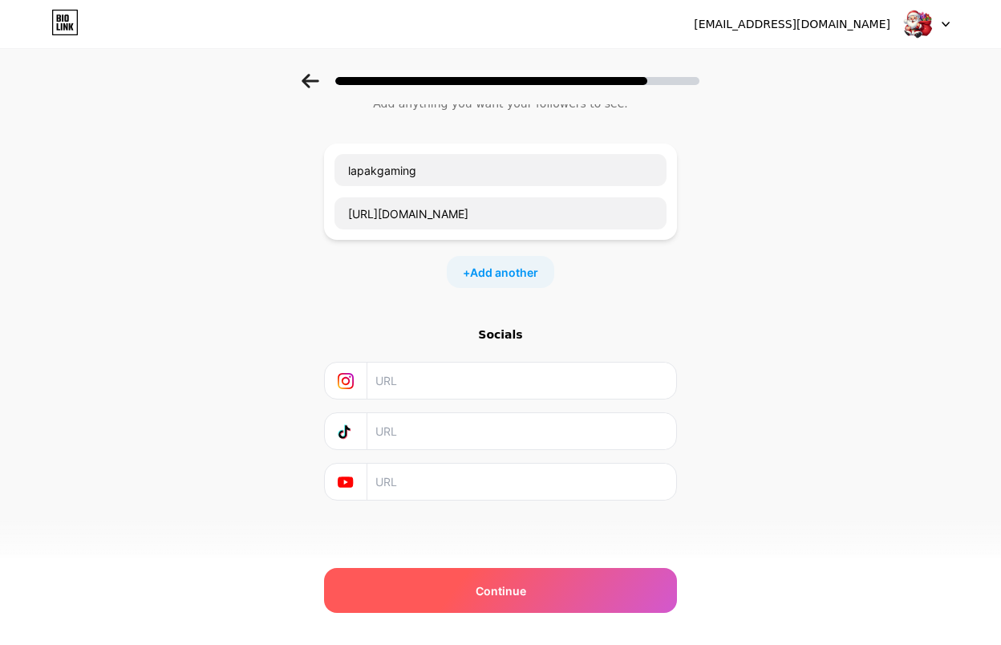
click at [582, 580] on div "Continue" at bounding box center [500, 590] width 353 height 45
click at [580, 578] on div "Continue" at bounding box center [500, 590] width 353 height 45
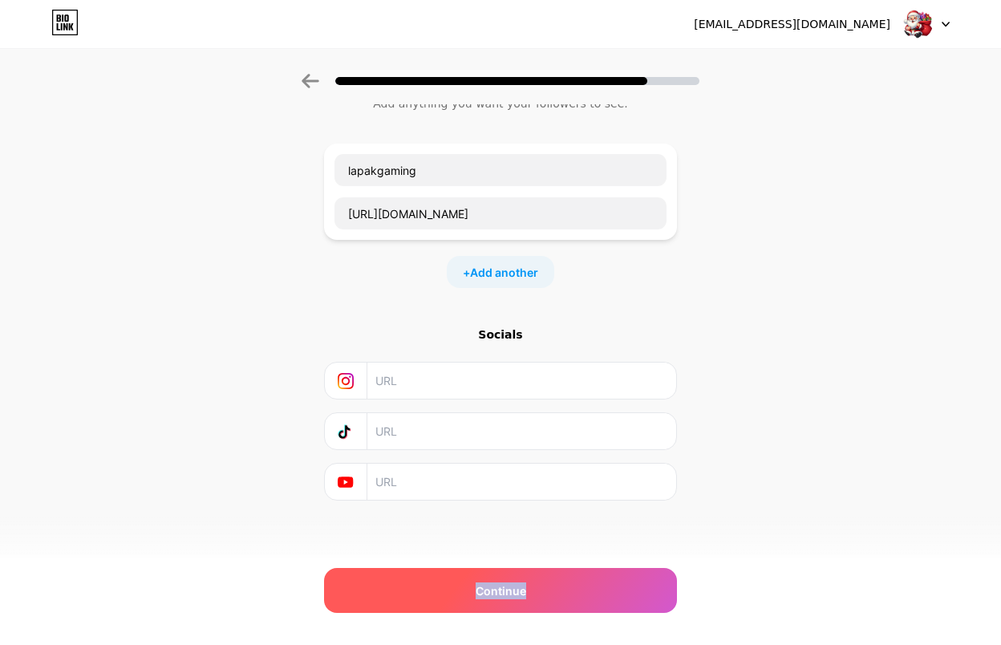
click at [580, 578] on div "Continue" at bounding box center [500, 590] width 353 height 45
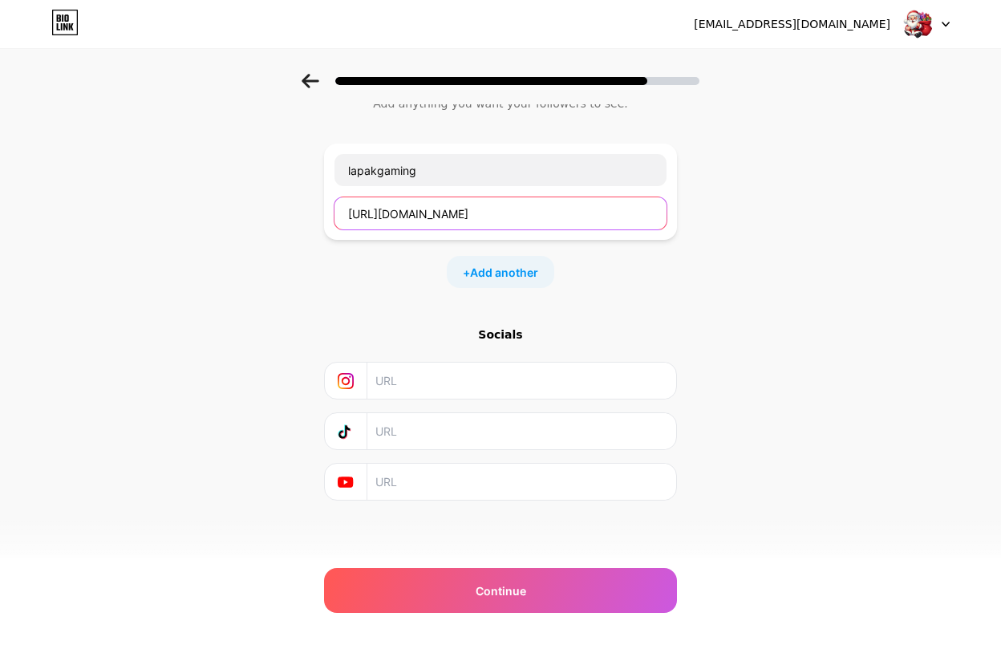
click at [521, 203] on input "https://t.ly/GRUPx" at bounding box center [501, 213] width 332 height 32
type input "https://t.ly/GRUPx"
type input "lapakgaming"
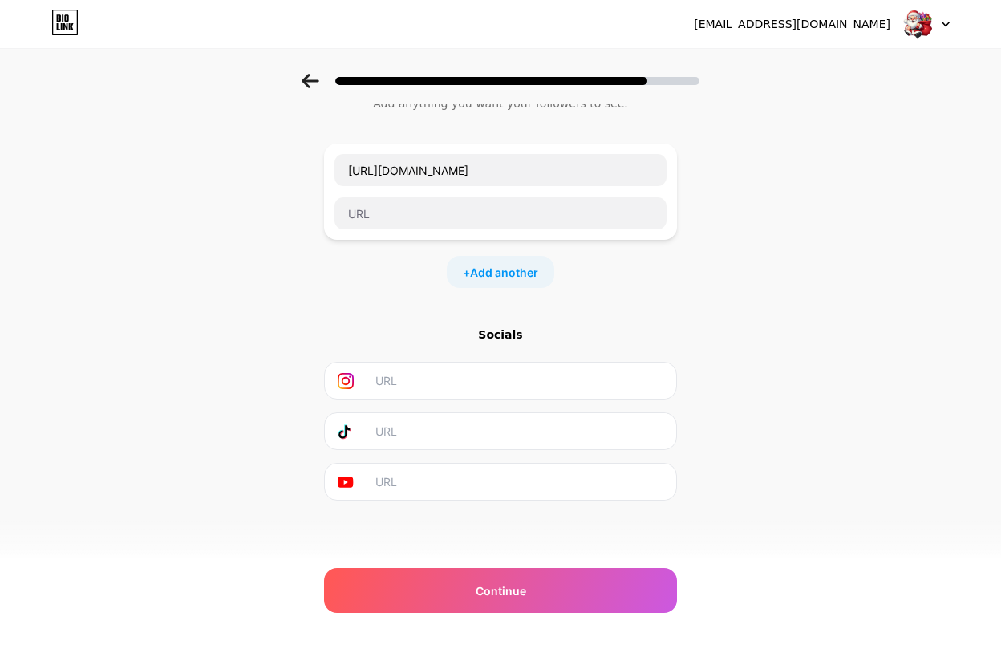
click at [754, 260] on div "Start with a link Add anything you want your followers to see. https://t.ly/GRU…" at bounding box center [500, 299] width 1001 height 564
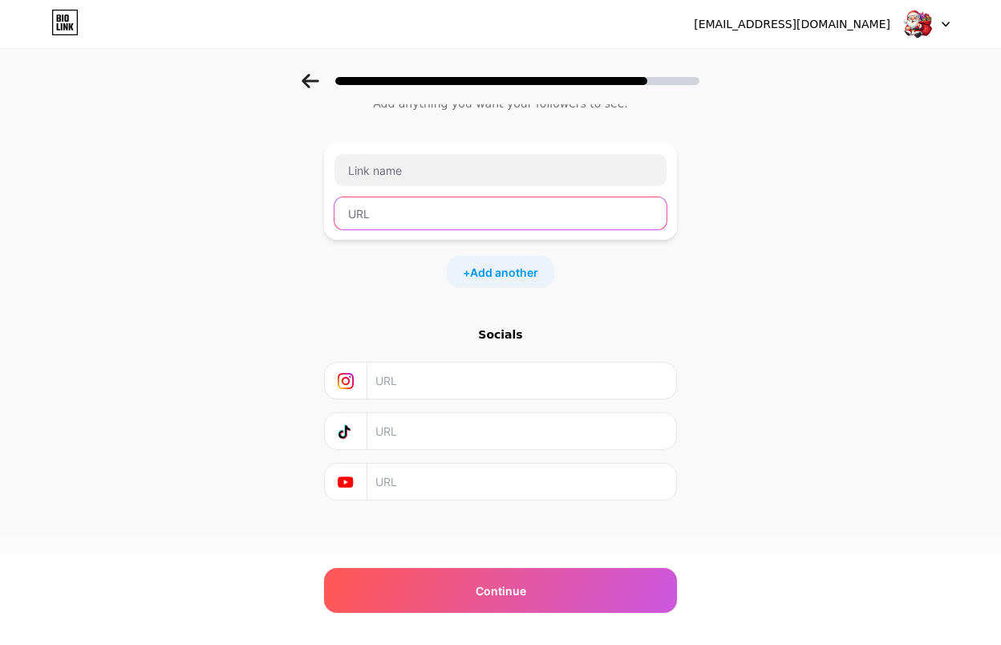
click at [487, 207] on input "text" at bounding box center [501, 213] width 332 height 32
paste input "https://t.ly/GRUPx"
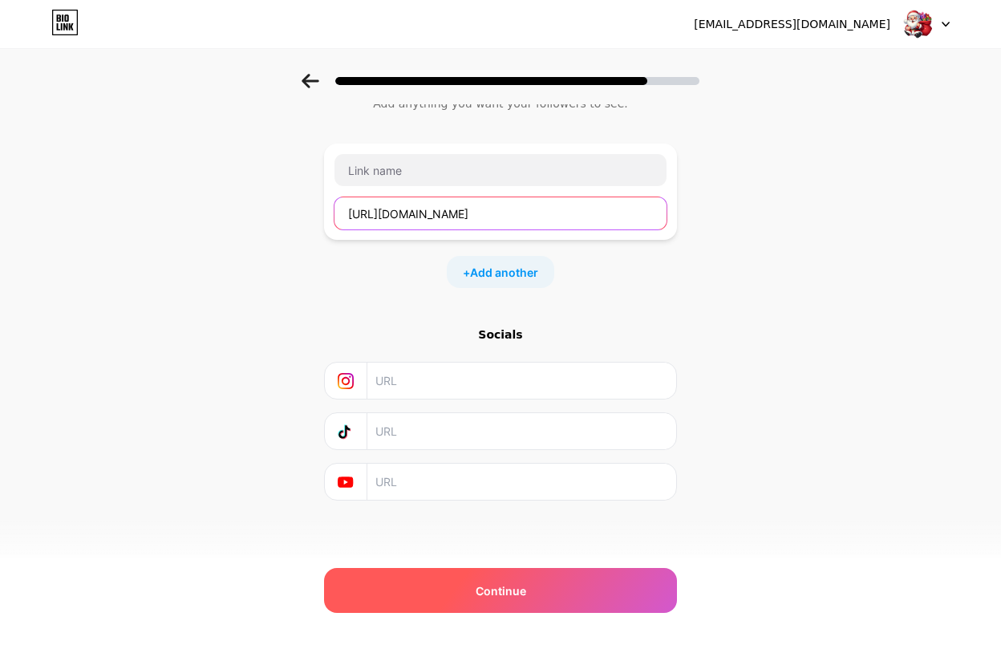
type input "https://t.ly/GRUPx"
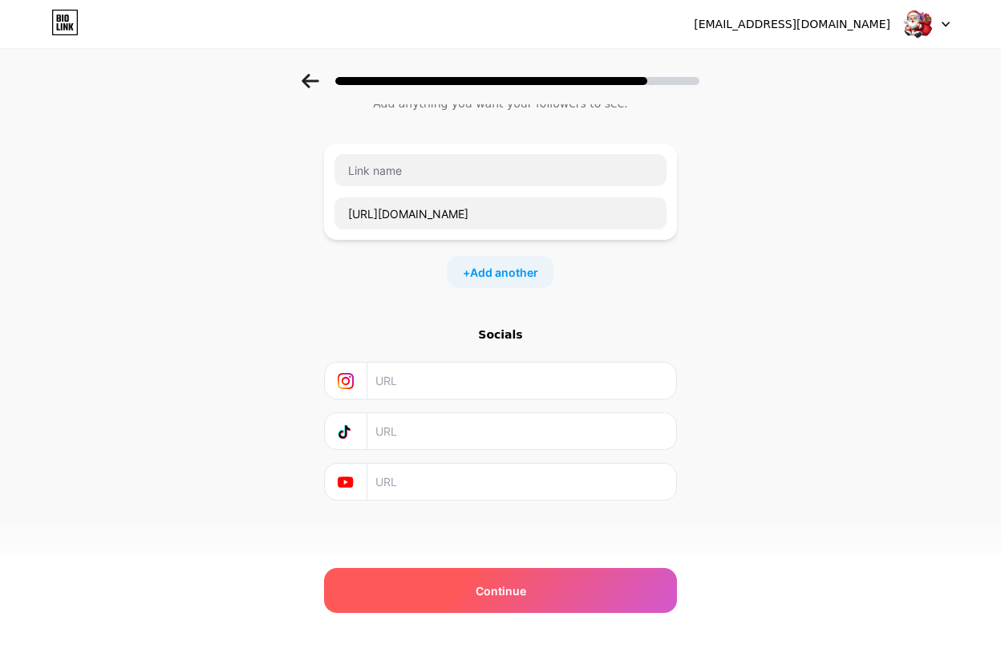
click at [597, 590] on div "Continue" at bounding box center [500, 590] width 353 height 45
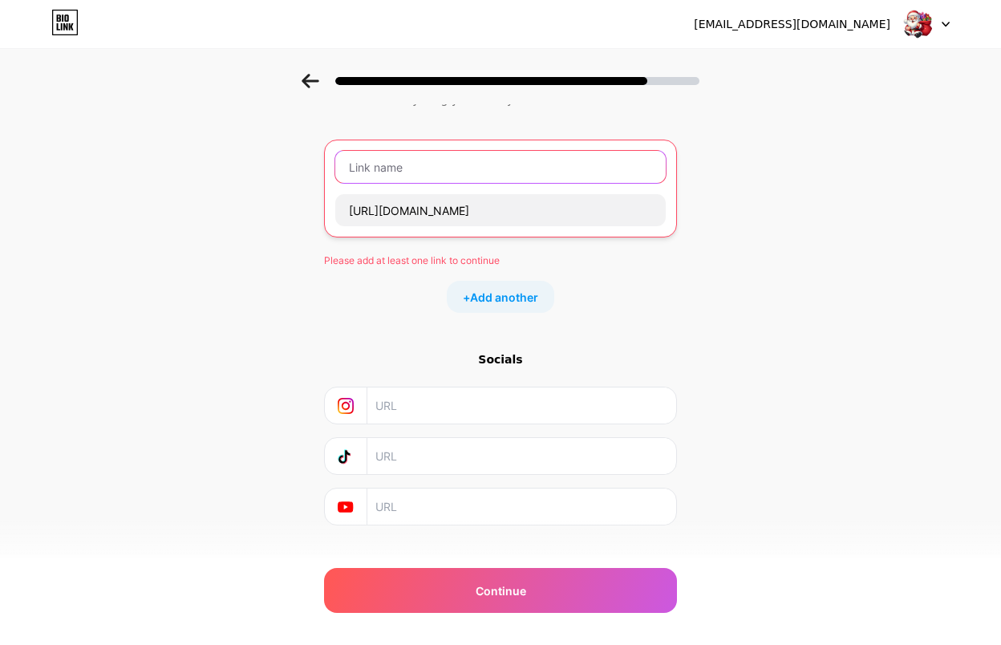
click at [522, 161] on input "text" at bounding box center [500, 167] width 331 height 32
type input "ad"
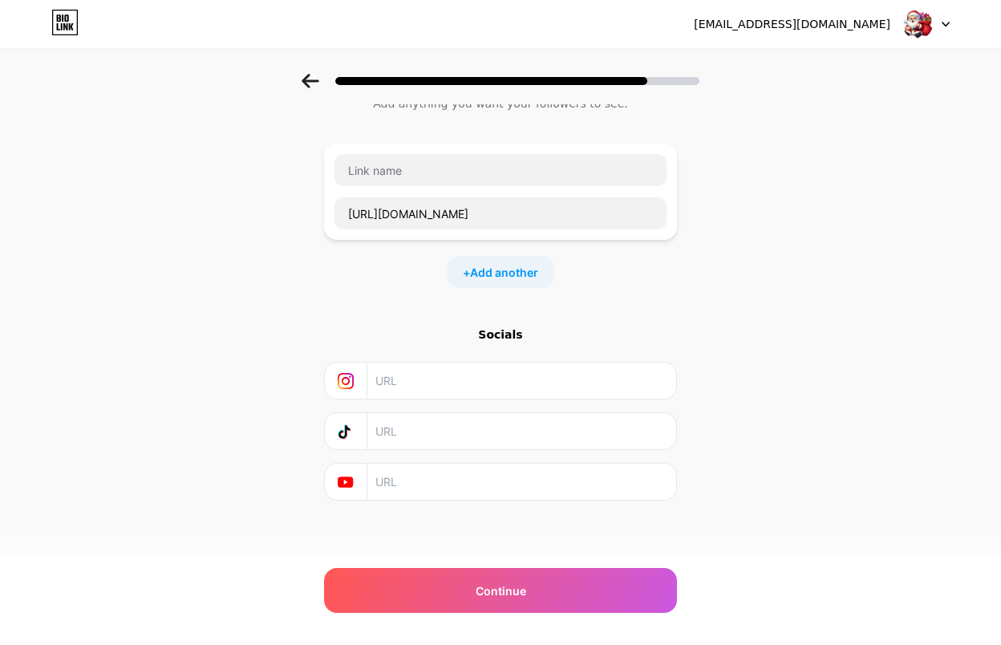
click at [570, 615] on div "opsukmar@gmail.com Logout Link Copied Start with a link Add anything you want y…" at bounding box center [500, 294] width 1001 height 702
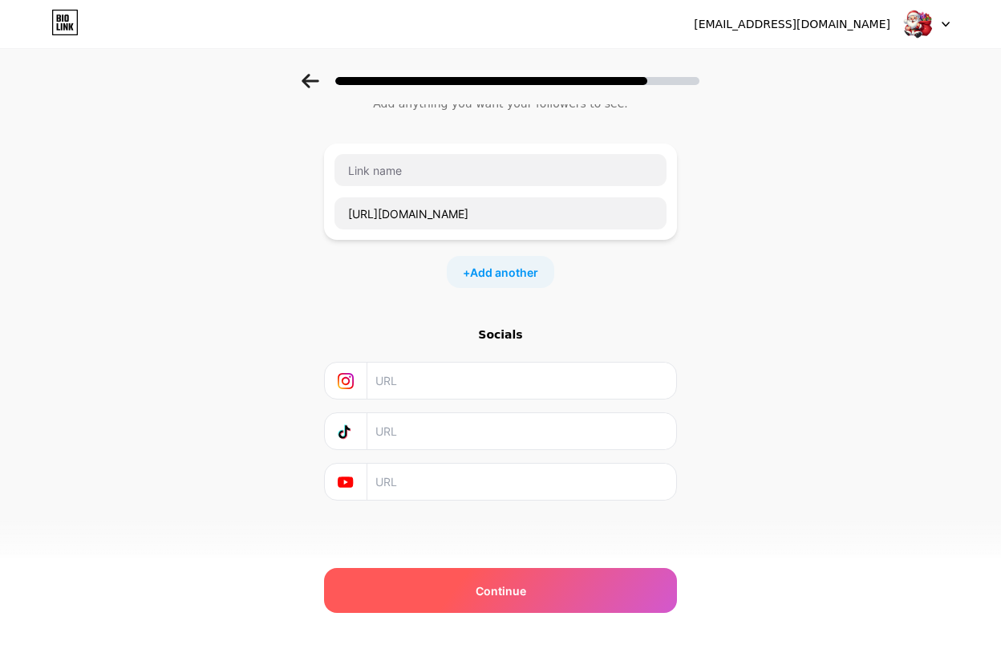
click at [570, 574] on div "Continue" at bounding box center [500, 590] width 353 height 45
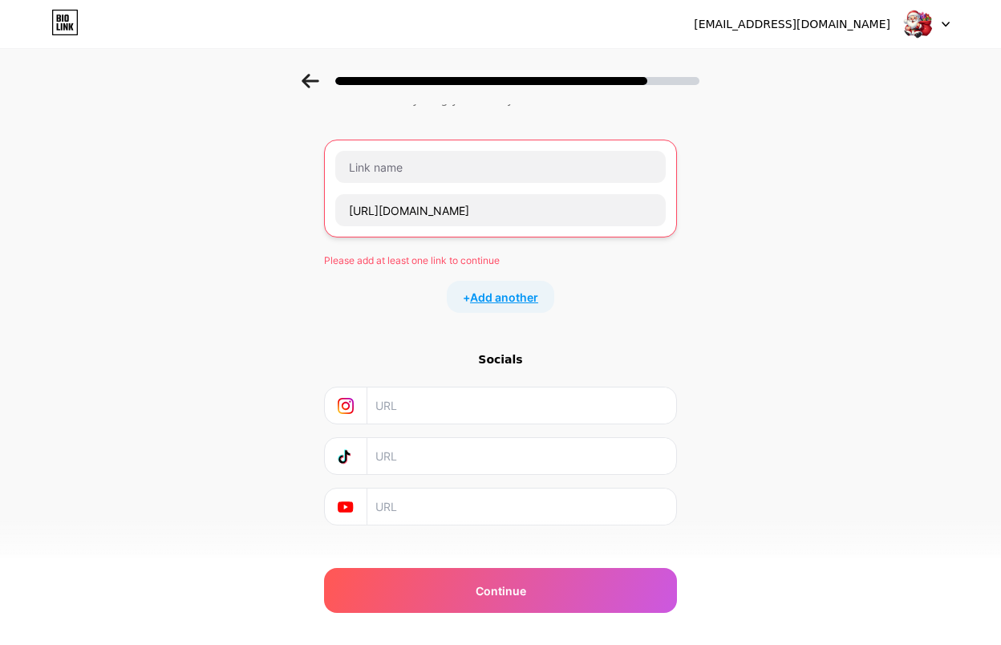
click at [487, 299] on span "Add another" at bounding box center [504, 297] width 68 height 17
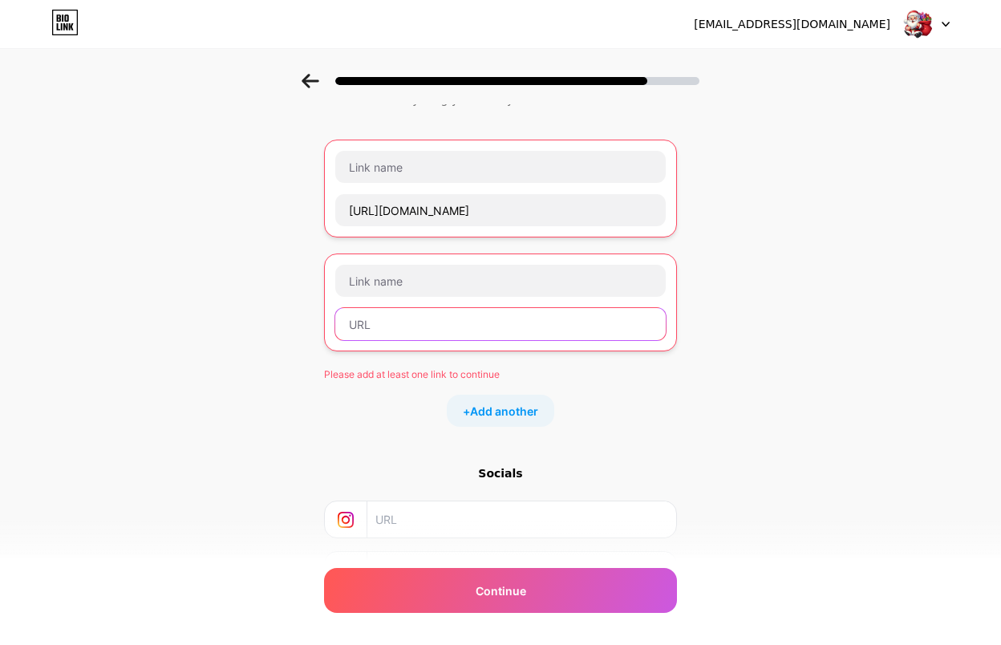
click at [410, 333] on input "text" at bounding box center [500, 324] width 331 height 32
paste input "https://t.ly/GRUPx"
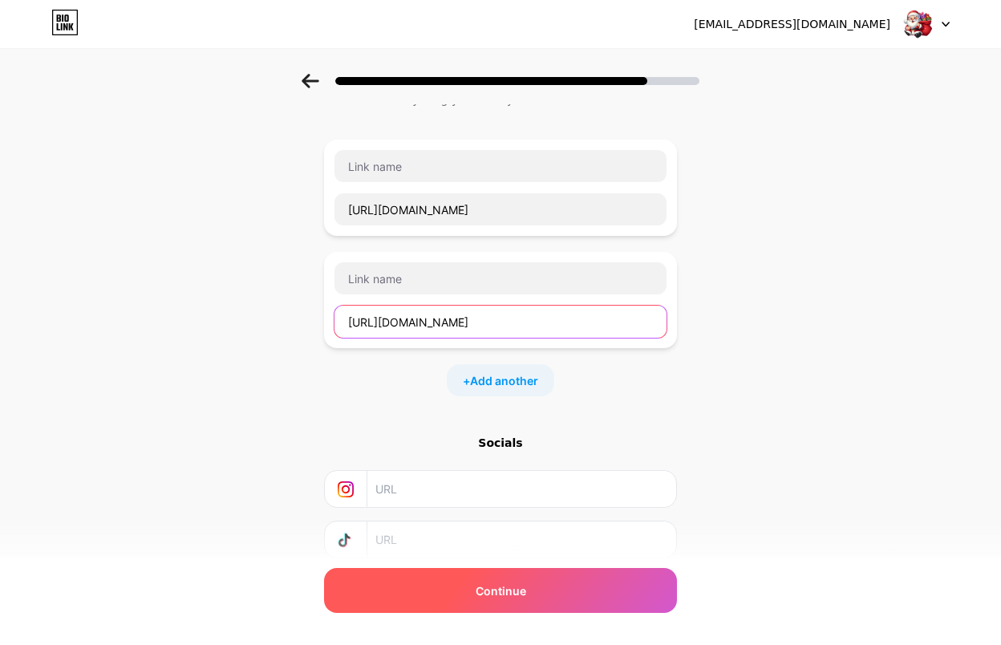
type input "https://t.ly/GRUPx"
click at [522, 590] on span "Continue" at bounding box center [501, 590] width 51 height 17
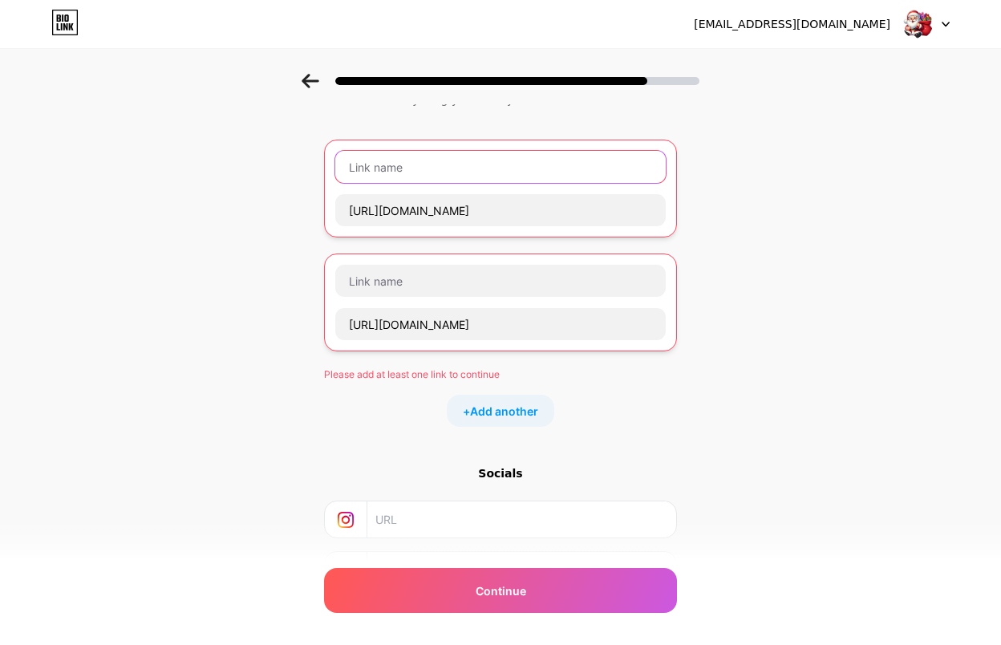
click at [446, 169] on input "text" at bounding box center [500, 167] width 331 height 32
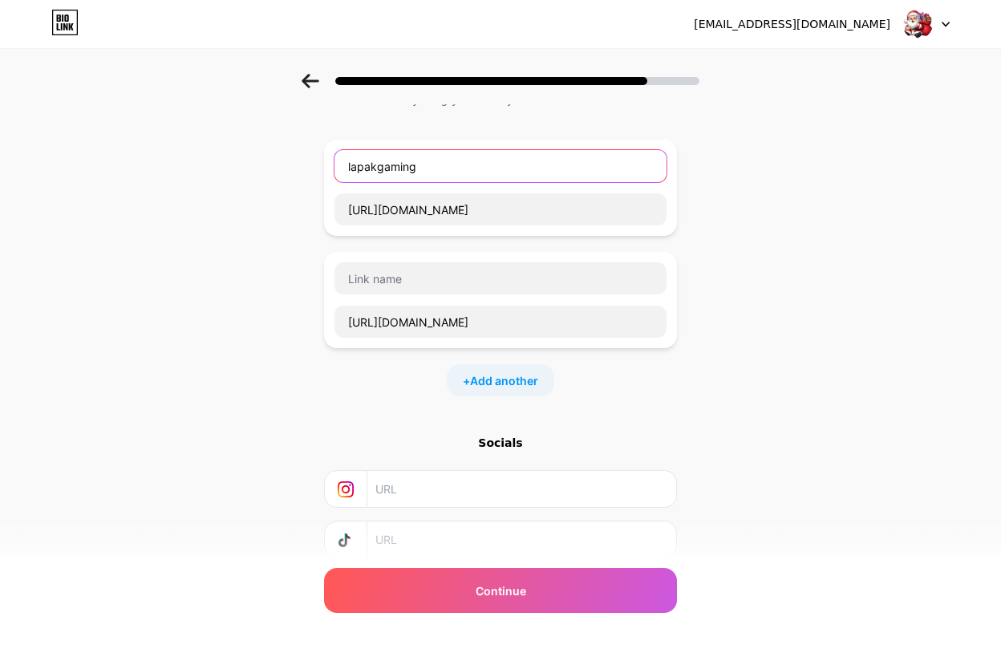
type input "lapakgaming"
click at [443, 261] on div "https://t.ly/GRUPx" at bounding box center [500, 300] width 353 height 96
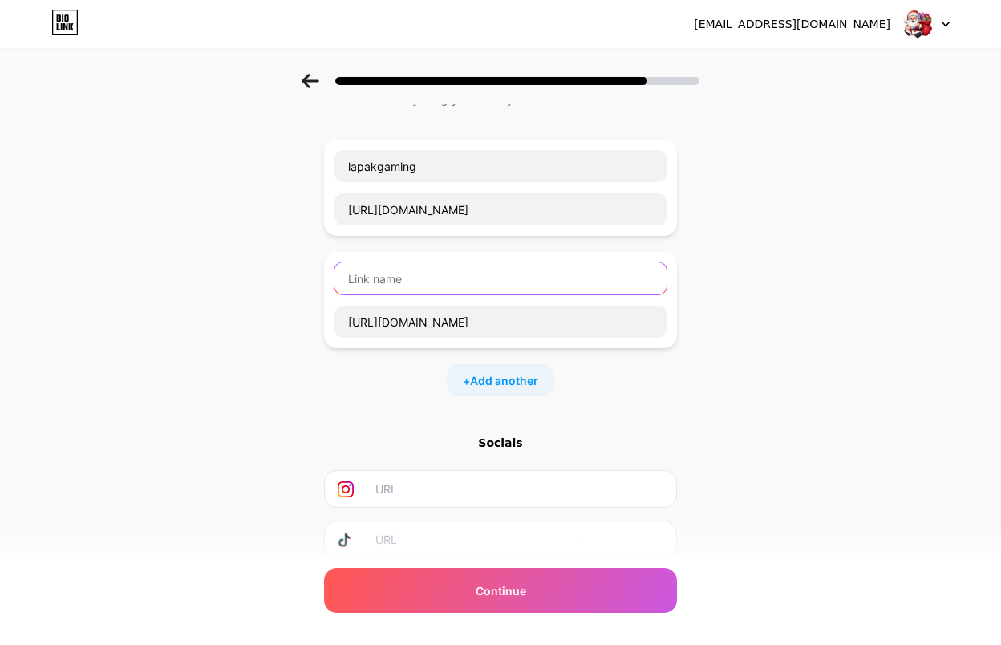
click at [440, 285] on input "text" at bounding box center [501, 278] width 332 height 32
paste input "lapakgaming"
type input "lapakgaming"
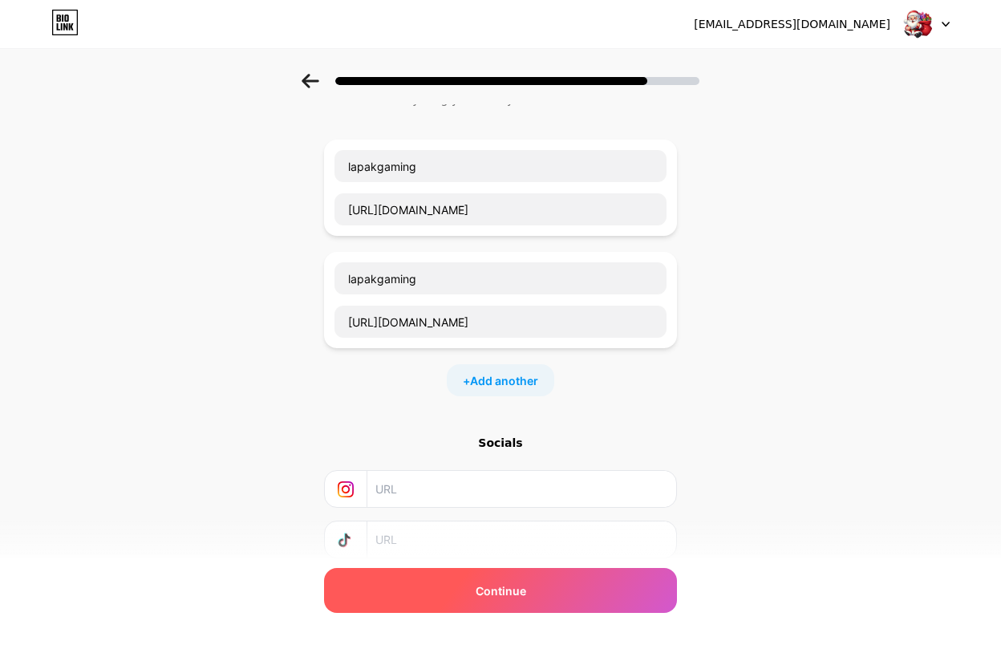
click at [585, 597] on div "Continue" at bounding box center [500, 590] width 353 height 45
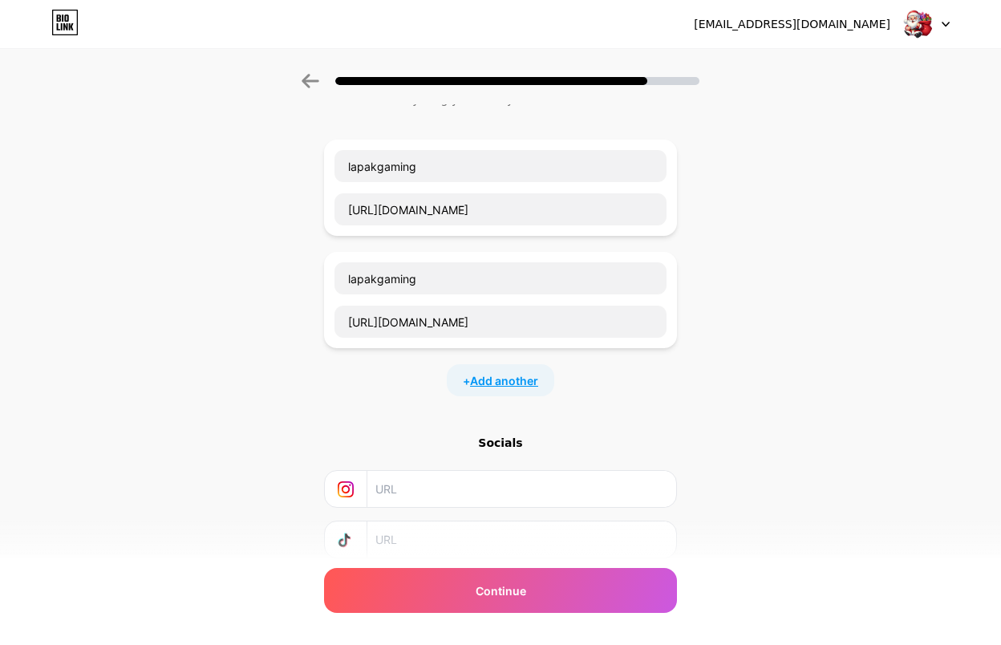
click at [515, 379] on span "Add another" at bounding box center [504, 380] width 68 height 17
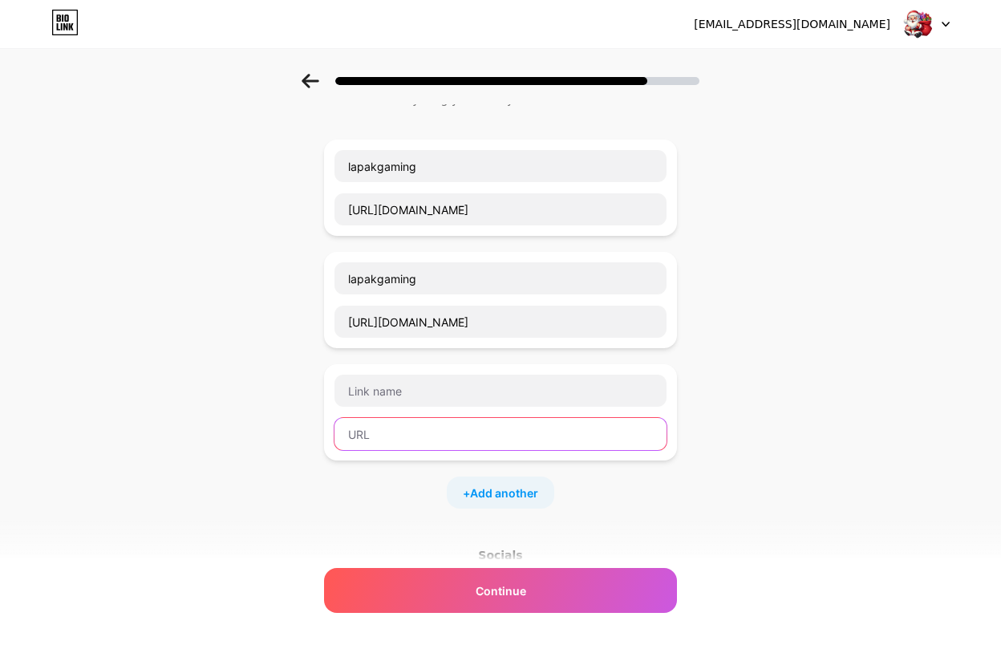
click at [485, 448] on input "text" at bounding box center [501, 434] width 332 height 32
paste input "lapakgaming"
type input "lapakgaming"
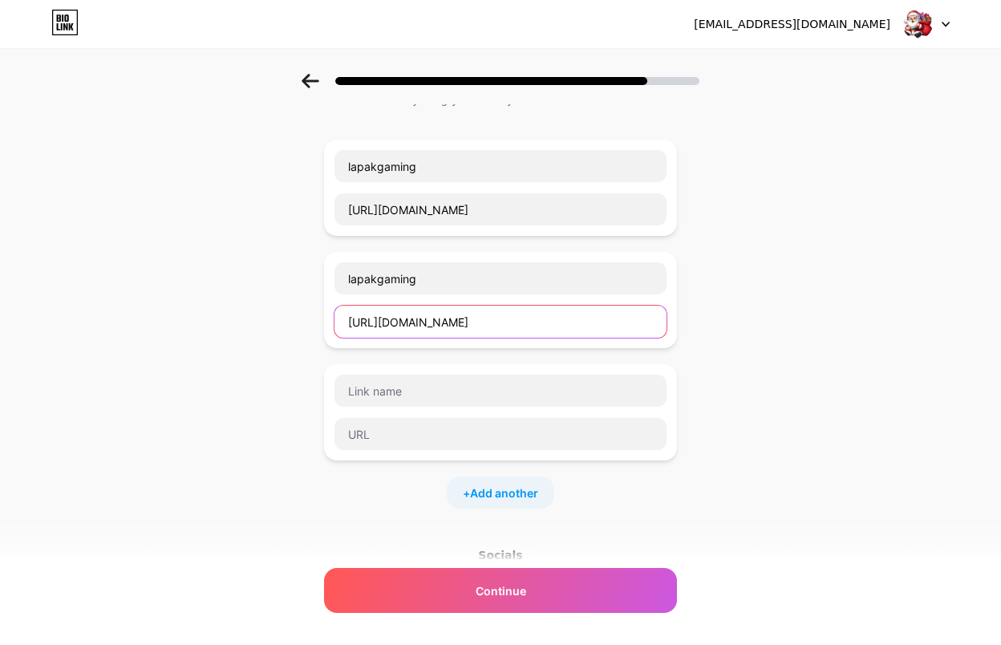
click at [473, 323] on input "https://t.ly/GRUPx" at bounding box center [501, 322] width 332 height 32
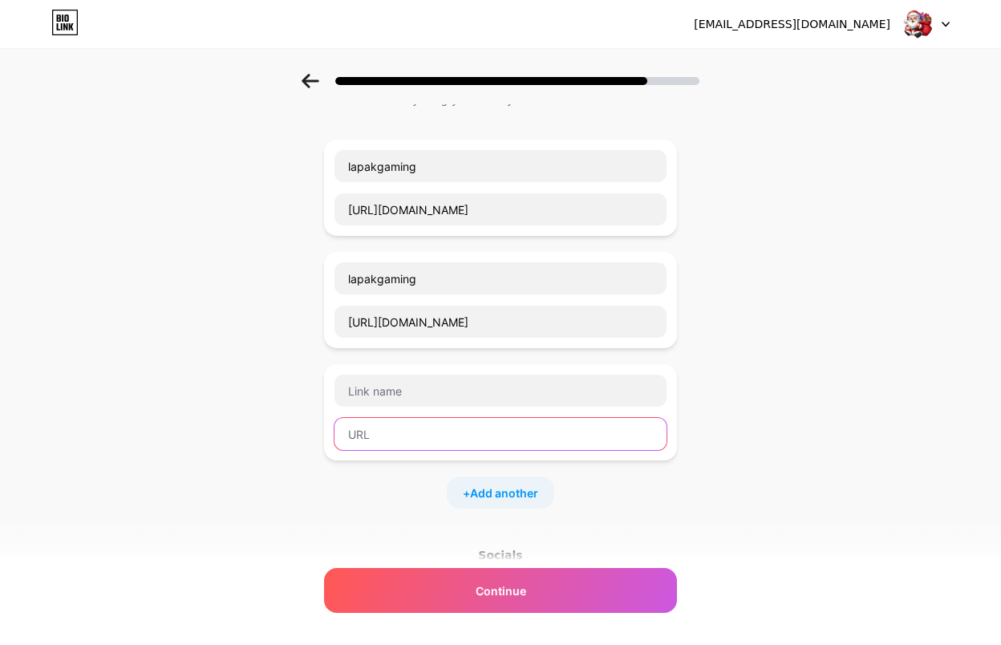
click at [472, 422] on input "text" at bounding box center [501, 434] width 332 height 32
paste input "https://t.ly/GRUPx"
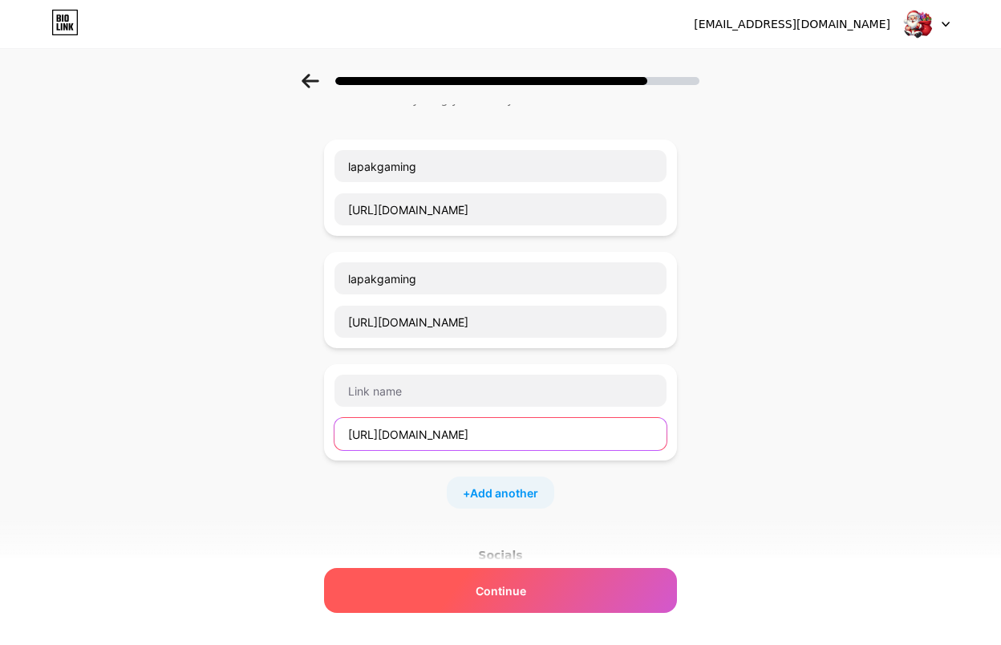
type input "https://t.ly/GRUPx"
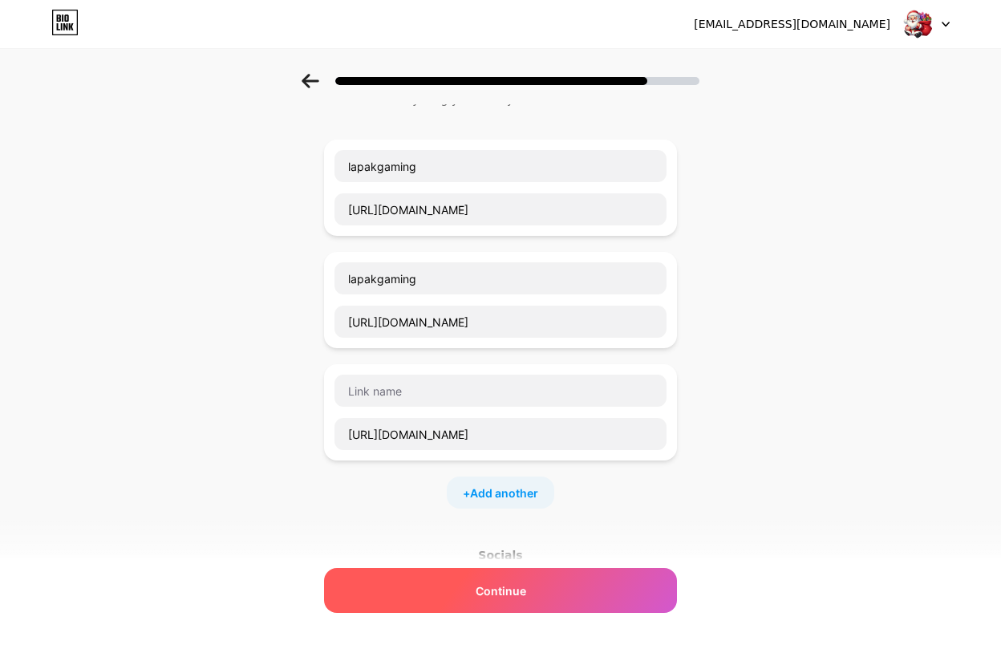
click at [539, 607] on div "Continue" at bounding box center [500, 590] width 353 height 45
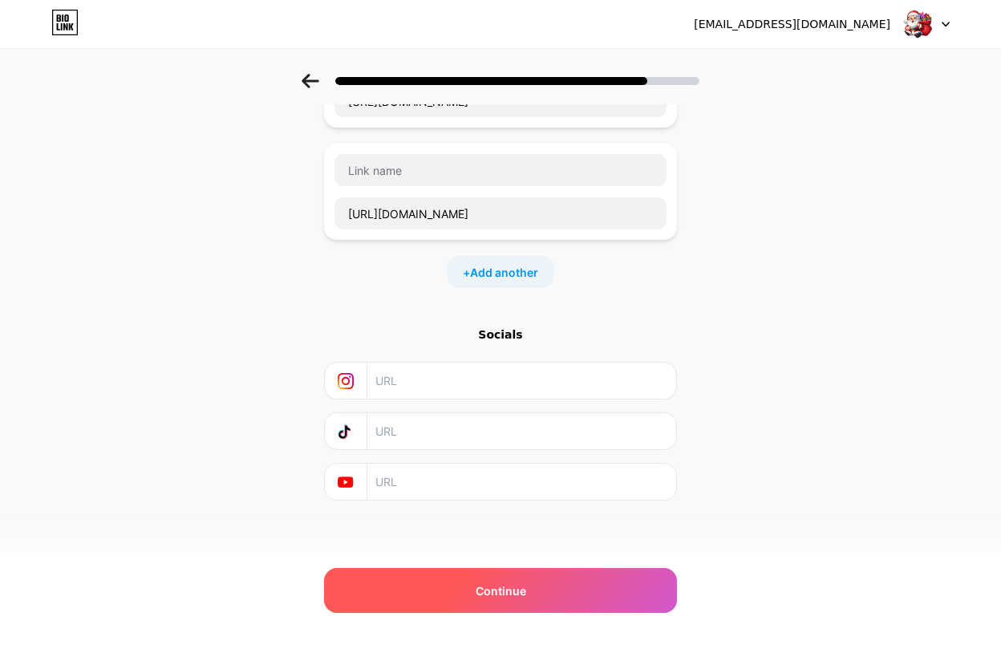
click at [619, 569] on div "Continue" at bounding box center [500, 590] width 353 height 45
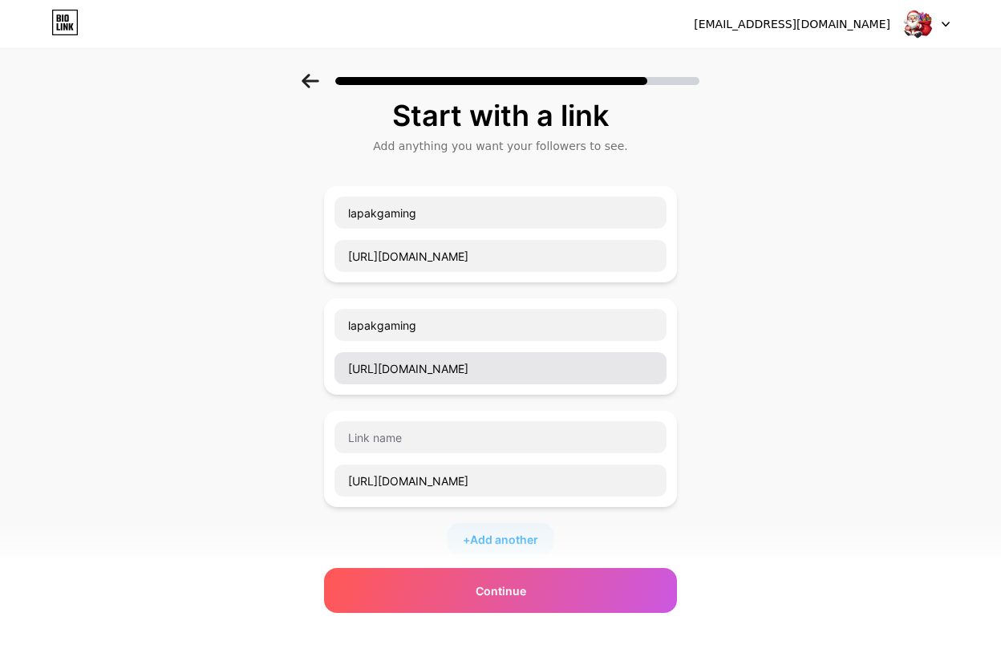
scroll to position [0, 0]
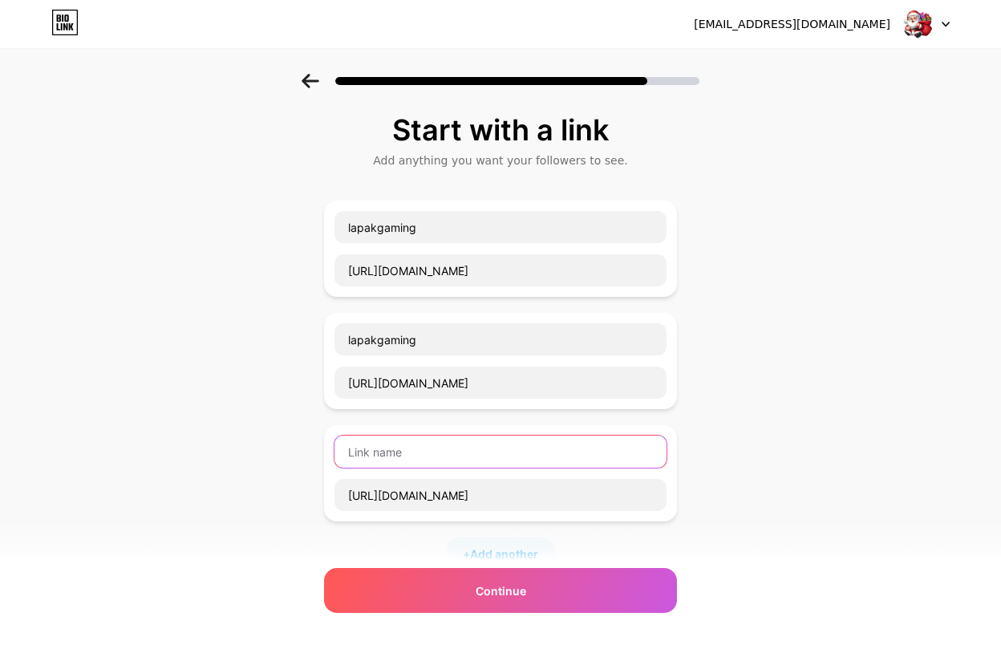
click at [453, 452] on input "text" at bounding box center [501, 452] width 332 height 32
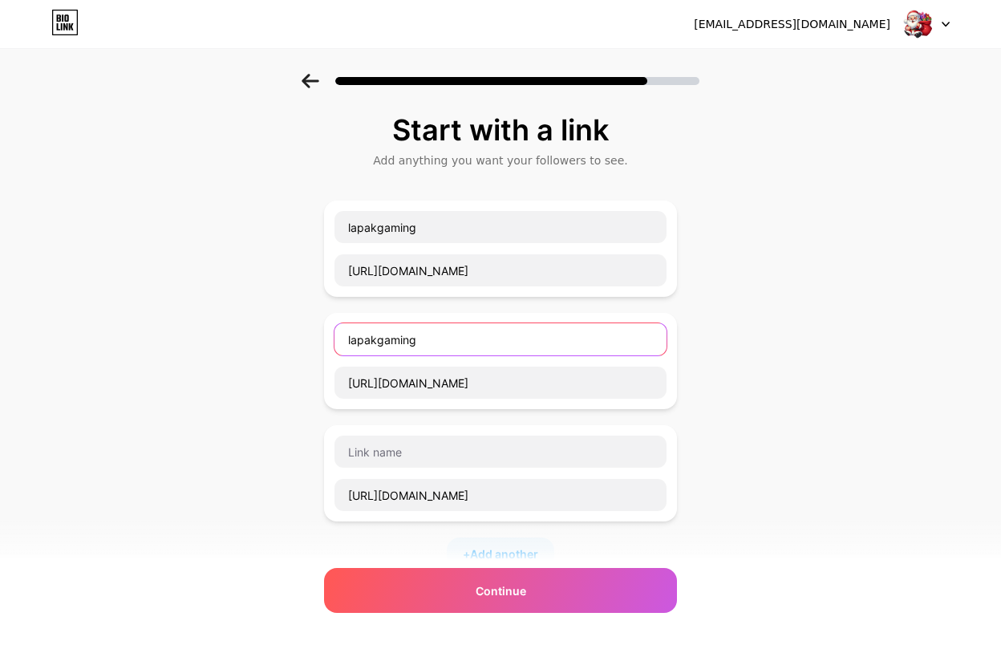
click at [486, 347] on input "lapakgaming" at bounding box center [501, 339] width 332 height 32
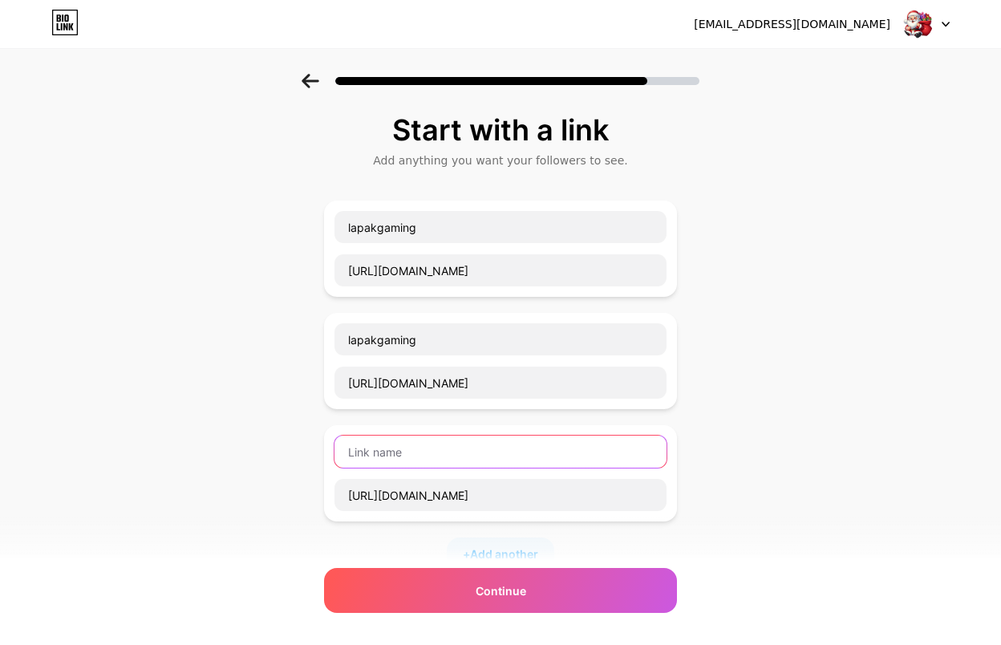
click at [448, 452] on input "text" at bounding box center [501, 452] width 332 height 32
paste input "lapakgaming"
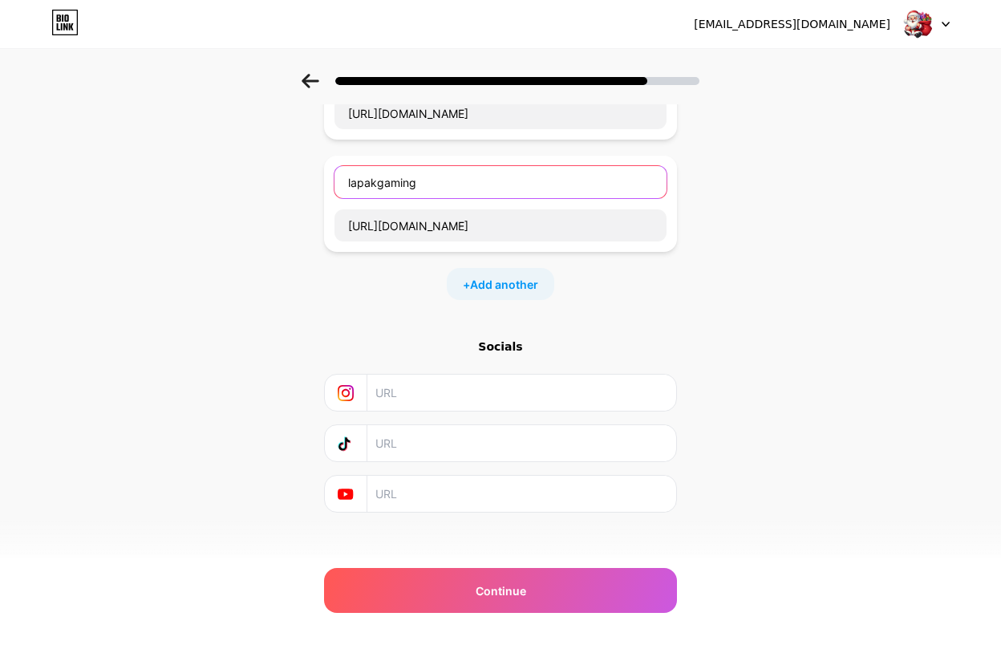
scroll to position [289, 0]
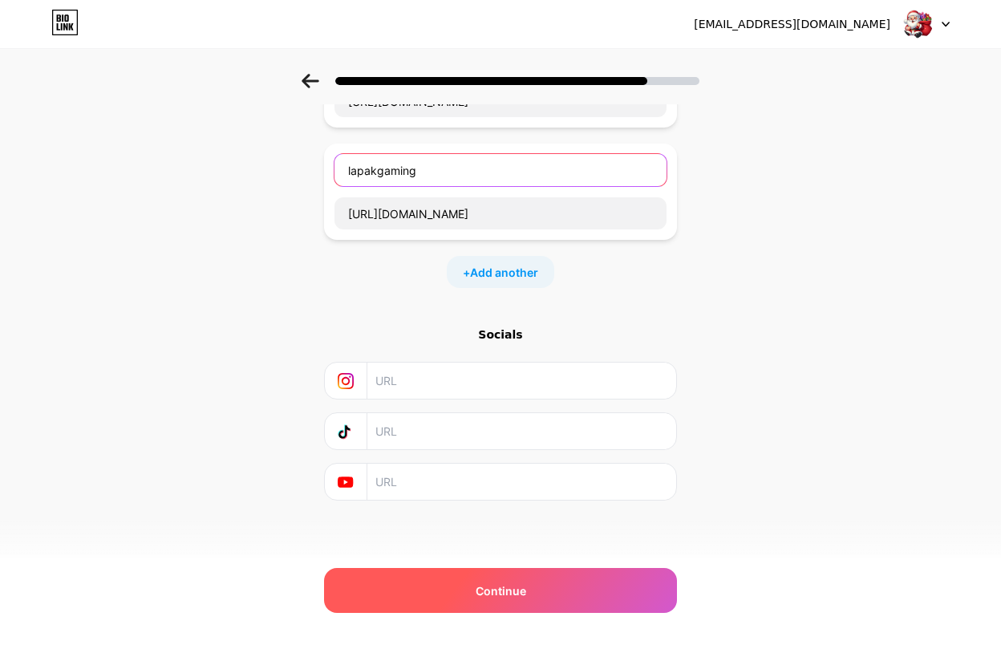
type input "lapakgaming"
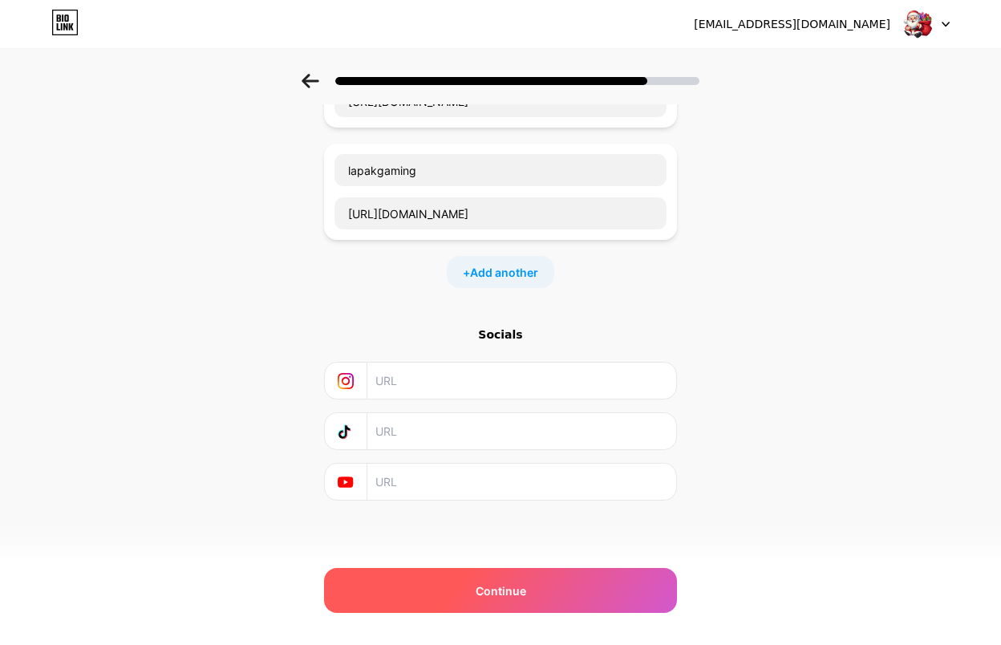
click at [588, 593] on div "Continue" at bounding box center [500, 590] width 353 height 45
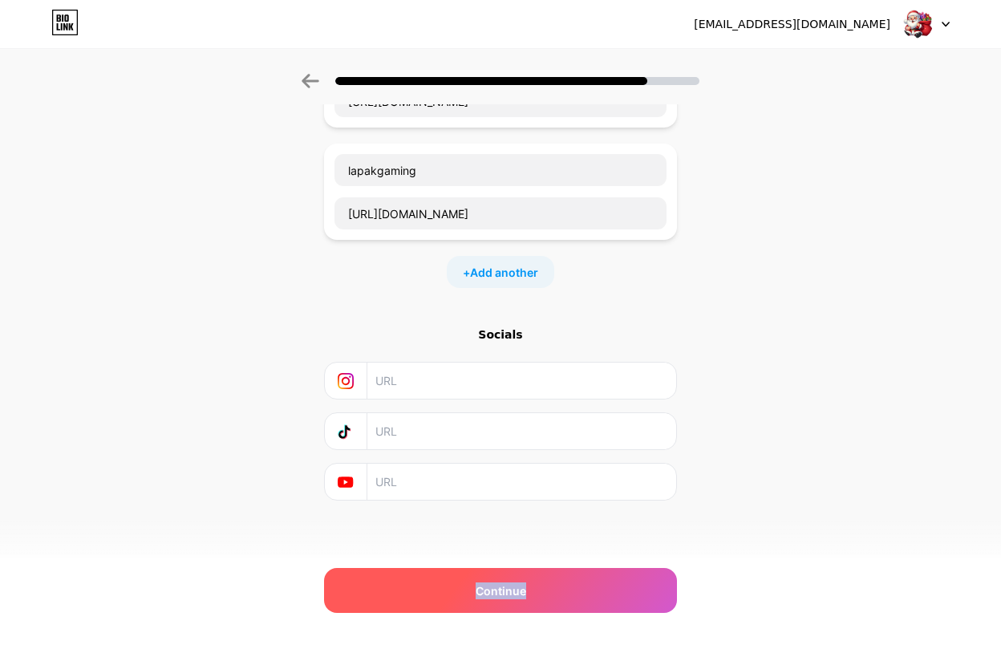
click at [588, 593] on div "Continue" at bounding box center [500, 590] width 353 height 45
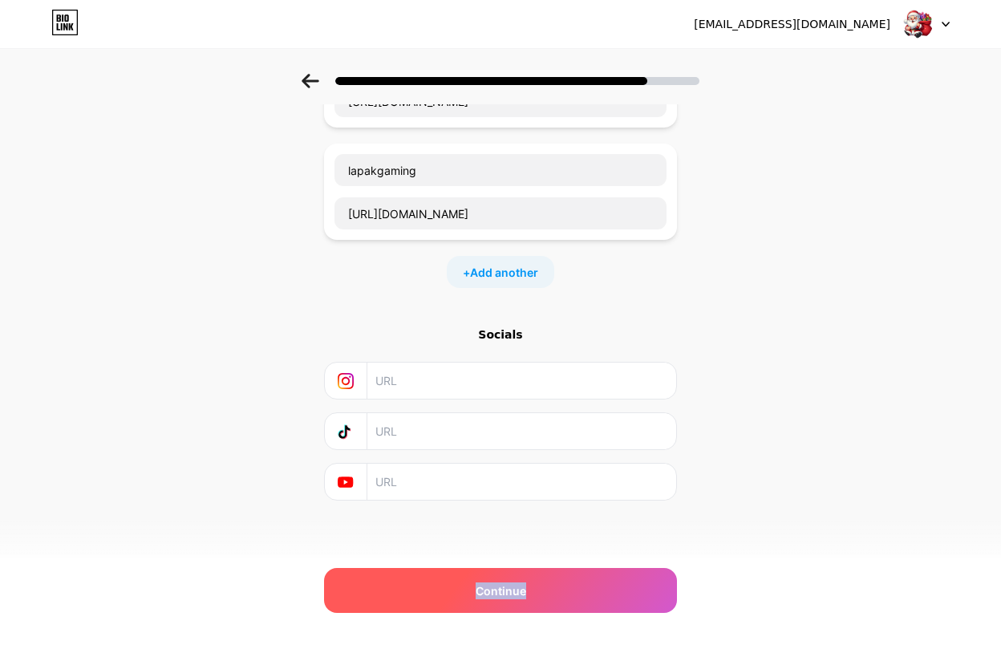
click at [588, 593] on div "Continue" at bounding box center [500, 590] width 353 height 45
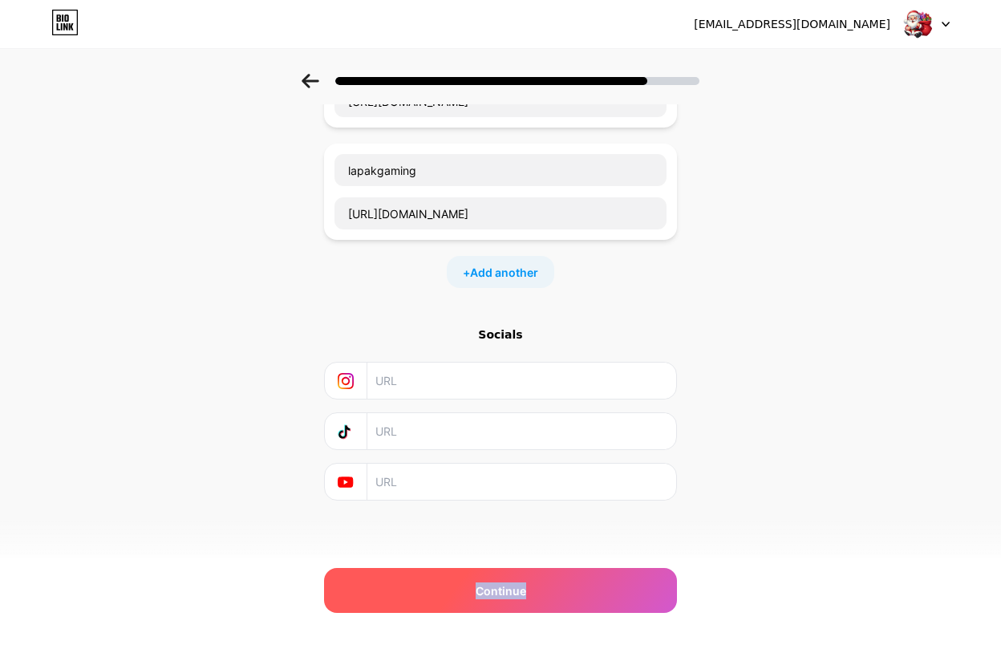
click at [588, 593] on div "Continue" at bounding box center [500, 590] width 353 height 45
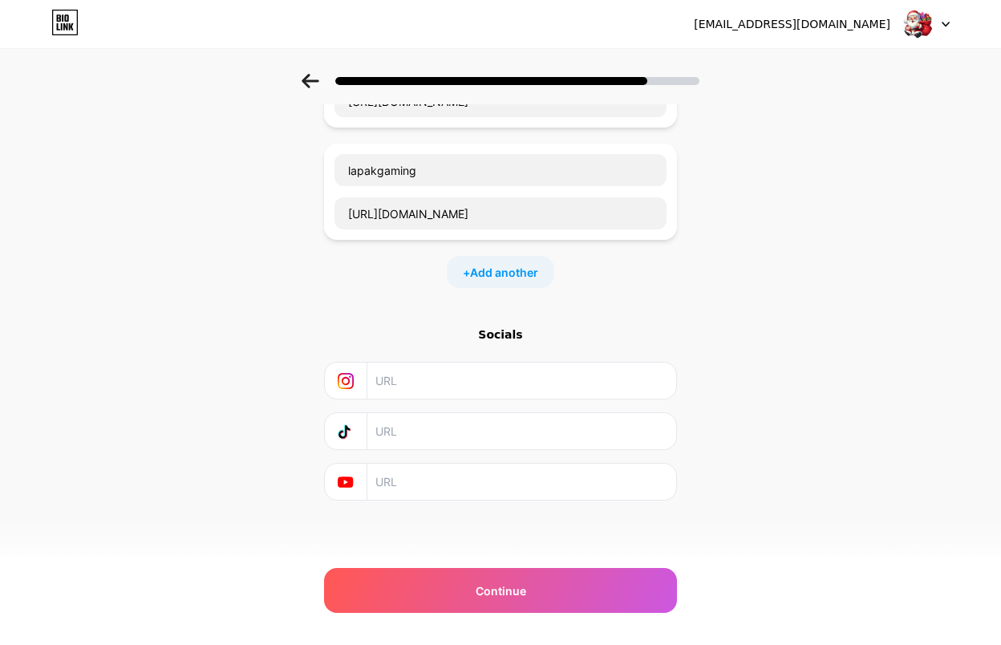
click at [486, 376] on input "text" at bounding box center [520, 381] width 291 height 36
paste input "lapakgaming"
type input "lapakgaming"
click at [456, 429] on input "text" at bounding box center [520, 431] width 291 height 36
paste input "lapakgaming"
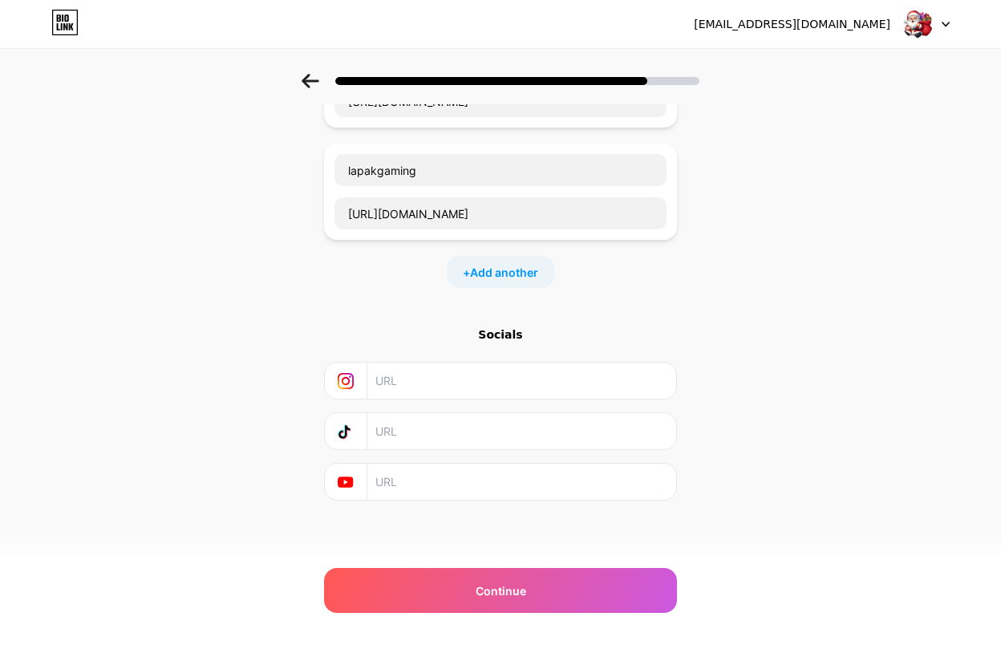
type input "lapakgaming"
click at [426, 424] on input "text" at bounding box center [520, 431] width 291 height 36
paste input "lapakgaming"
type input "lapakgaming"
click at [457, 501] on div "Start with a link Add anything you want your followers to see. lapakgaming http…" at bounding box center [500, 206] width 353 height 749
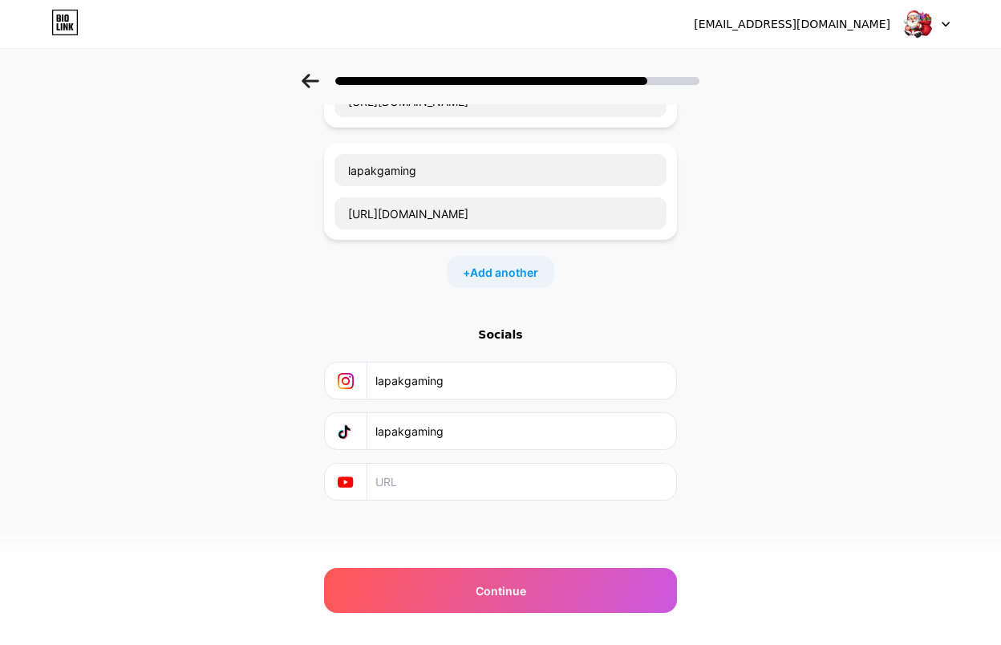
click at [477, 496] on input "text" at bounding box center [520, 482] width 291 height 36
paste input "lapakgaming"
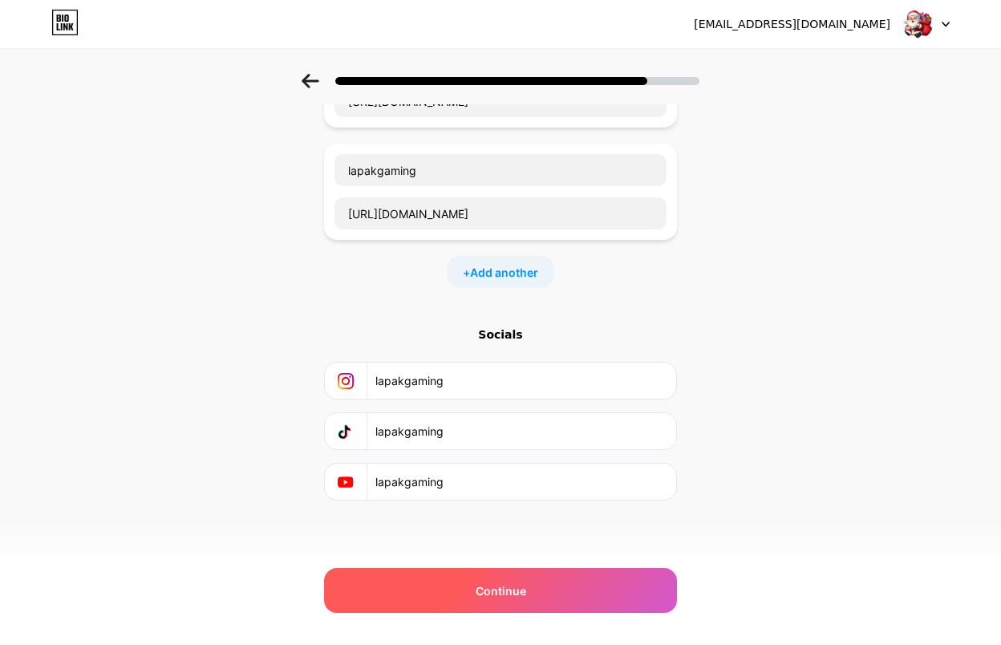
type input "lapakgaming"
click at [479, 576] on div "Continue" at bounding box center [500, 590] width 353 height 45
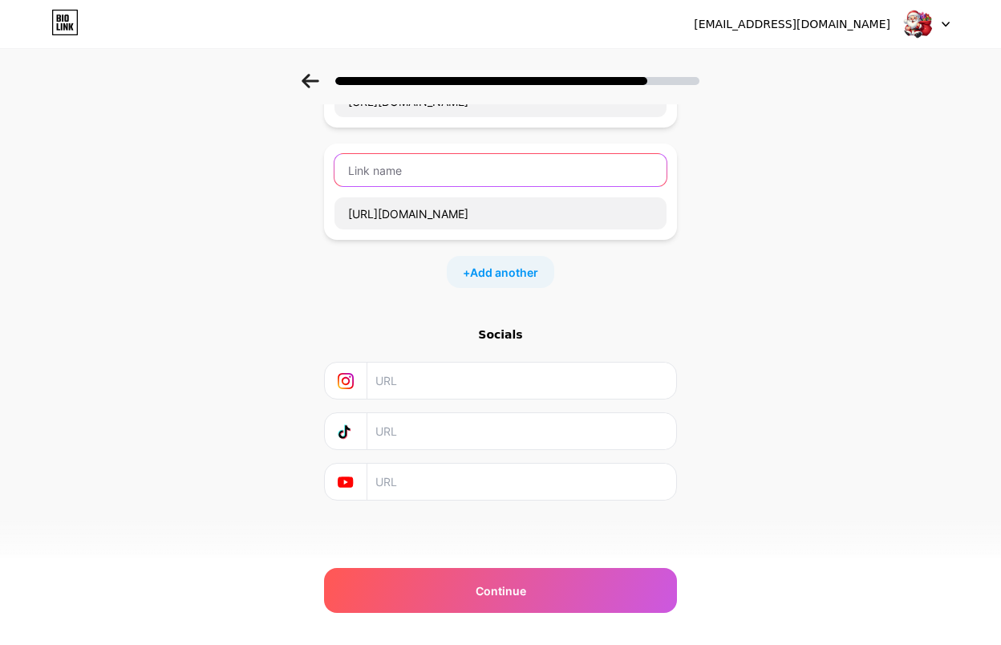
type input "lapakgaming"
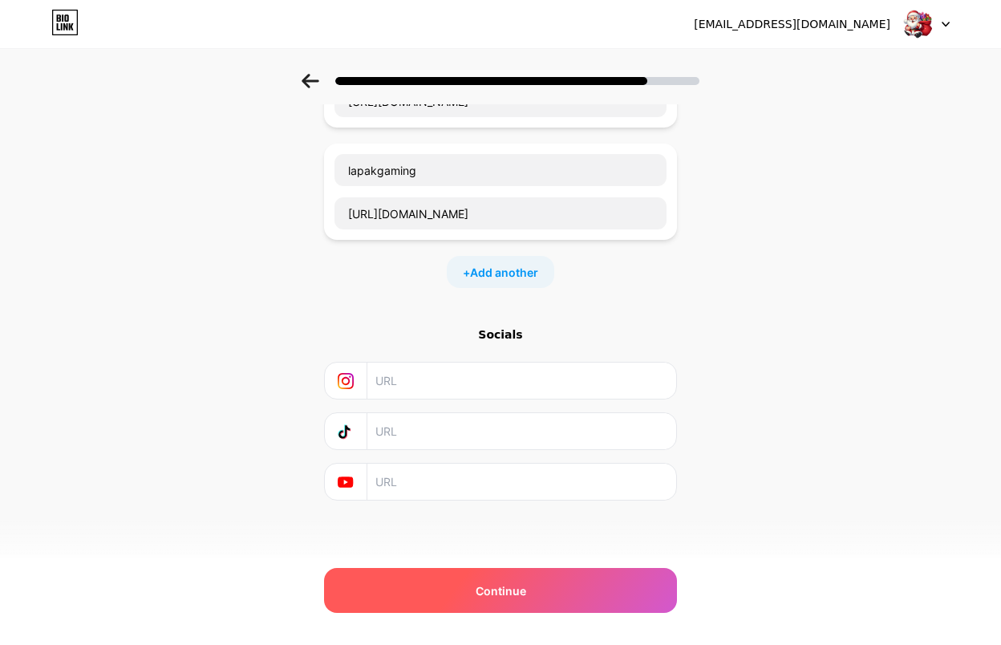
click at [525, 576] on div "Continue" at bounding box center [500, 590] width 353 height 45
click at [540, 581] on div "Continue" at bounding box center [500, 590] width 353 height 45
click at [540, 578] on div "Continue" at bounding box center [500, 590] width 353 height 45
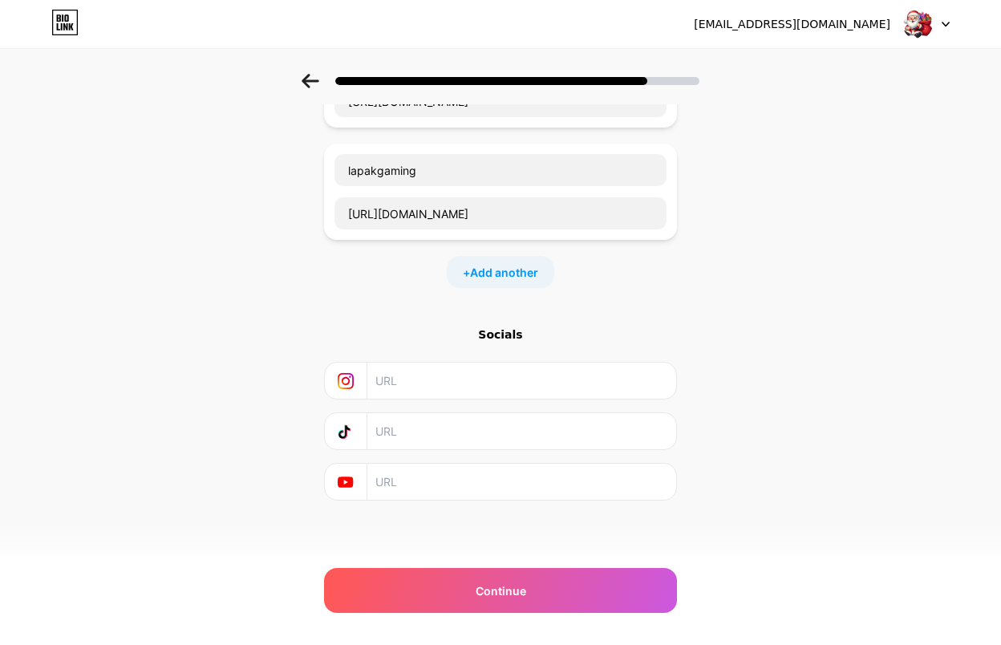
click at [492, 375] on input "text" at bounding box center [520, 381] width 291 height 36
click at [811, 364] on div "Start with a link Add anything you want your followers to see. lapakgaming http…" at bounding box center [500, 186] width 1001 height 789
click at [564, 561] on div "Start with a link Add anything you want your followers to see. lapakgaming http…" at bounding box center [500, 206] width 353 height 749
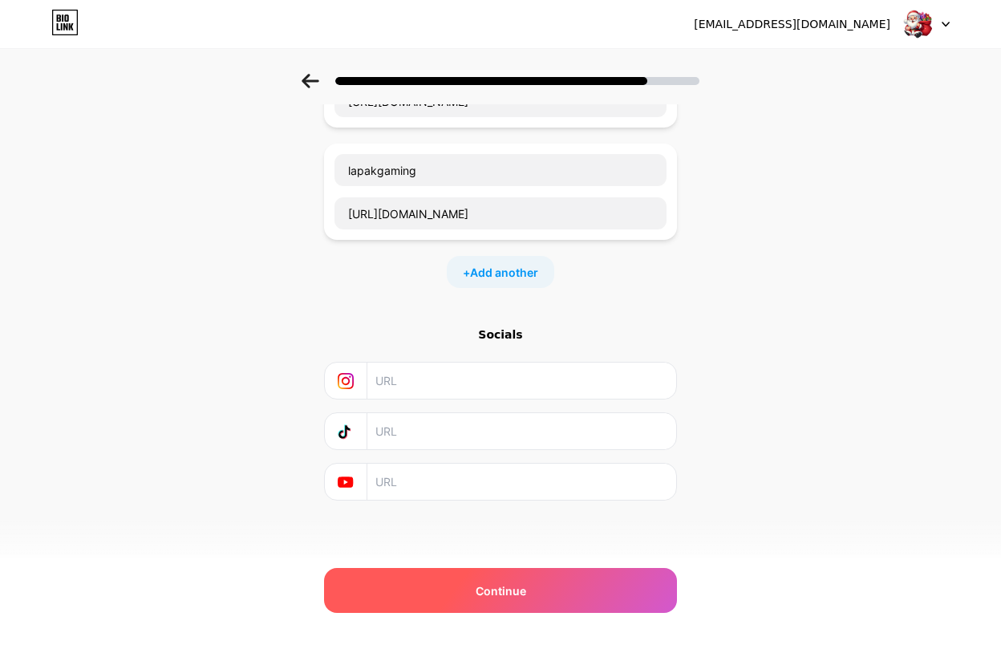
click at [554, 575] on div "Continue" at bounding box center [500, 590] width 353 height 45
click at [525, 571] on div "Continue" at bounding box center [500, 590] width 353 height 45
click at [525, 570] on div "Continue" at bounding box center [500, 590] width 353 height 45
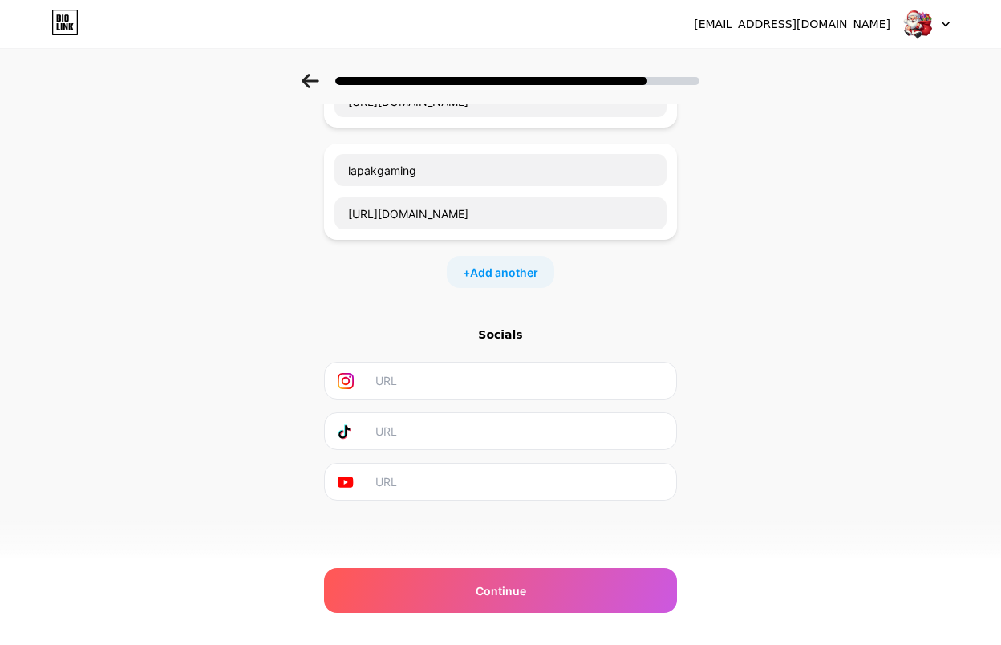
scroll to position [0, 0]
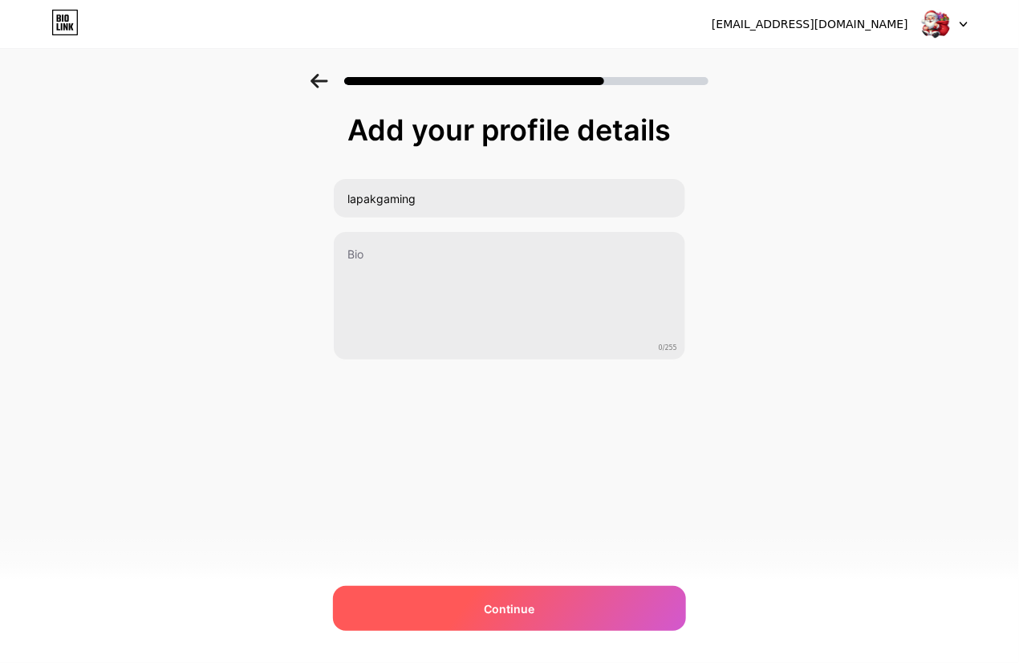
click at [516, 610] on span "Continue" at bounding box center [510, 608] width 51 height 17
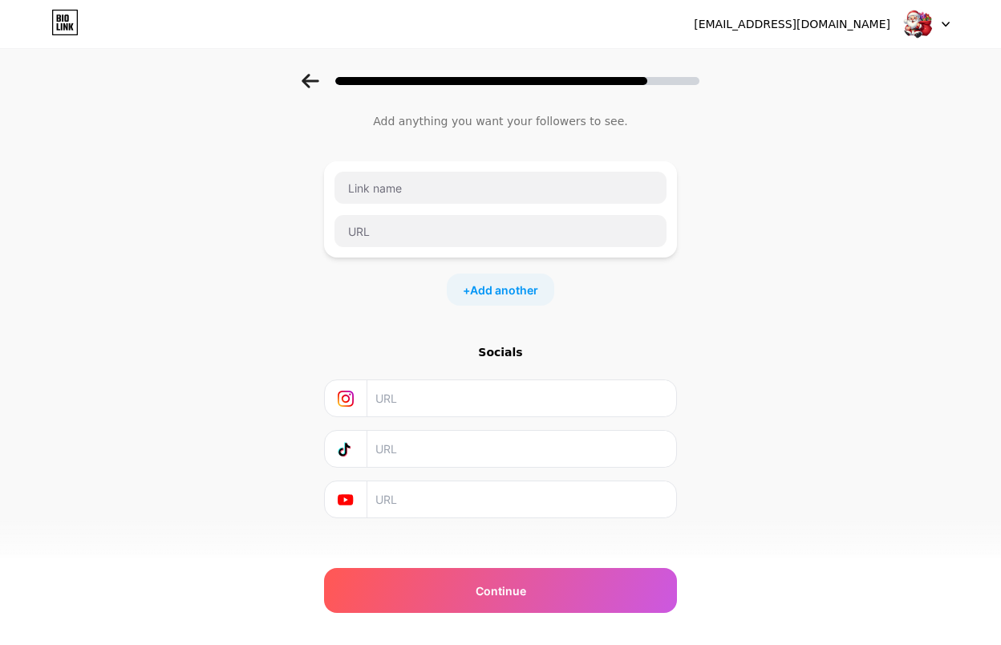
scroll to position [61, 0]
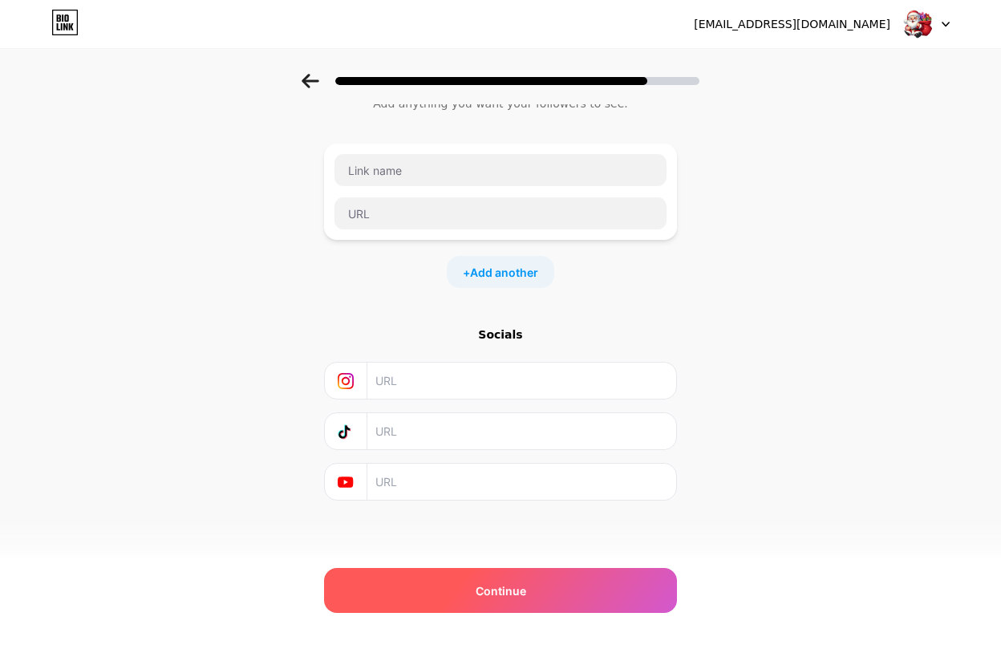
click at [547, 599] on div "Continue" at bounding box center [500, 590] width 353 height 45
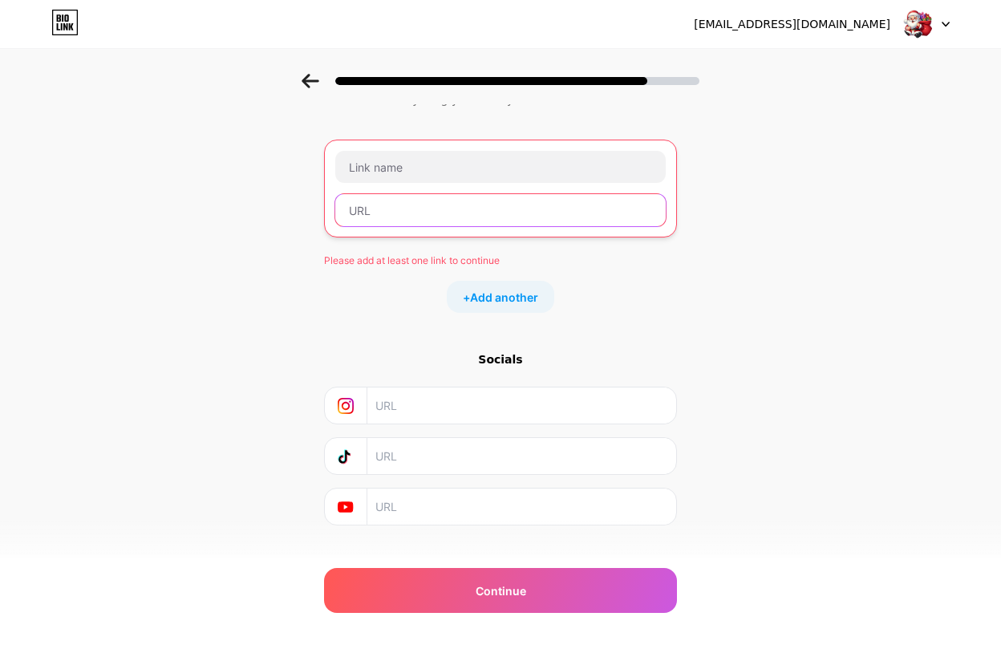
click at [477, 208] on input "text" at bounding box center [500, 210] width 331 height 32
paste input "lapakgaming"
type input "lapakgaming"
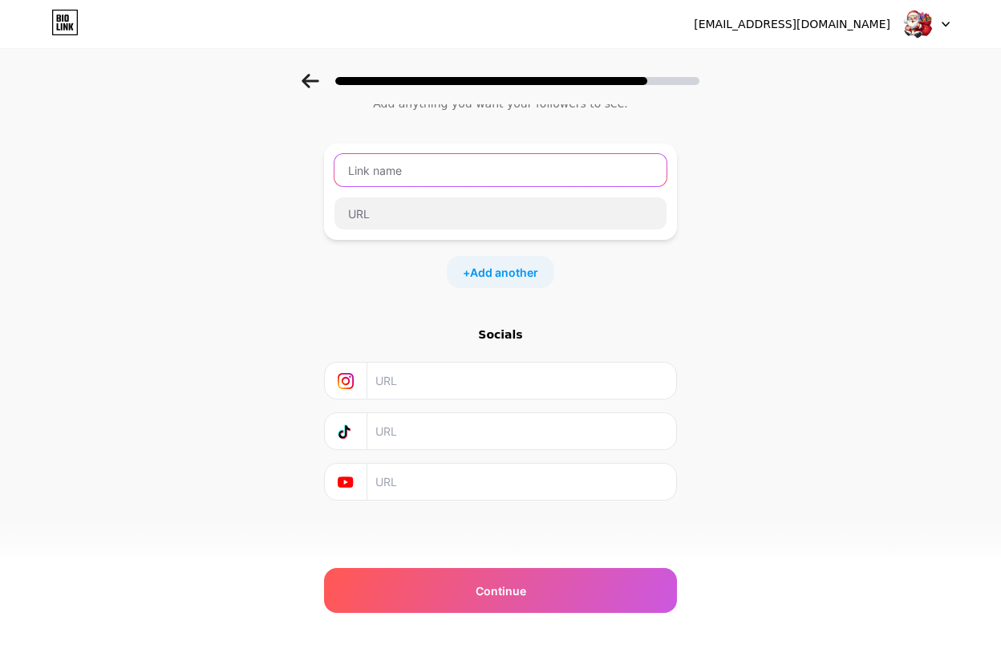
click at [465, 166] on input "text" at bounding box center [501, 170] width 332 height 32
paste input "lapakgaming"
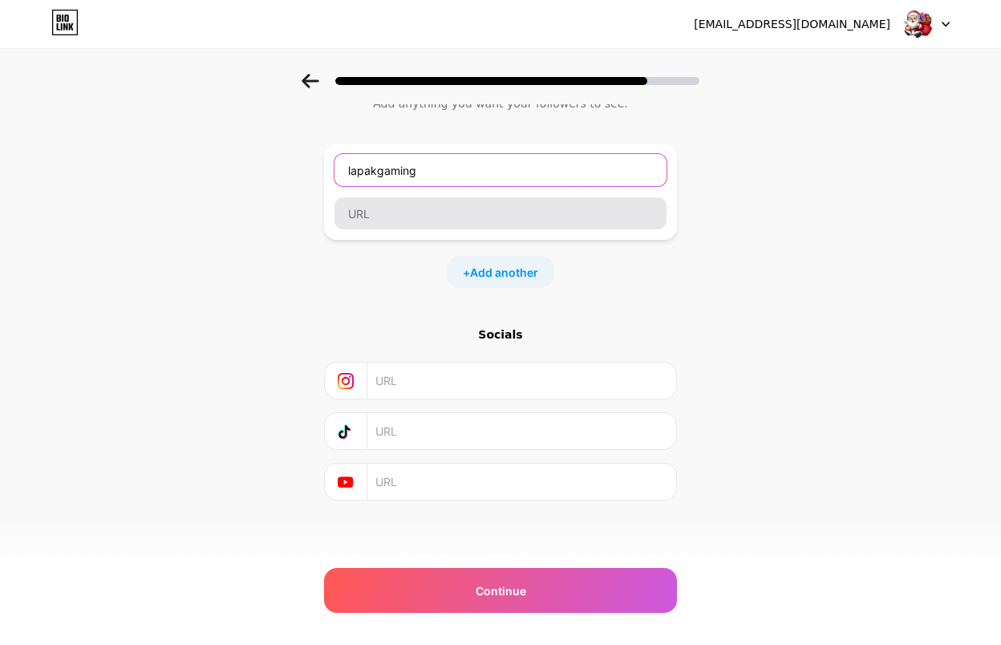
type input "lapakgaming"
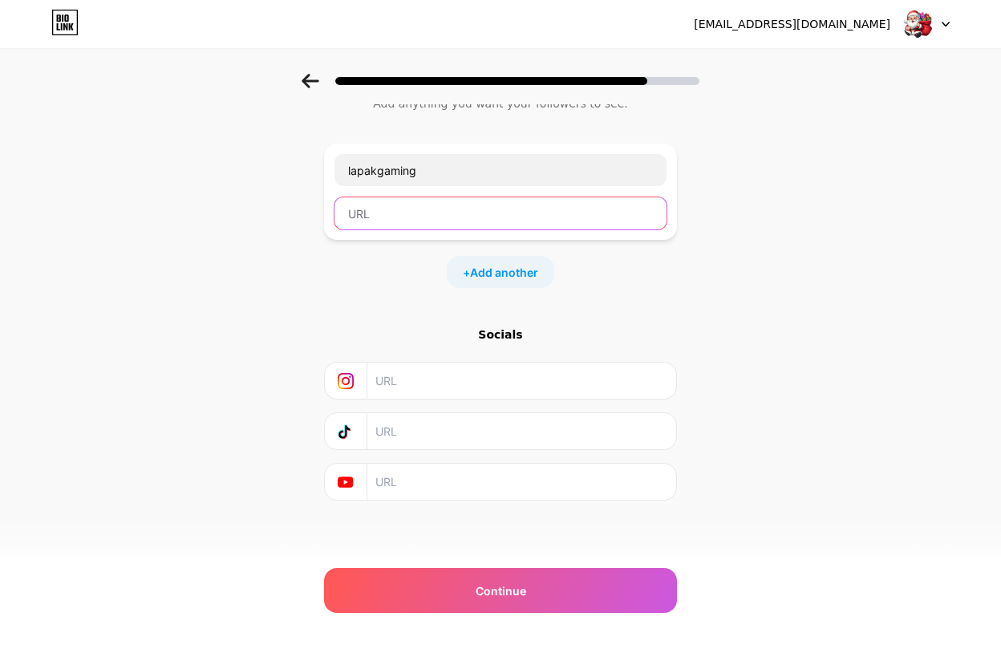
click at [439, 208] on input "text" at bounding box center [501, 213] width 332 height 32
type input "t"
click at [362, 215] on input "text" at bounding box center [501, 213] width 332 height 32
paste input "https://hwg88.fit/register?ref=LOGAAAW00014"
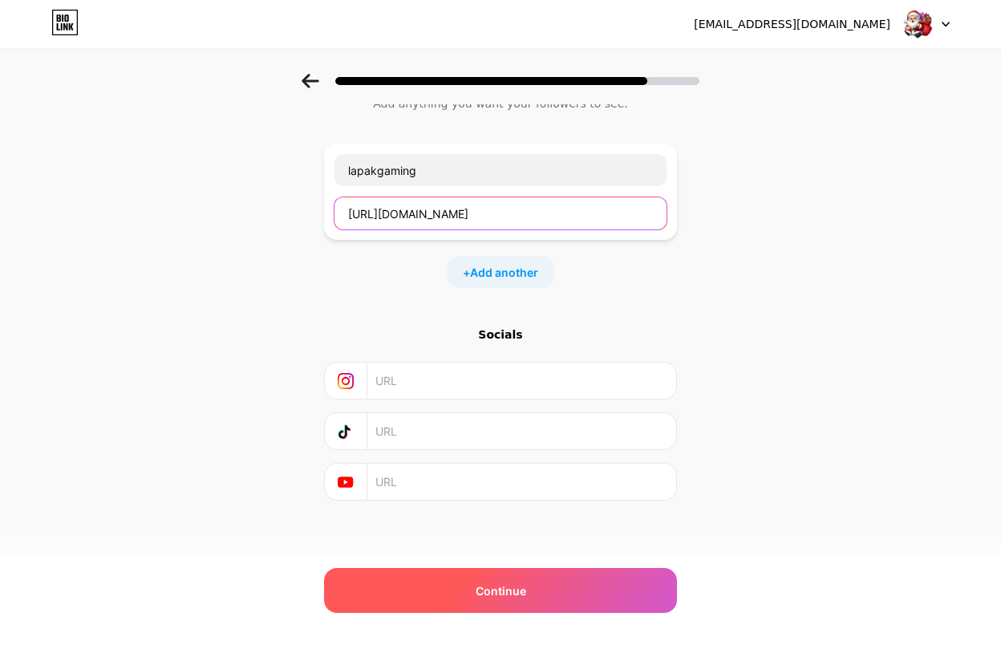
type input "https://hwg88.fit/register?ref=LOGAAAW00014"
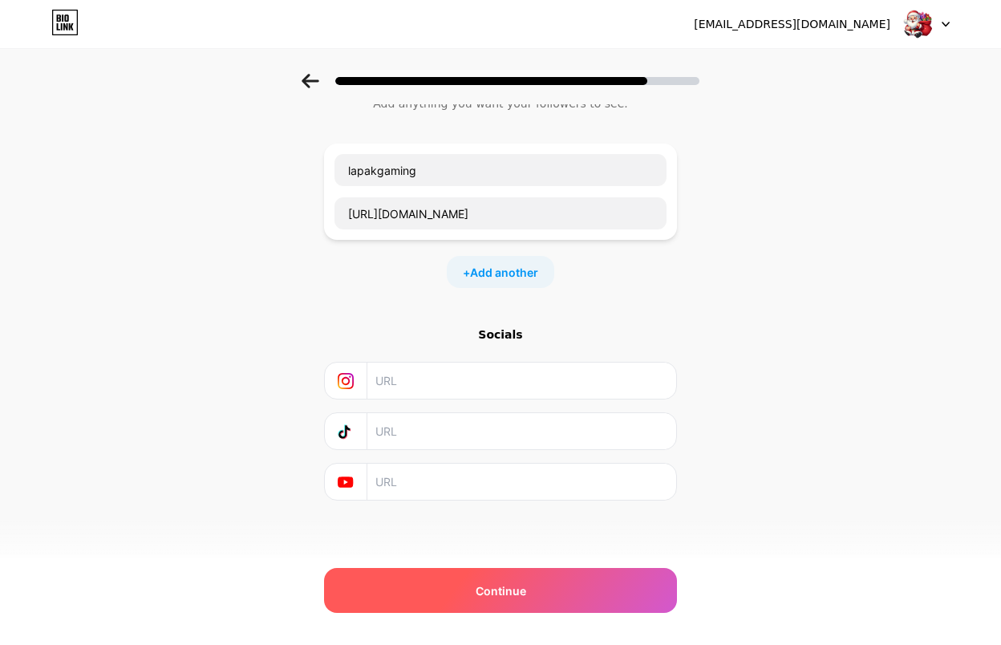
click at [499, 593] on span "Continue" at bounding box center [501, 590] width 51 height 17
click at [537, 604] on div "Continue" at bounding box center [500, 590] width 353 height 45
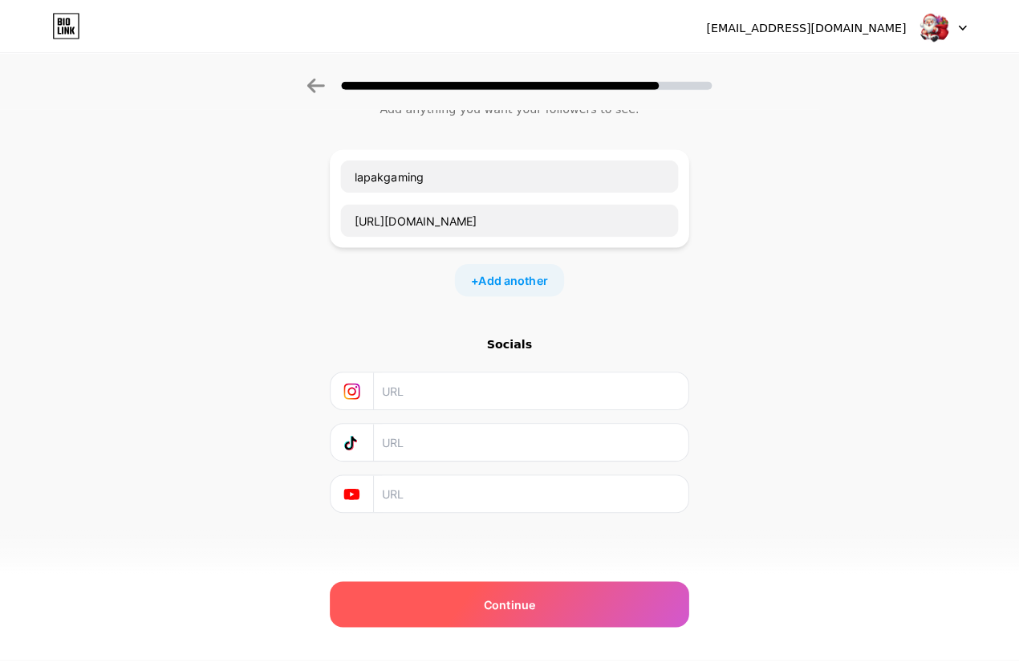
scroll to position [0, 0]
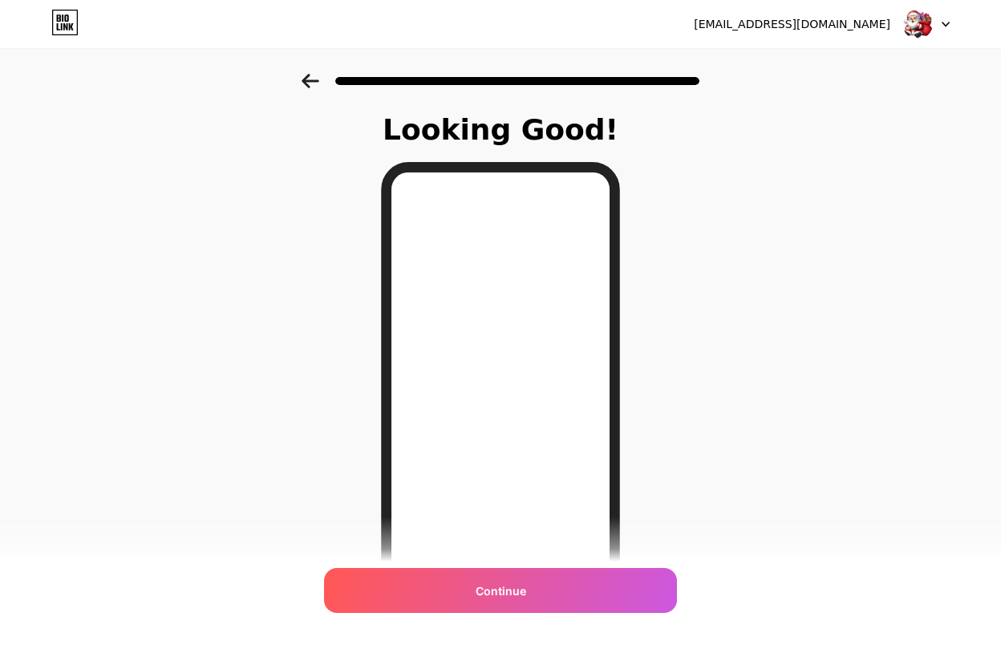
click at [537, 604] on div "Continue" at bounding box center [500, 590] width 353 height 45
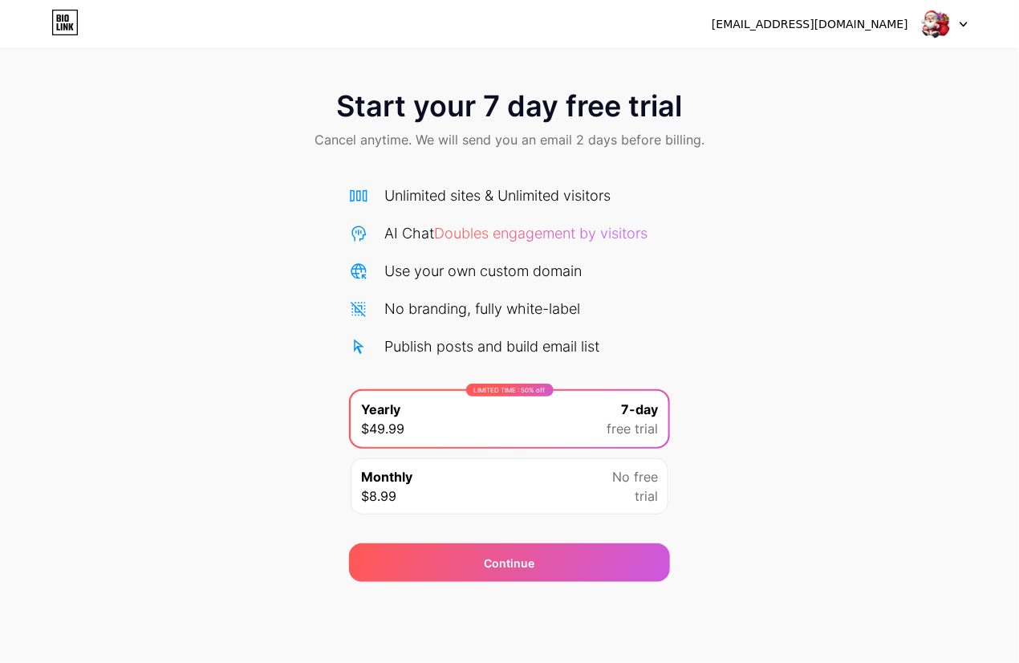
click at [689, 270] on div "Start your 7 day free trial Cancel anytime. We will send you an email 2 days be…" at bounding box center [509, 328] width 1019 height 508
click at [598, 482] on div "Monthly $8.99 No free trial" at bounding box center [510, 486] width 318 height 56
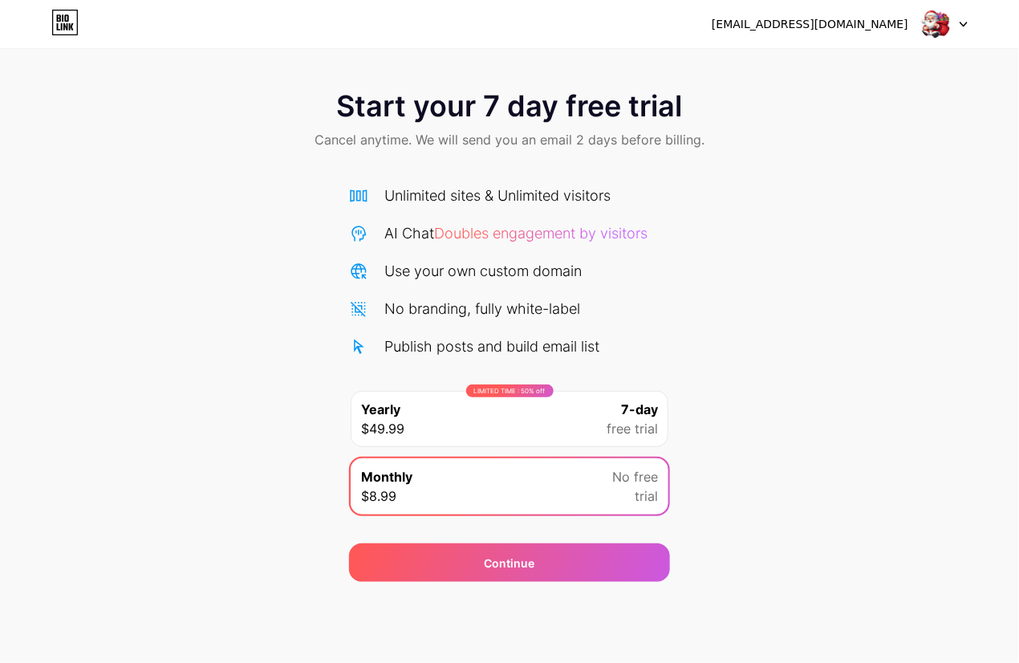
click at [542, 420] on div "LIMITED TIME : 50% off Yearly $49.99 7-day free trial" at bounding box center [510, 419] width 318 height 56
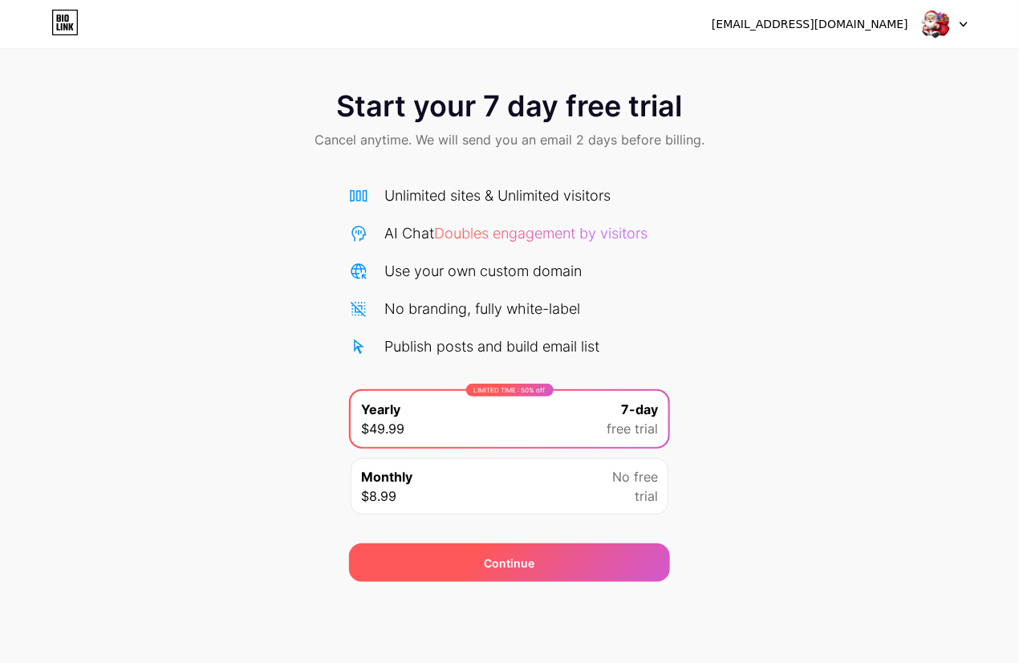
click at [533, 576] on div "Continue" at bounding box center [509, 562] width 321 height 39
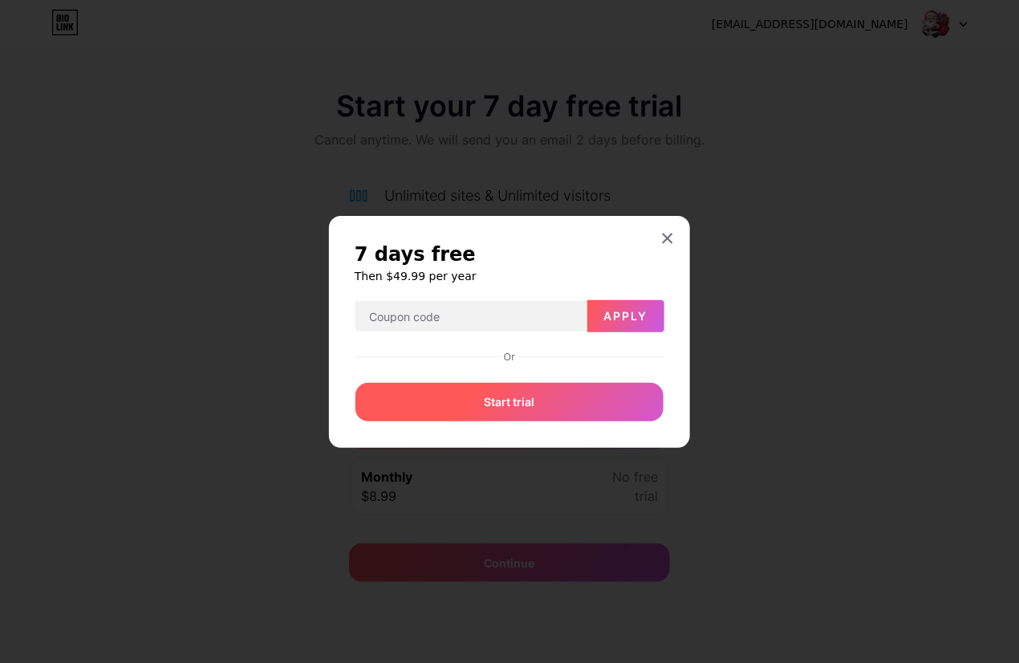
click at [545, 397] on div "Start trial" at bounding box center [509, 402] width 308 height 39
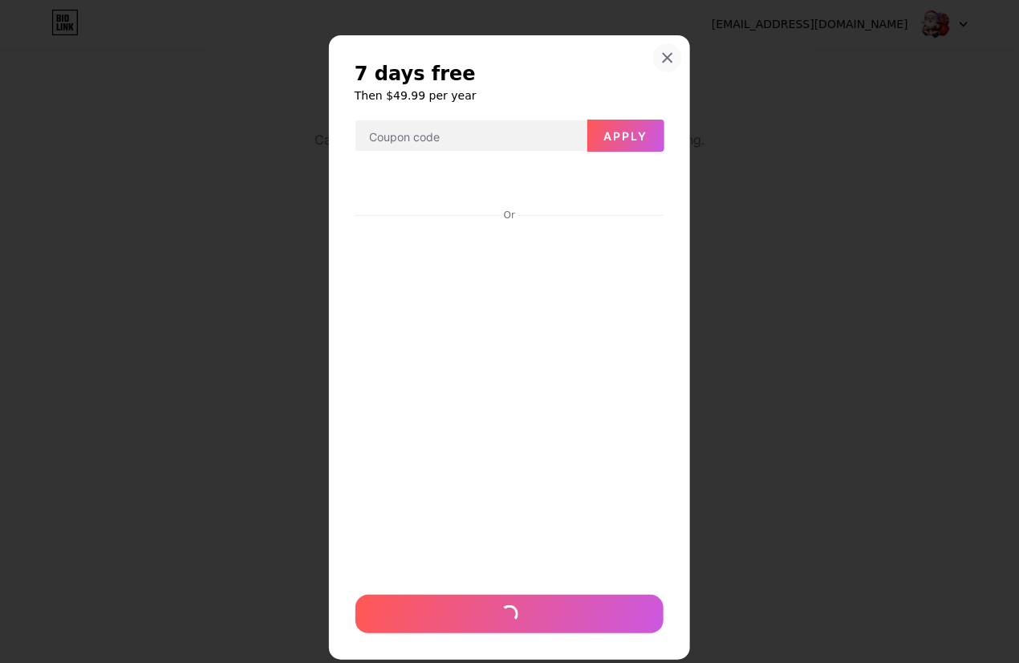
click at [661, 56] on icon at bounding box center [667, 57] width 13 height 13
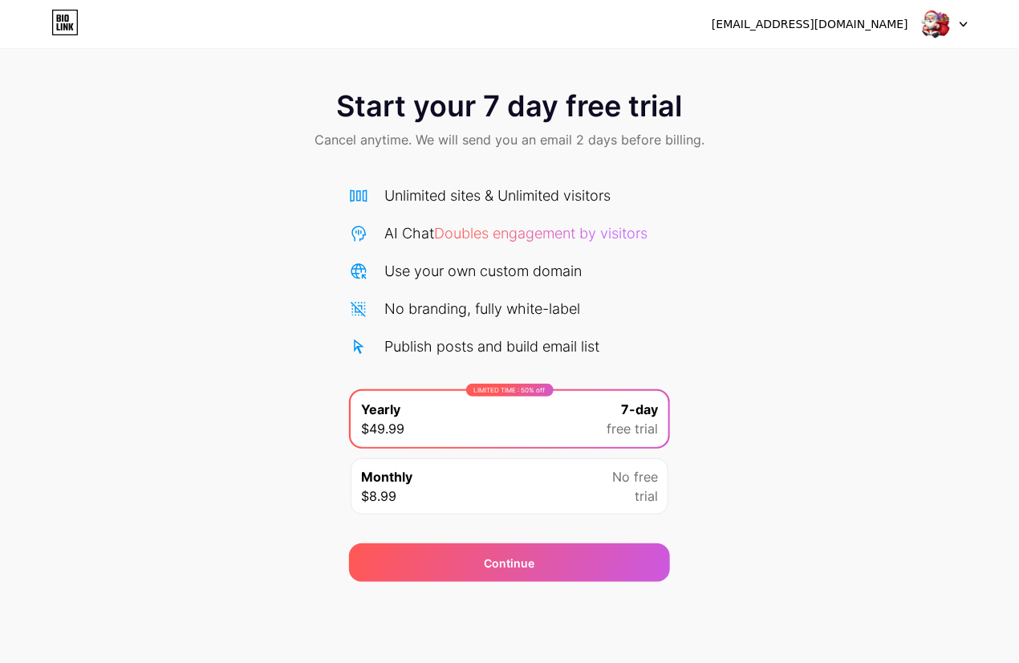
click at [858, 246] on div "Start your 7 day free trial Cancel anytime. We will send you an email 2 days be…" at bounding box center [509, 328] width 1019 height 508
click at [72, 18] on icon at bounding box center [64, 23] width 27 height 26
click at [265, 130] on div "Start your 7 day free trial Cancel anytime. We will send you an email 2 days be…" at bounding box center [509, 121] width 1019 height 95
click at [481, 491] on div "Monthly $8.99 No free trial" at bounding box center [510, 486] width 318 height 56
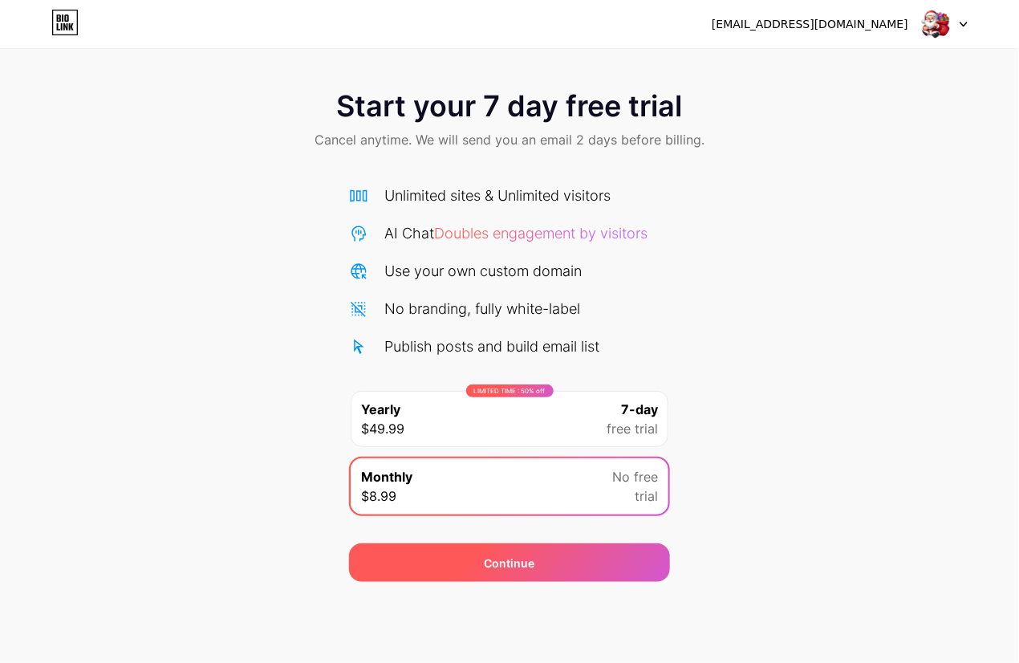
click at [510, 569] on span "Continue" at bounding box center [510, 562] width 51 height 17
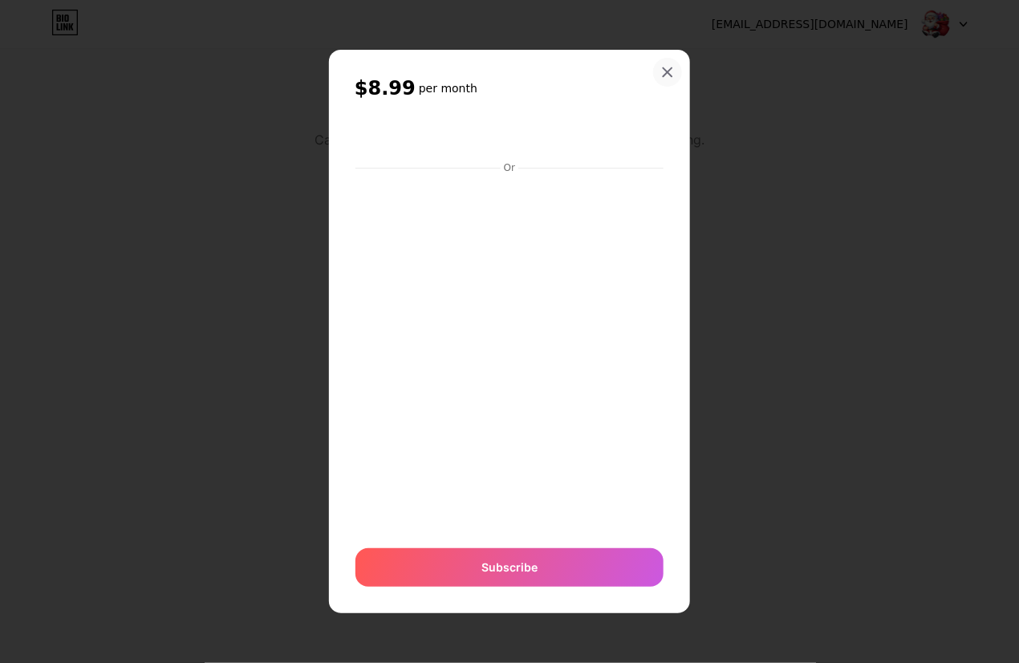
click at [670, 65] on div at bounding box center [667, 72] width 29 height 29
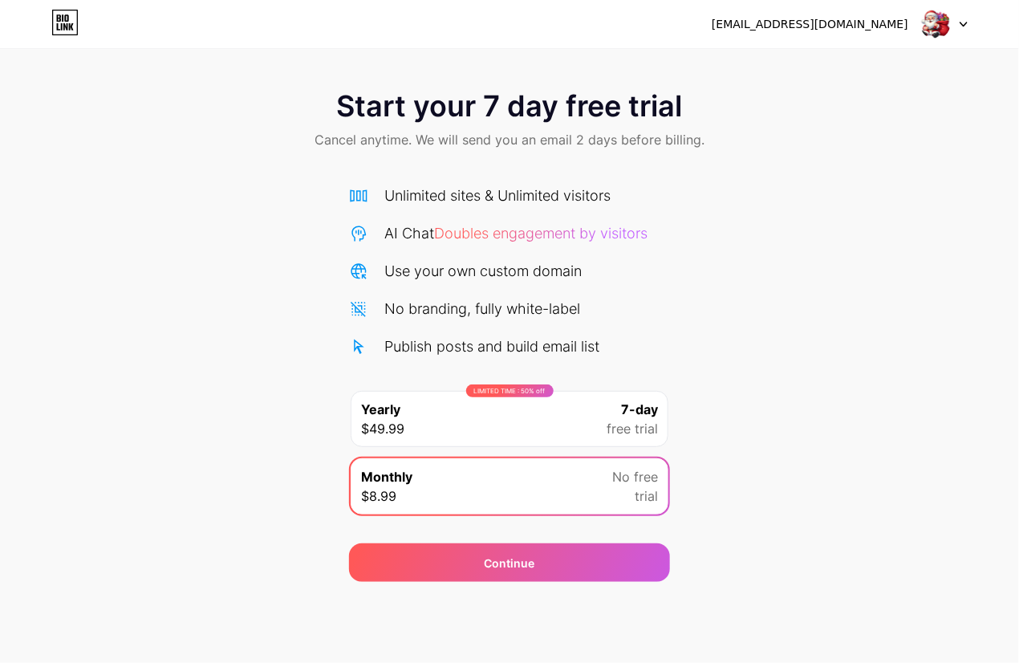
click at [939, 22] on img at bounding box center [935, 24] width 30 height 30
click at [718, 233] on div "Start your 7 day free trial Cancel anytime. We will send you an email 2 days be…" at bounding box center [509, 328] width 1019 height 508
click at [542, 296] on div "Unlimited sites & Unlimited visitors AI Chat Doubles engagement by visitors Use…" at bounding box center [509, 271] width 321 height 172
click at [485, 217] on div "Unlimited sites & Unlimited visitors AI Chat Doubles engagement by visitors Use…" at bounding box center [509, 271] width 321 height 172
click at [501, 254] on div "Unlimited sites & Unlimited visitors AI Chat Doubles engagement by visitors Use…" at bounding box center [509, 271] width 321 height 172
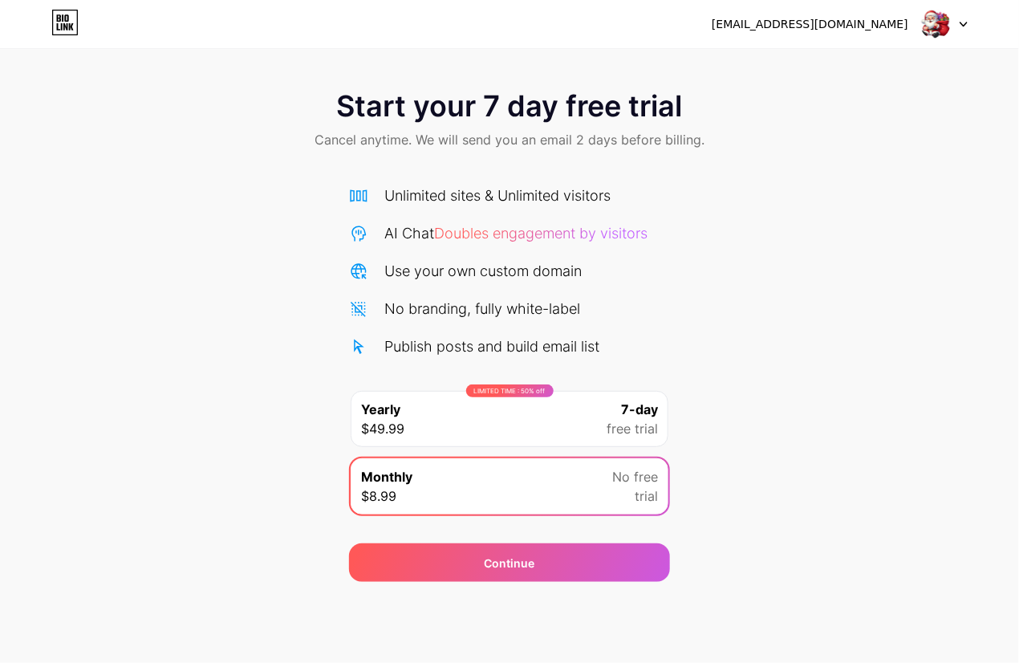
click at [532, 229] on span "Doubles engagement by visitors" at bounding box center [540, 233] width 213 height 17
click at [157, 249] on div "Start your 7 day free trial Cancel anytime. We will send you an email 2 days be…" at bounding box center [509, 328] width 1019 height 508
click at [39, 30] on div "[EMAIL_ADDRESS][DOMAIN_NAME] Logout" at bounding box center [509, 24] width 1019 height 29
click at [60, 19] on icon at bounding box center [59, 17] width 4 height 7
